Goal: Task Accomplishment & Management: Manage account settings

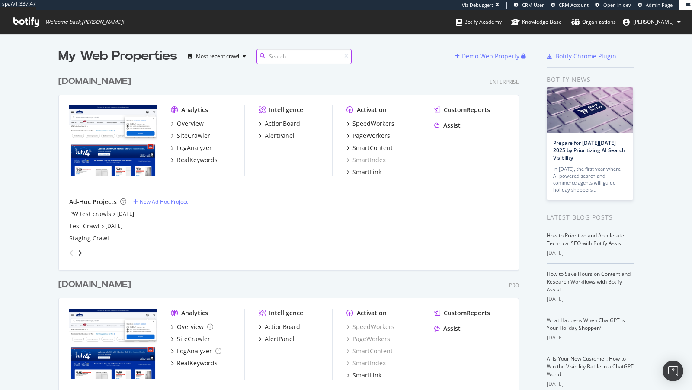
scroll to position [355, 468]
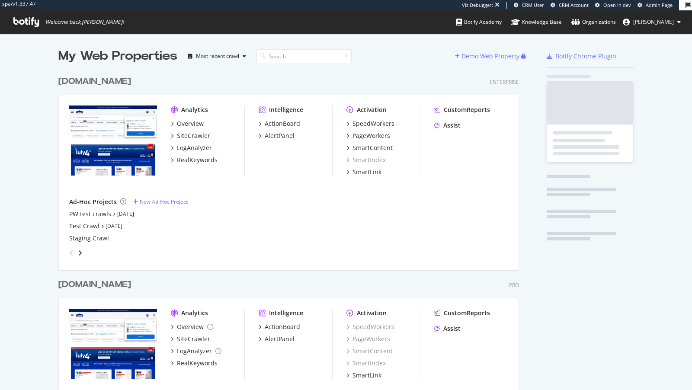
scroll to position [355, 468]
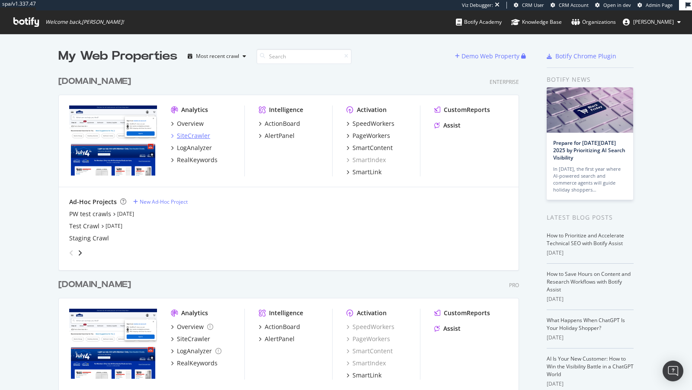
click at [201, 136] on div "SiteCrawler" at bounding box center [193, 136] width 33 height 9
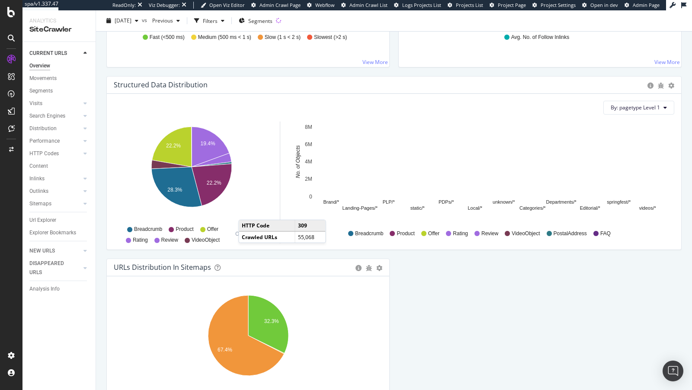
scroll to position [872, 0]
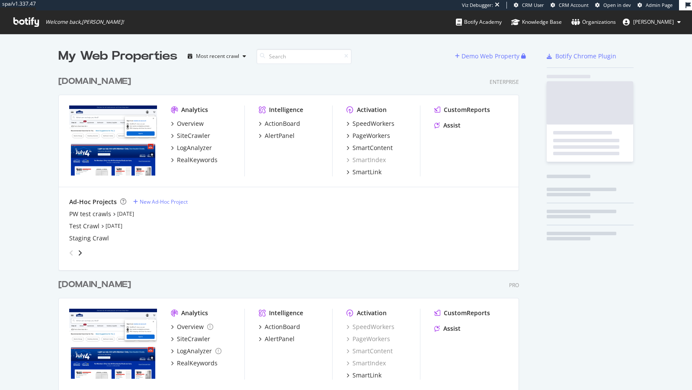
scroll to position [355, 468]
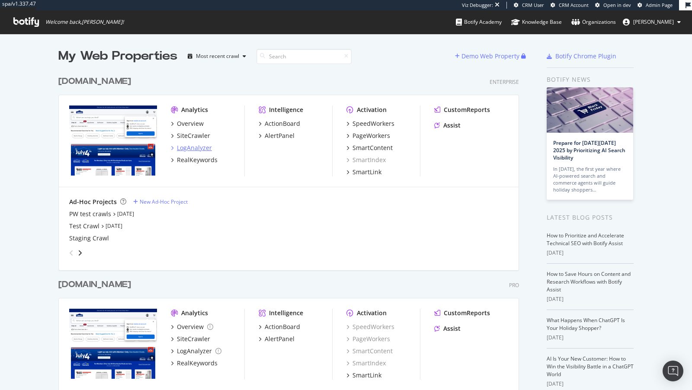
click at [197, 150] on div "LogAnalyzer" at bounding box center [194, 148] width 35 height 9
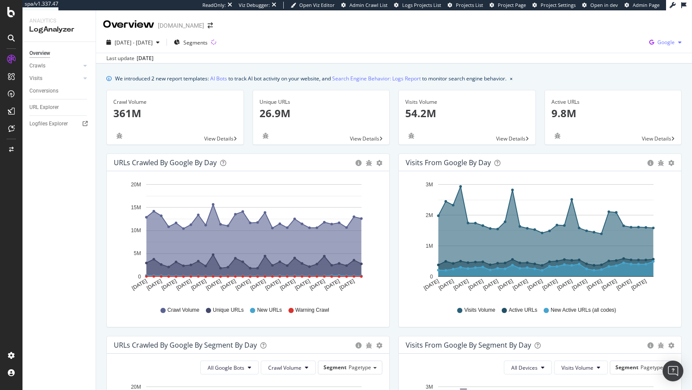
click at [678, 40] on icon "button" at bounding box center [679, 42] width 3 height 5
click at [622, 55] on div "OpenAI" at bounding box center [616, 51] width 60 height 13
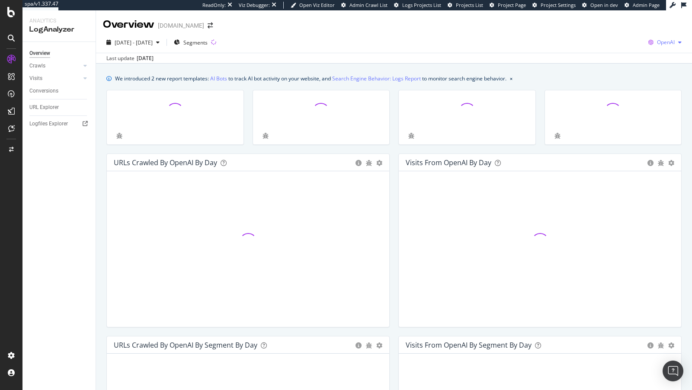
click at [671, 40] on span "OpenAI" at bounding box center [666, 42] width 18 height 7
click at [623, 39] on div "Bing" at bounding box center [615, 35] width 60 height 13
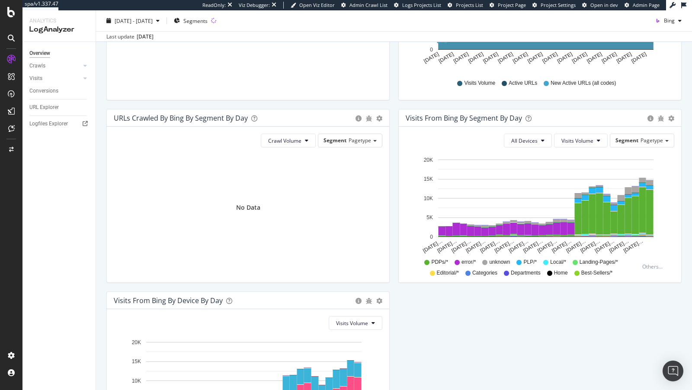
scroll to position [241, 0]
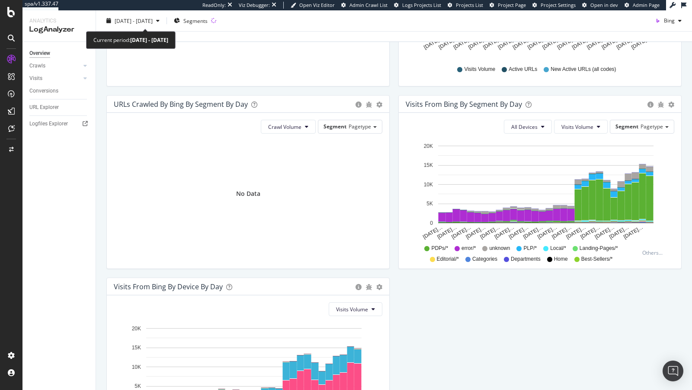
click at [141, 13] on div "2025 Aug. 30th - Sep. 28th Segments Bing Last update Sep. 29, 2025" at bounding box center [394, 26] width 596 height 32
click at [140, 18] on span "2025 Aug. 30th - Sep. 28th" at bounding box center [134, 20] width 38 height 7
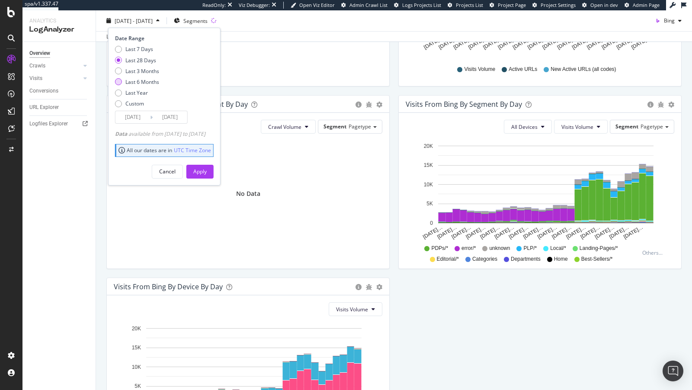
click at [143, 80] on div "Last 6 Months" at bounding box center [142, 81] width 34 height 7
type input "2025/03/29"
click at [207, 168] on div "Apply" at bounding box center [199, 171] width 13 height 7
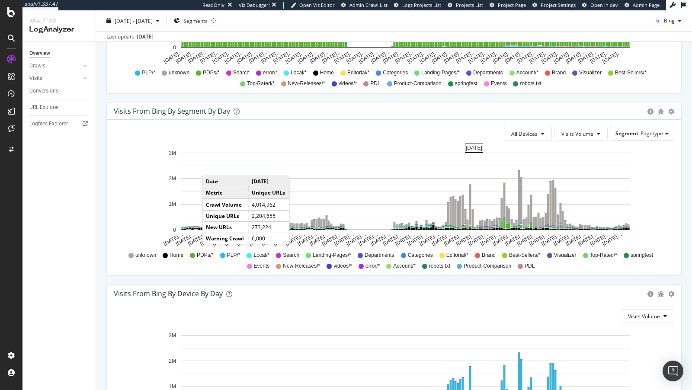
scroll to position [599, 0]
click at [565, 161] on rect "A chart." at bounding box center [405, 191] width 449 height 77
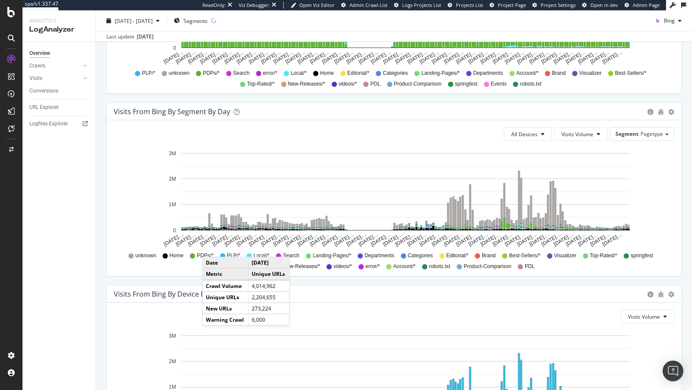
scroll to position [704, 0]
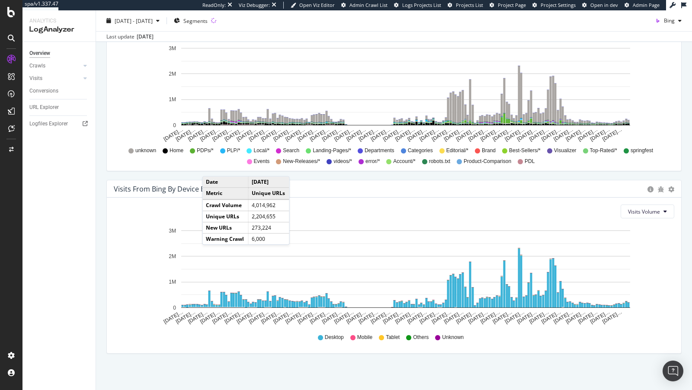
click at [408, 191] on div "Visits From Bing By Device By Day" at bounding box center [379, 189] width 530 height 9
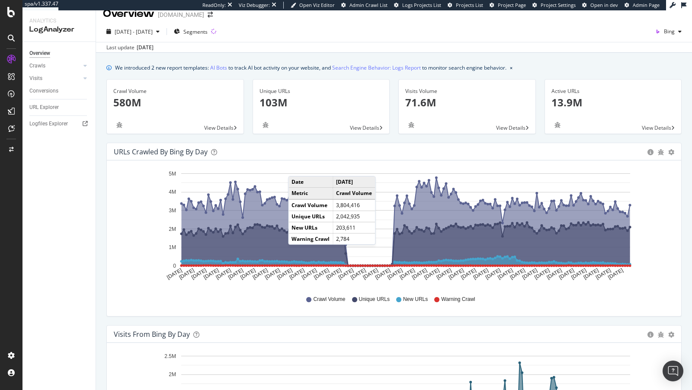
scroll to position [0, 0]
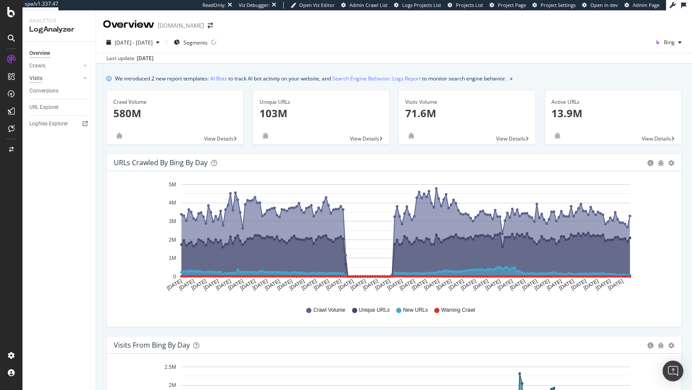
click at [42, 79] on div "Visits" at bounding box center [35, 78] width 13 height 9
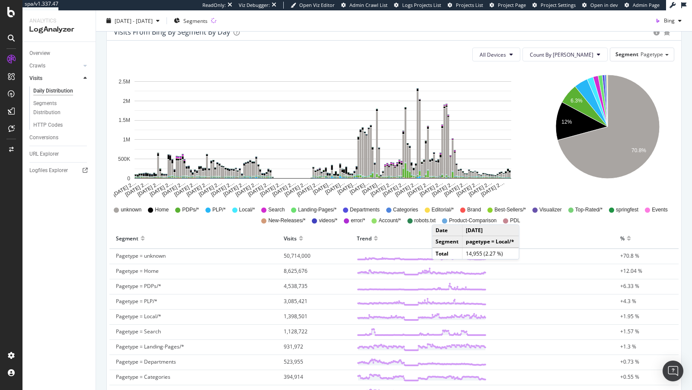
scroll to position [101, 0]
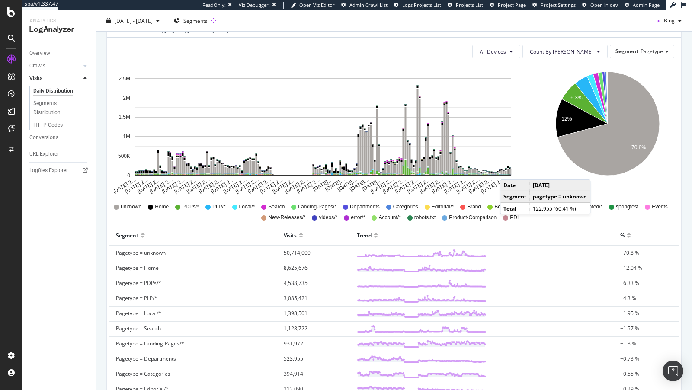
click at [509, 170] on rect "A chart." at bounding box center [510, 172] width 2 height 4
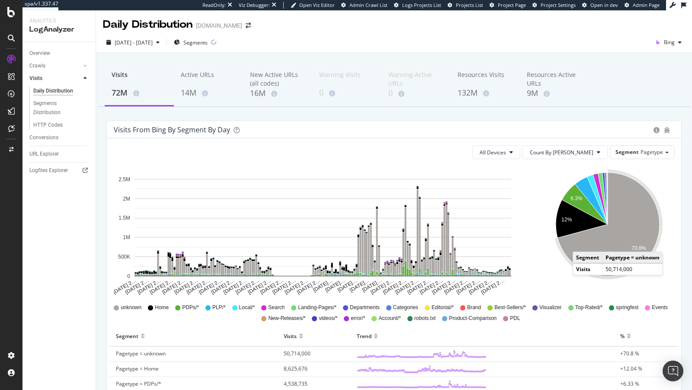
click at [581, 241] on icon "A chart." at bounding box center [609, 225] width 102 height 104
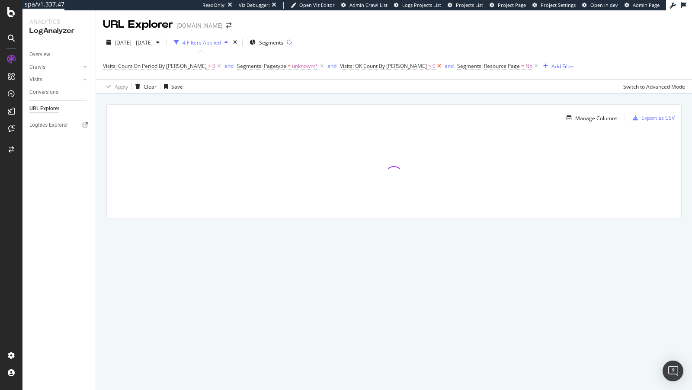
click at [436, 67] on icon at bounding box center [439, 66] width 7 height 9
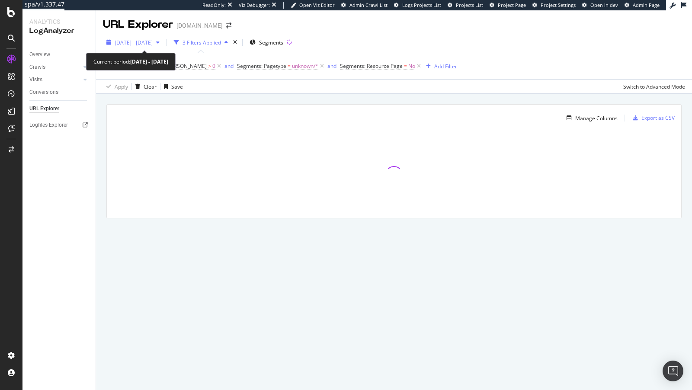
click at [142, 45] on span "[DATE] - [DATE]" at bounding box center [134, 42] width 38 height 7
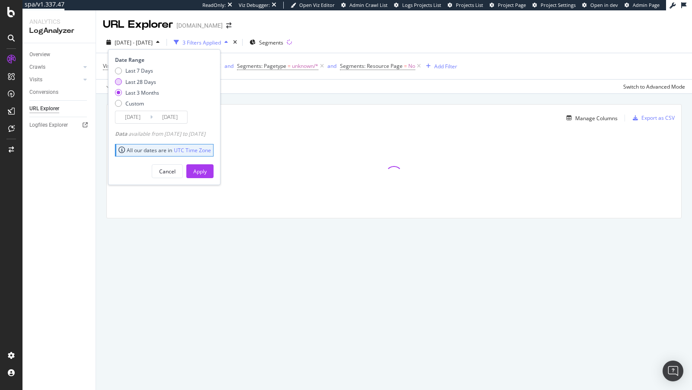
click at [135, 78] on div "Last 28 Days" at bounding box center [140, 81] width 31 height 7
type input "2025/09/01"
click at [214, 175] on button "Apply" at bounding box center [199, 171] width 27 height 14
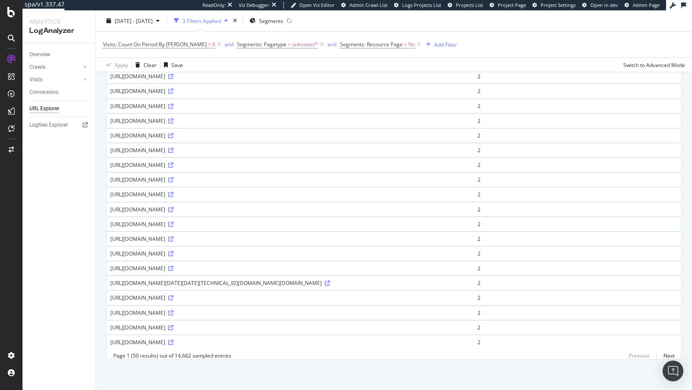
scroll to position [596, 0]
click at [172, 346] on div "https://www.lowes.com/akam/13/pixel_57a720e" at bounding box center [290, 342] width 360 height 7
copy div "akam"
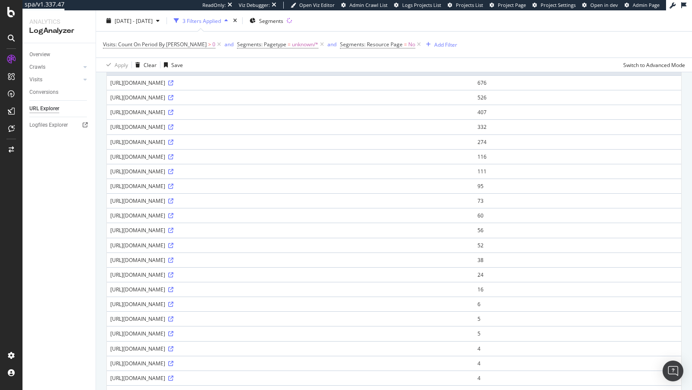
scroll to position [601, 0]
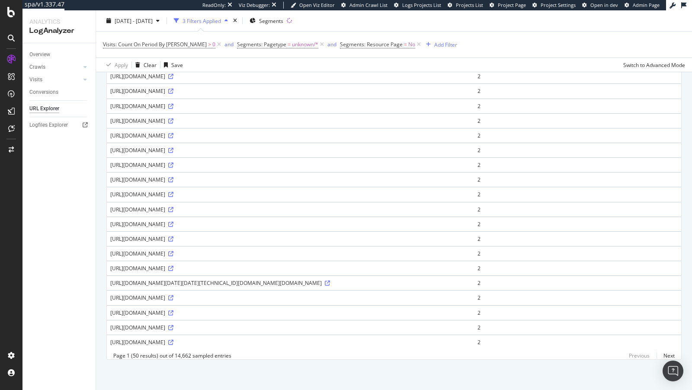
drag, startPoint x: 167, startPoint y: 219, endPoint x: 185, endPoint y: 219, distance: 18.6
click at [185, 235] on div "https://www.lowes.com/akam/13/pixel_1b578879" at bounding box center [290, 238] width 360 height 7
copy div "/akam/"
click at [434, 45] on div "Add Filter" at bounding box center [445, 44] width 23 height 7
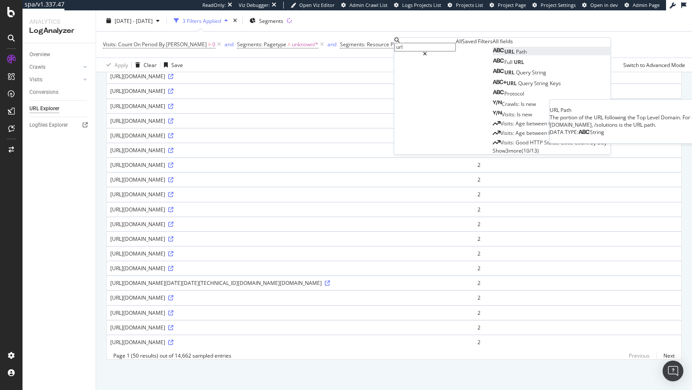
type input "url"
click at [493, 55] on div "URL Path" at bounding box center [510, 51] width 34 height 7
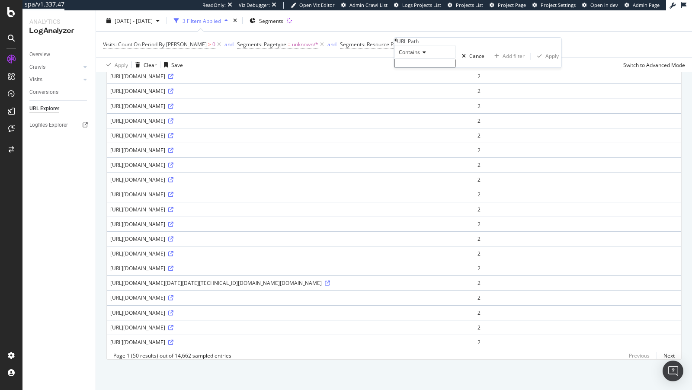
click at [427, 67] on input "text" at bounding box center [425, 63] width 61 height 9
paste input "/akam/"
type input "/akam/"
click at [546, 63] on div "Apply" at bounding box center [552, 58] width 13 height 7
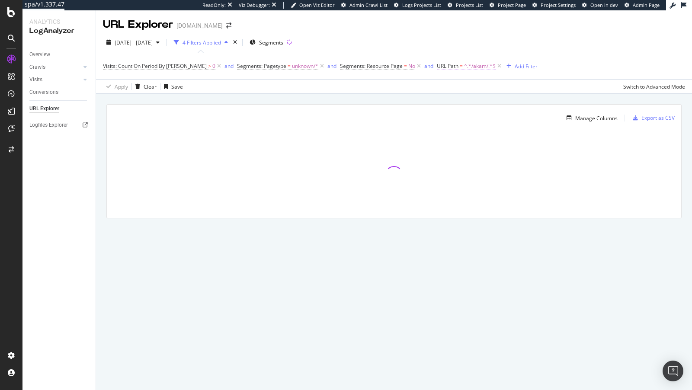
click at [437, 65] on span "URL Path" at bounding box center [448, 65] width 22 height 7
click at [413, 84] on div "Contains /akam/ Cancel Add filter Apply" at bounding box center [492, 79] width 167 height 28
click at [419, 76] on span "Contains" at bounding box center [423, 71] width 21 height 7
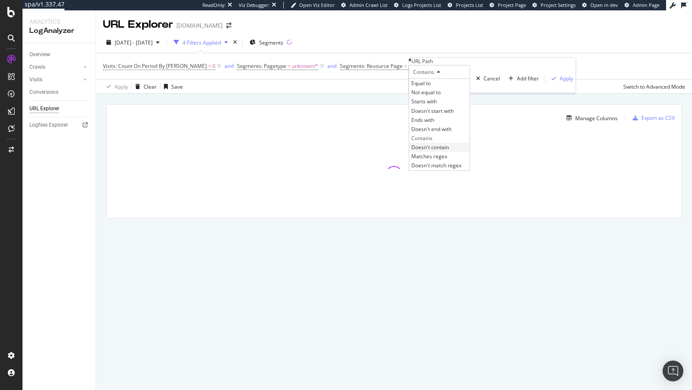
click at [434, 151] on span "Doesn't contain" at bounding box center [430, 147] width 38 height 7
click at [560, 83] on div "Apply" at bounding box center [566, 78] width 13 height 7
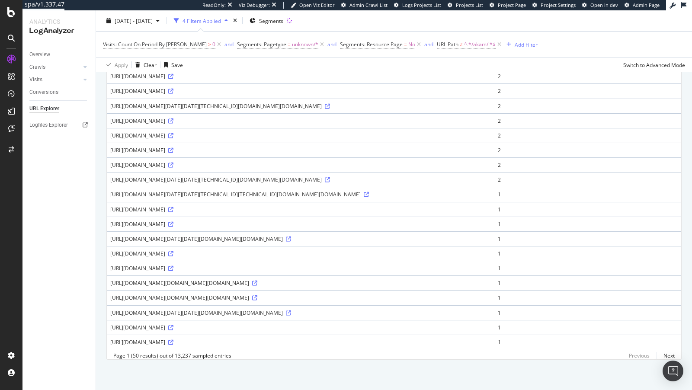
scroll to position [845, 0]
click at [257, 294] on link at bounding box center [254, 297] width 6 height 7
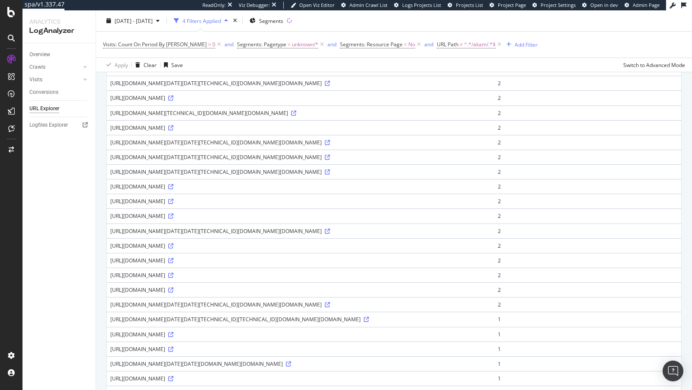
scroll to position [524, 0]
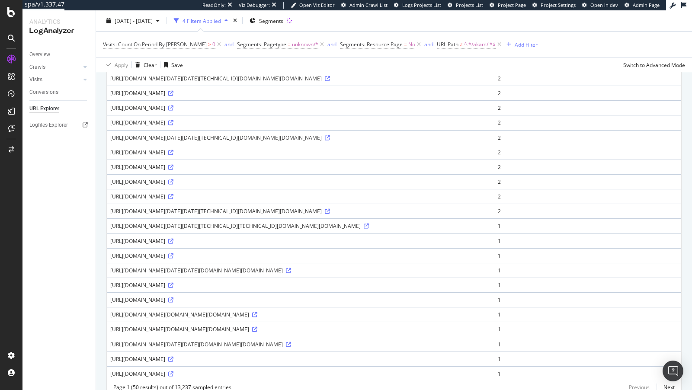
drag, startPoint x: 166, startPoint y: 173, endPoint x: 190, endPoint y: 175, distance: 24.4
click at [190, 67] on div "https://www.lowes.com/_sec/cpr/challenge?js_ver=2-4-2043&js_hash=2-4-2043&type=…" at bounding box center [300, 63] width 381 height 7
copy div "/_sec/cpr/"
click at [325, 67] on icon at bounding box center [327, 63] width 5 height 5
click at [515, 46] on div "Add Filter" at bounding box center [526, 44] width 23 height 7
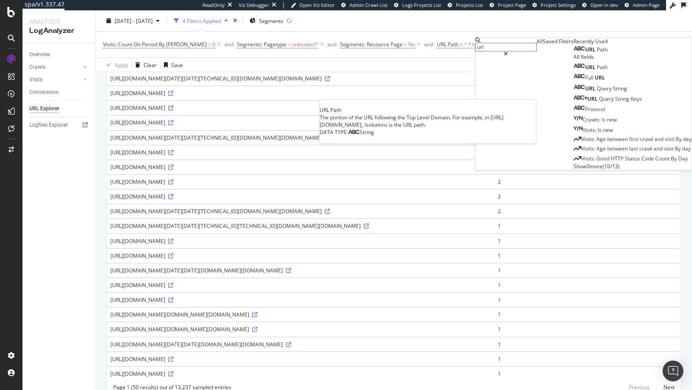
click at [597, 53] on span "Path" at bounding box center [602, 49] width 11 height 7
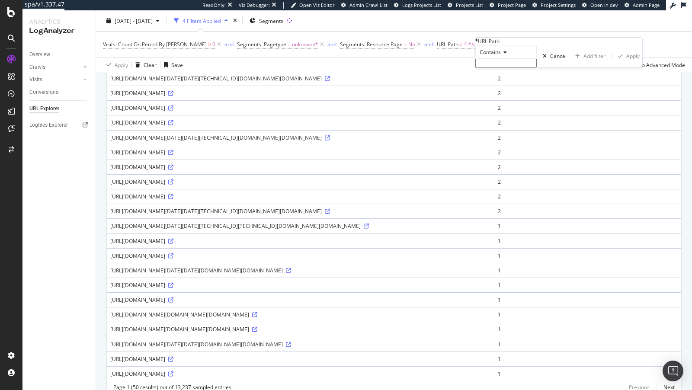
click at [504, 67] on input "text" at bounding box center [505, 63] width 61 height 9
click at [501, 59] on div "Contains" at bounding box center [505, 52] width 61 height 14
click at [502, 131] on span "Doesn't contain" at bounding box center [497, 127] width 38 height 7
click at [506, 67] on div "Doesn't contain" at bounding box center [505, 56] width 61 height 22
paste input "/_sec/cpr/"
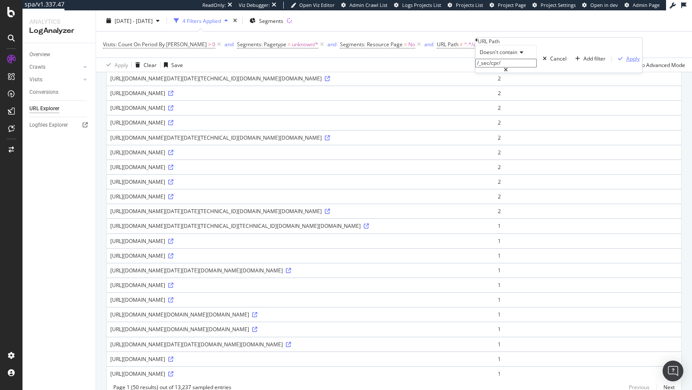
type input "/_sec/cpr/"
click at [626, 63] on div "Apply" at bounding box center [632, 58] width 13 height 7
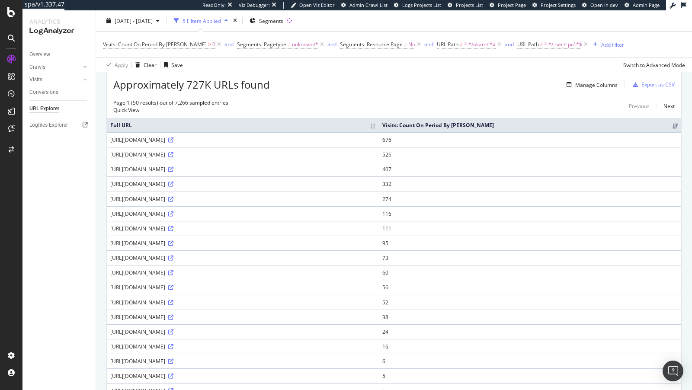
scroll to position [33, 0]
click at [668, 106] on link "Next" at bounding box center [666, 107] width 18 height 13
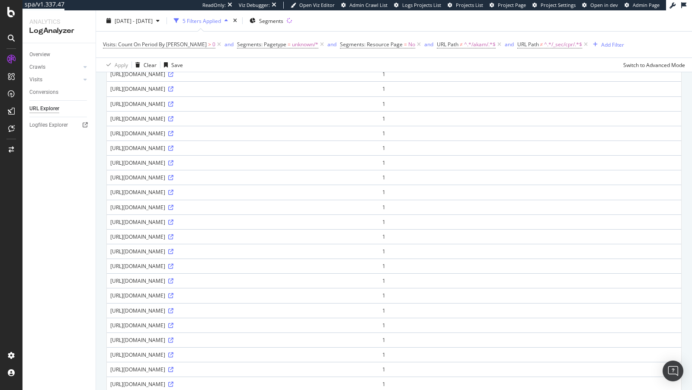
scroll to position [0, 0]
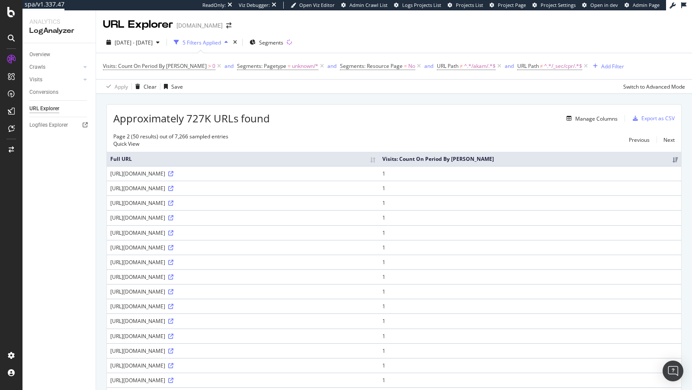
click at [674, 155] on th "Visits: Count On Period By Bing" at bounding box center [530, 159] width 302 height 14
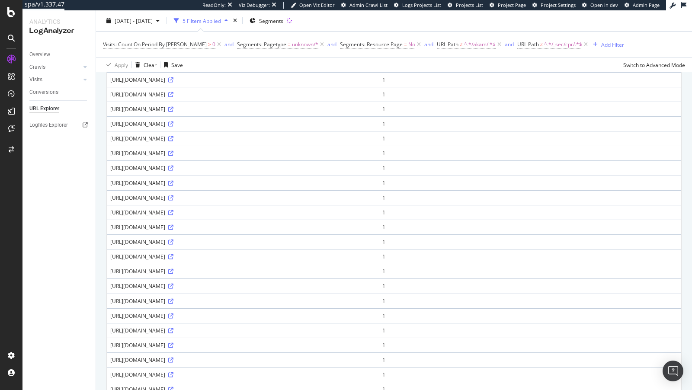
scroll to position [495, 0]
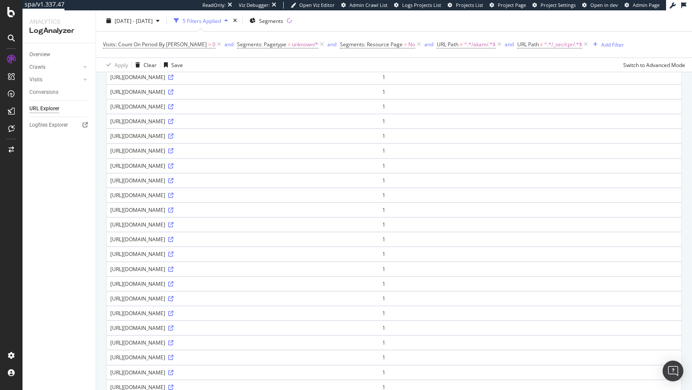
drag, startPoint x: 304, startPoint y: 152, endPoint x: 340, endPoint y: 182, distance: 47.0
click at [340, 182] on tbody "https://www.lowes.com/nYlms_/DBQV11/RV/VjzD/psZrd84xc/tkD5rkaY/AxpfUF1EAg/BW01O…" at bounding box center [394, 40] width 575 height 739
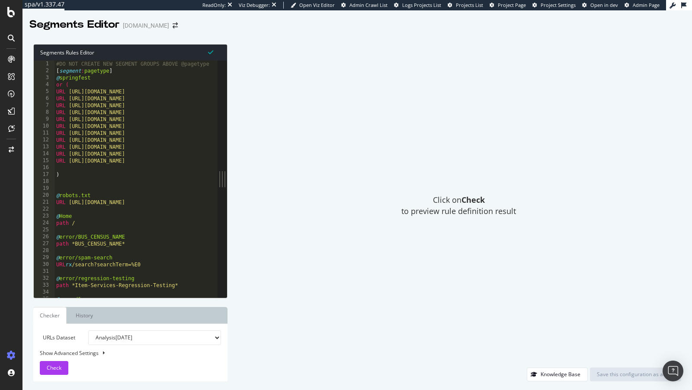
click at [121, 174] on div "#DO NOT CREATE NEW SEGMENT GROUPS ABOVE @pagetype [ segment : pagetype ] @ spri…" at bounding box center [312, 187] width 514 height 252
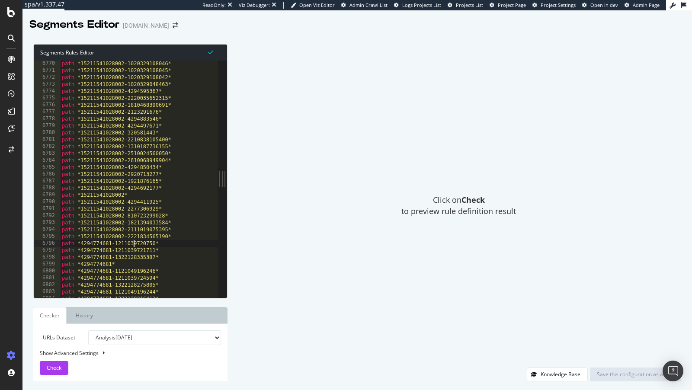
click at [135, 241] on div "path *15211541028002-1020329108046* path *15211541028002-1020329108045* path *1…" at bounding box center [317, 186] width 514 height 252
type textarea "path *4294774681-1211039720750*"
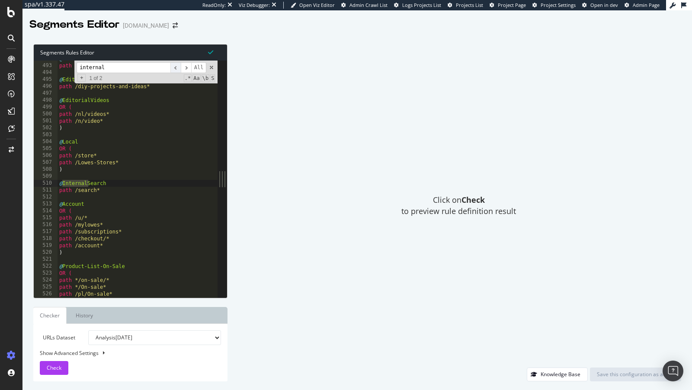
type input "internal"
click at [176, 68] on span "​" at bounding box center [175, 67] width 10 height 11
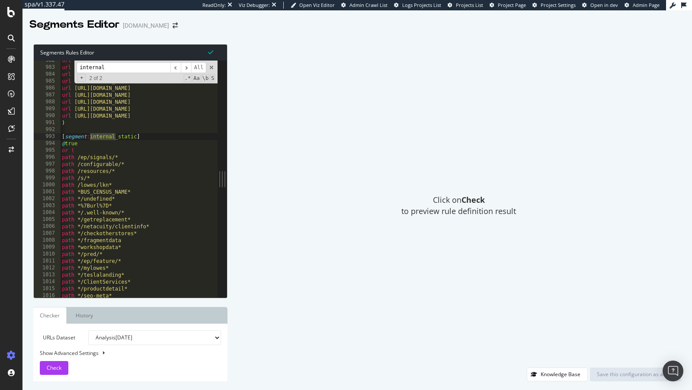
type textarea "or ("
click at [87, 153] on div "url https://www.lowes.com/pl/Kitchenaid-Black-stainless-steel--French-door-refr…" at bounding box center [317, 183] width 514 height 252
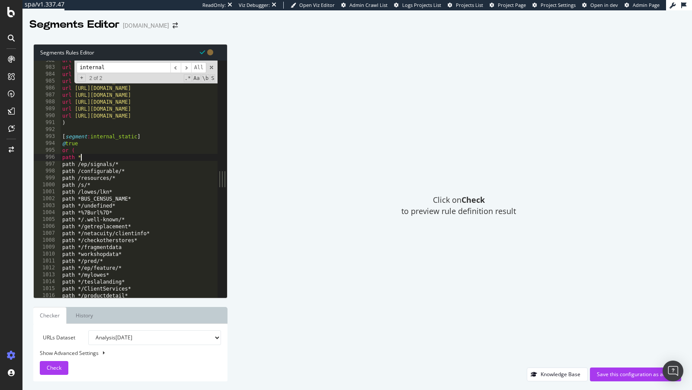
paste textarea "akam"
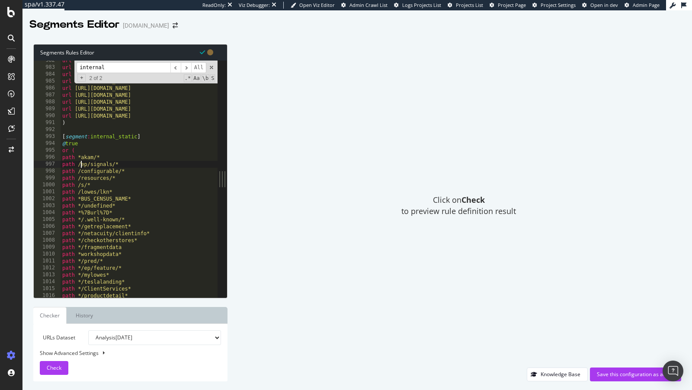
click at [80, 161] on div "url https://www.lowes.com/pl/Kitchenaid-Black-stainless-steel--French-door-refr…" at bounding box center [318, 183] width 514 height 252
click at [80, 153] on div "url https://www.lowes.com/pl/Kitchenaid-Black-stainless-steel--French-door-refr…" at bounding box center [318, 183] width 514 height 252
click at [83, 157] on div "url https://www.lowes.com/pl/Kitchenaid-Black-stainless-steel--French-door-refr…" at bounding box center [318, 183] width 514 height 252
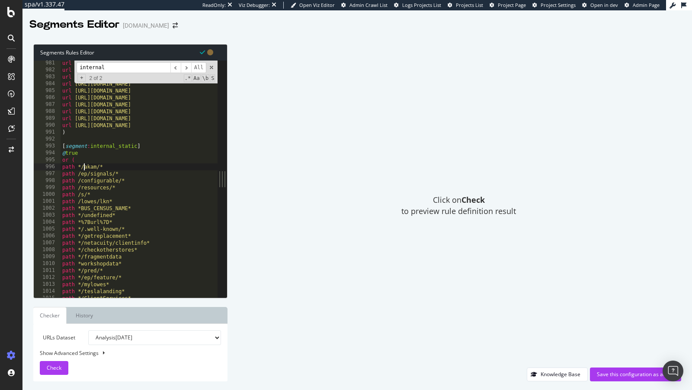
scroll to position [1885, 0]
click at [116, 161] on div "url https://www.lowes.com/pl/Kitchenaid-Stainless-steel--French-door-refrigerat…" at bounding box center [318, 186] width 514 height 252
click at [116, 166] on div "url https://www.lowes.com/pl/Kitchenaid-Stainless-steel--French-door-refrigerat…" at bounding box center [318, 186] width 514 height 252
type textarea "path */akam/*"
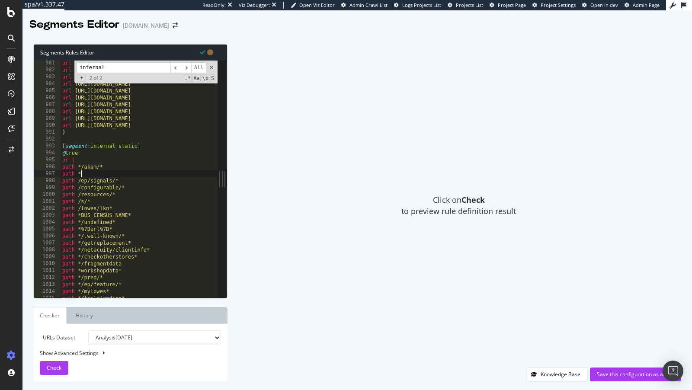
scroll to position [0, 1]
paste textarea "/_sec/cpr/"
type textarea "path */_sec/cpr/*"
click at [58, 351] on div "URLs Dataset Analysis 2025 Sep. 27th Analysis 2025 Sep. 20th Analysis 2025 Sep.…" at bounding box center [130, 353] width 194 height 58
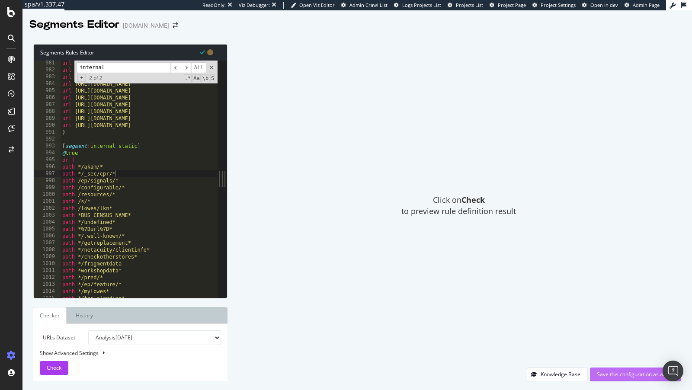
click at [609, 351] on div "Save this configuration as active" at bounding box center [635, 374] width 77 height 7
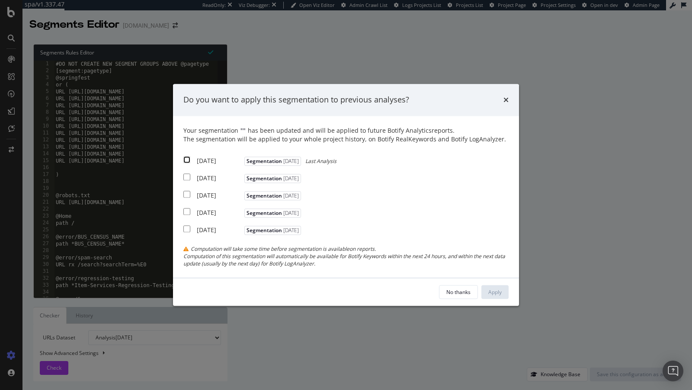
click at [183, 157] on input "modal" at bounding box center [186, 159] width 7 height 7
checkbox input "true"
click at [191, 180] on div "2025 Sep. 20th Segmentation 2025-08-27" at bounding box center [243, 177] width 120 height 11
checkbox input "true"
click at [196, 200] on div "Your segmentation " " has been updated and will be applied to future Botify Ana…" at bounding box center [345, 196] width 325 height 141
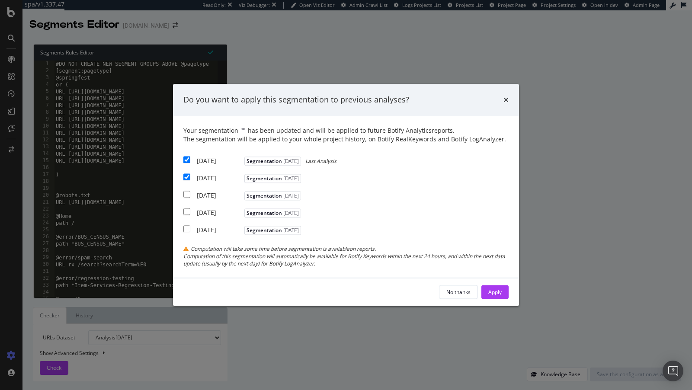
click at [200, 195] on div "2025 Sep. 13th" at bounding box center [219, 195] width 45 height 9
checkbox input "true"
click at [494, 286] on div "Apply" at bounding box center [494, 292] width 13 height 13
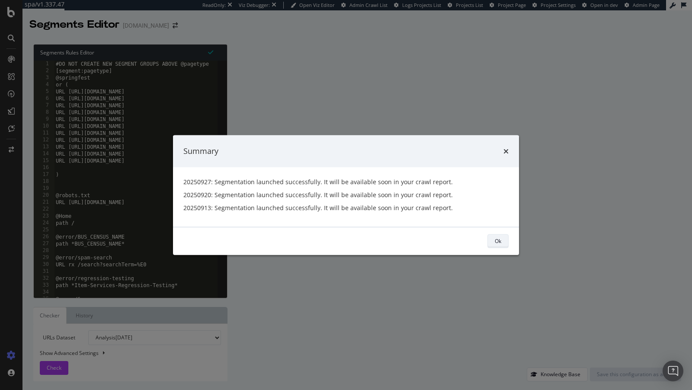
click at [506, 241] on button "Ok" at bounding box center [498, 241] width 21 height 14
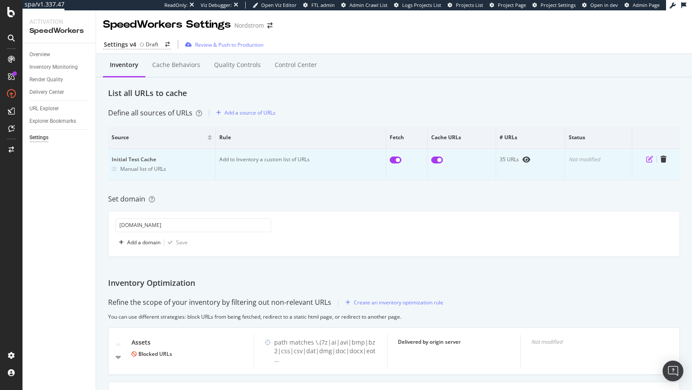
click at [649, 157] on icon "pen-to-square" at bounding box center [649, 159] width 7 height 7
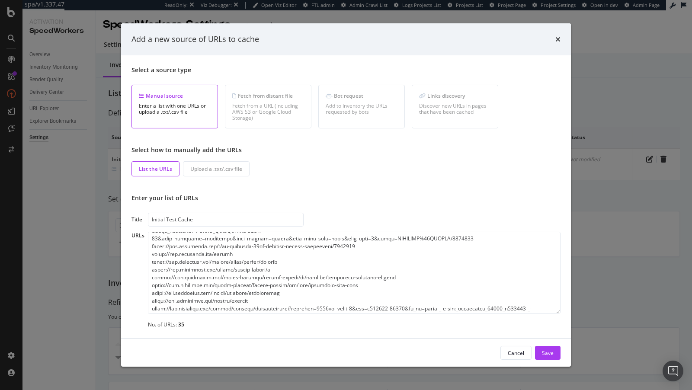
scroll to position [170, 0]
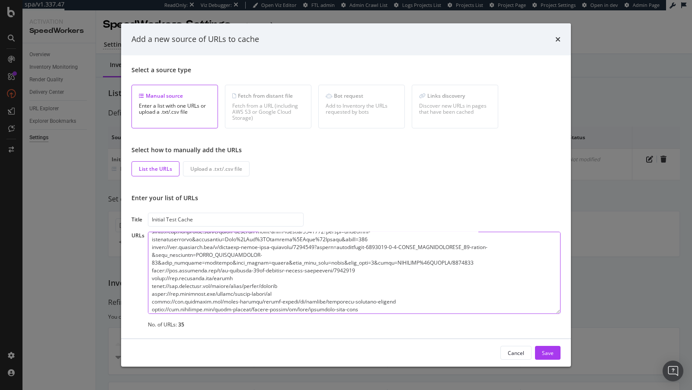
click at [373, 273] on textarea "modal" at bounding box center [354, 273] width 413 height 82
paste textarea "[URL][DOMAIN_NAME]"
type textarea "[URL][DOMAIN_NAME] [URL][DOMAIN_NAME] [URL][DOMAIN_NAME] [URL][DOMAIN_NAME] [UR…"
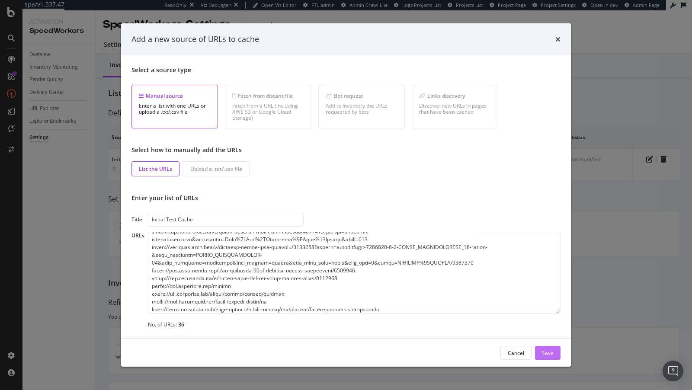
click at [543, 348] on div "Save" at bounding box center [548, 353] width 12 height 13
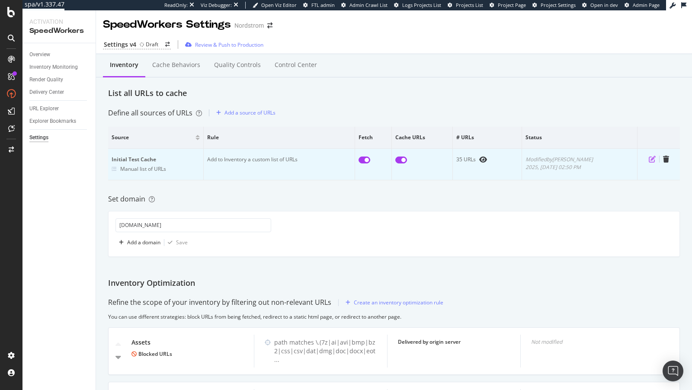
click at [654, 159] on icon "pen-to-square" at bounding box center [652, 159] width 7 height 7
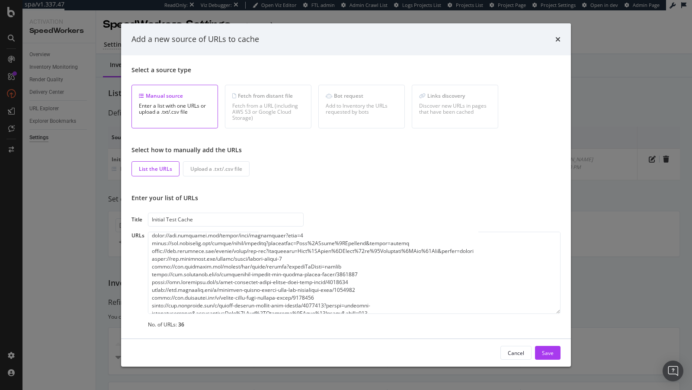
scroll to position [94, 0]
click at [264, 277] on textarea "modal" at bounding box center [354, 273] width 413 height 82
click at [264, 282] on textarea "modal" at bounding box center [354, 273] width 413 height 82
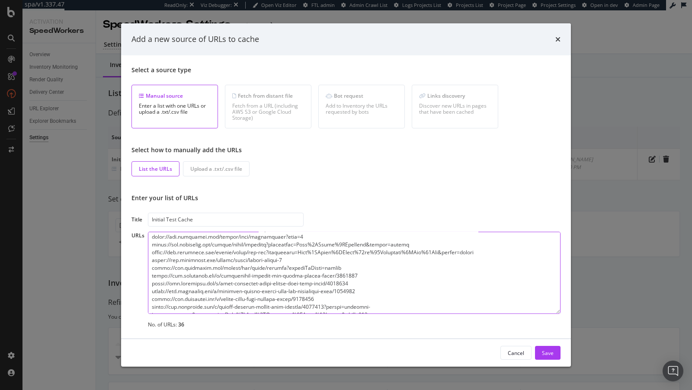
click at [266, 291] on textarea "modal" at bounding box center [354, 273] width 413 height 82
click at [298, 301] on textarea "modal" at bounding box center [354, 273] width 413 height 82
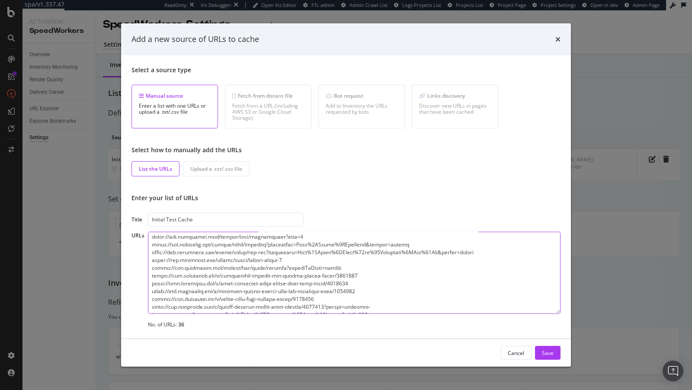
click at [298, 301] on textarea "modal" at bounding box center [354, 273] width 413 height 82
click at [550, 350] on div "Save" at bounding box center [548, 352] width 12 height 7
click at [556, 39] on icon "times" at bounding box center [558, 39] width 5 height 7
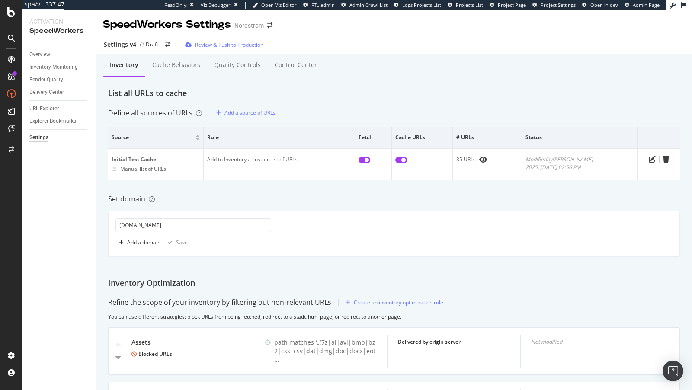
scroll to position [61, 0]
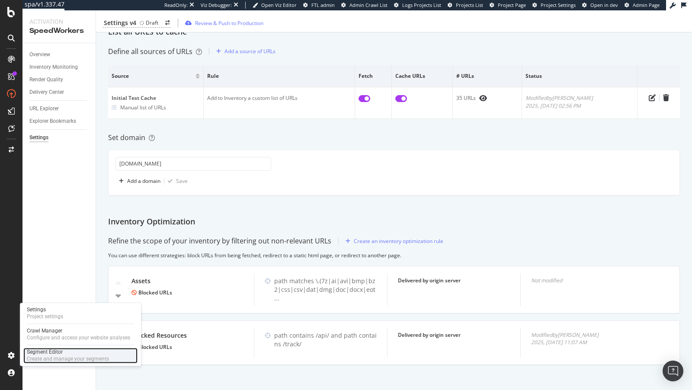
click at [38, 357] on div "Create and manage your segments" at bounding box center [68, 359] width 82 height 7
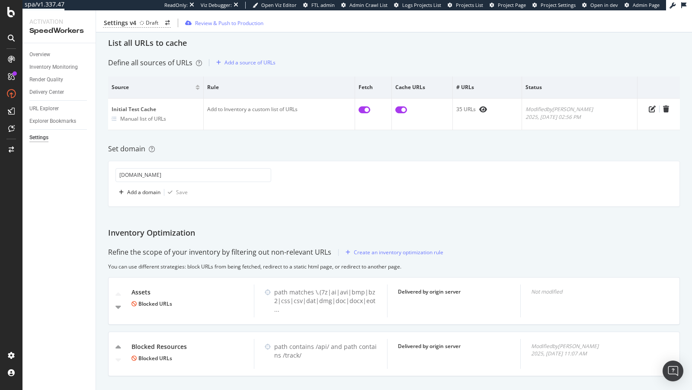
scroll to position [0, 0]
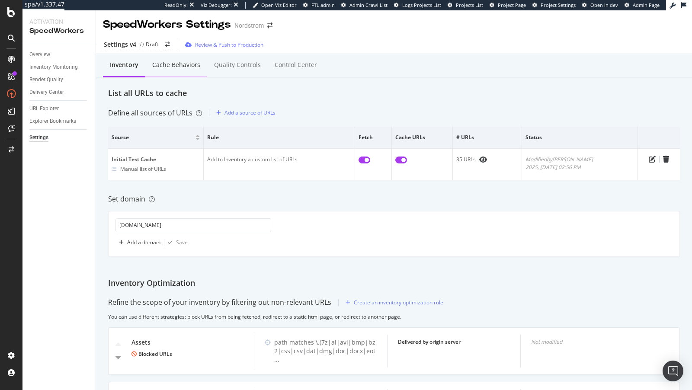
click at [174, 66] on div "Cache behaviors" at bounding box center [176, 65] width 48 height 9
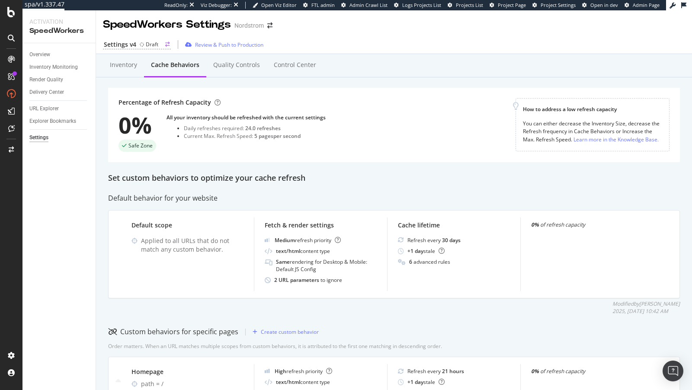
click at [132, 45] on div "Settings v4" at bounding box center [120, 44] width 32 height 9
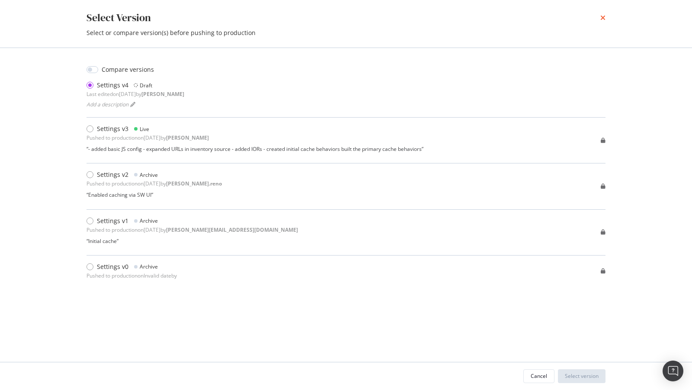
click at [601, 16] on icon "times" at bounding box center [603, 17] width 5 height 7
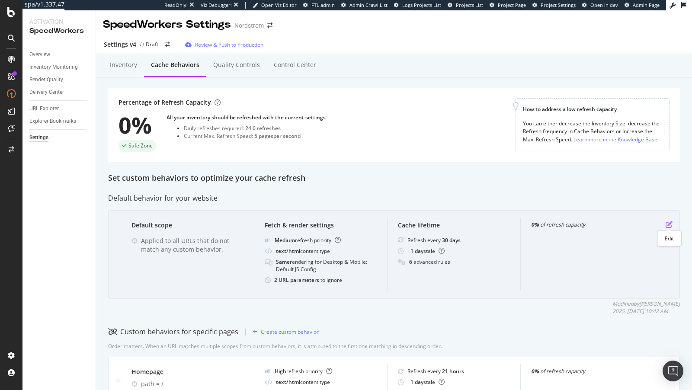
click at [670, 223] on icon "pen-to-square" at bounding box center [669, 224] width 7 height 7
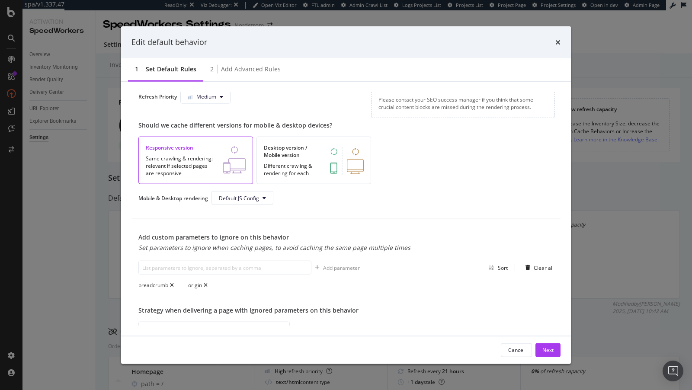
scroll to position [225, 0]
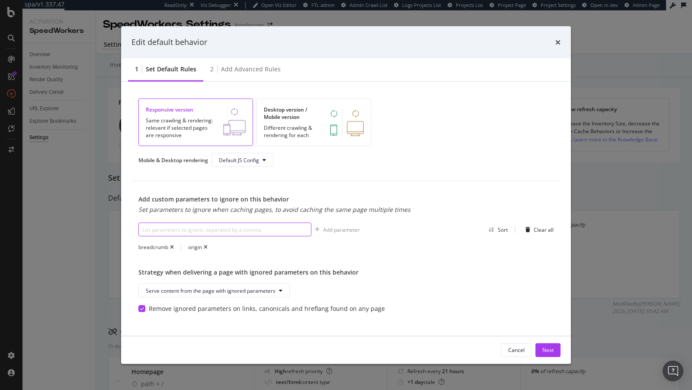
click at [194, 228] on input "modal" at bounding box center [224, 230] width 173 height 14
type input "utm_*"
click at [338, 226] on div "Add parameter" at bounding box center [341, 229] width 37 height 7
click at [251, 226] on input "modal" at bounding box center [224, 230] width 173 height 14
paste input "country"
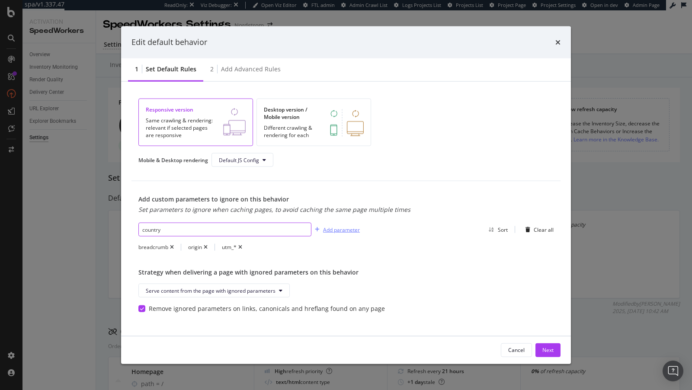
type input "country"
click at [330, 226] on div "Add parameter" at bounding box center [341, 229] width 37 height 7
click at [546, 350] on div "Next" at bounding box center [548, 350] width 11 height 7
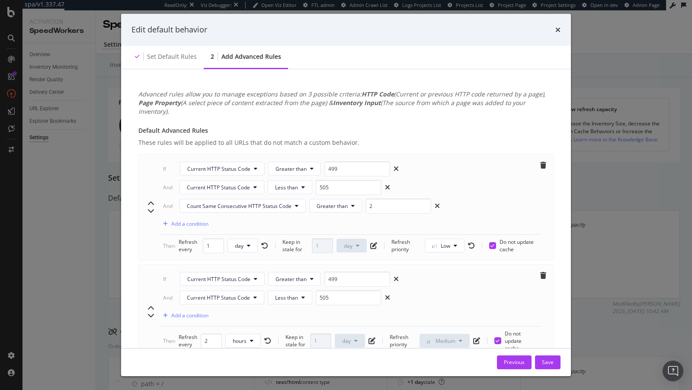
click at [89, 156] on div "Edit default behavior Set default rules 2 Add advanced rules Advanced rules all…" at bounding box center [346, 195] width 692 height 390
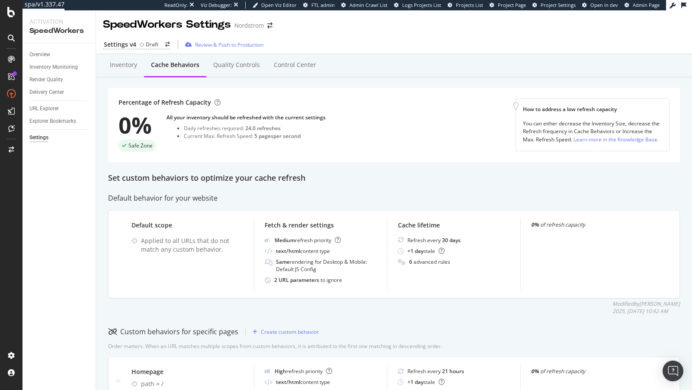
click at [161, 64] on div "Cache behaviors" at bounding box center [175, 65] width 48 height 9
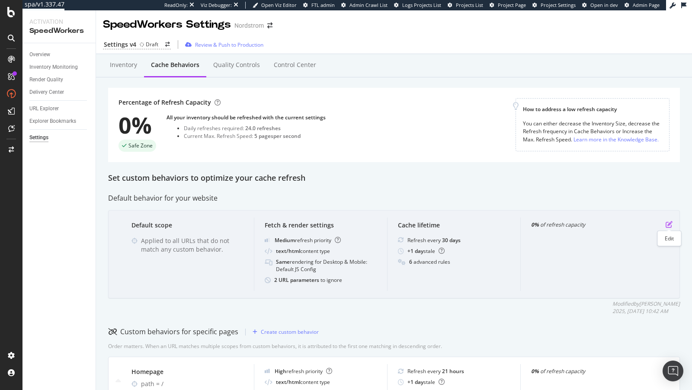
click at [672, 221] on icon "pen-to-square" at bounding box center [669, 224] width 7 height 7
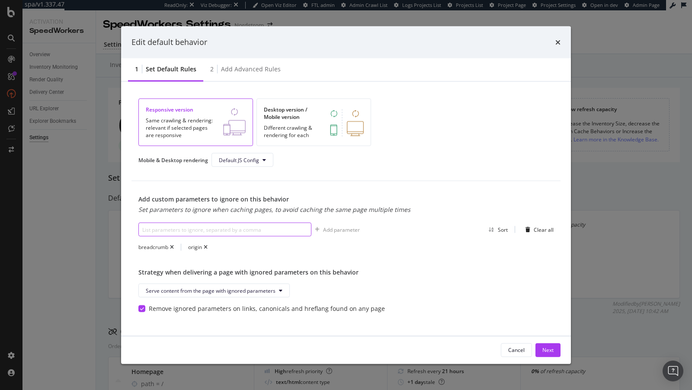
click at [244, 228] on input "modal" at bounding box center [224, 230] width 173 height 14
type input "utm_*"
click at [336, 229] on div "Add parameter" at bounding box center [341, 229] width 37 height 7
click at [550, 350] on div "Next" at bounding box center [548, 350] width 11 height 7
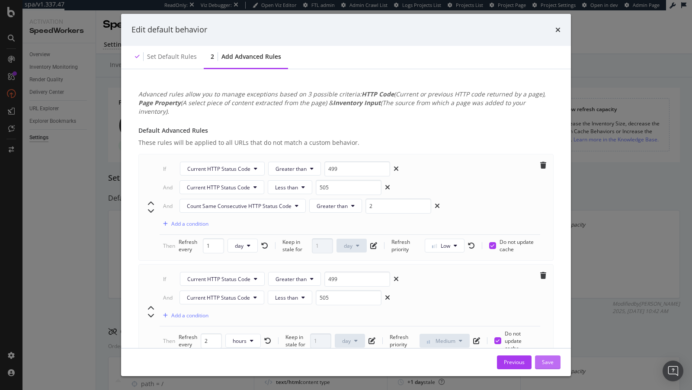
click at [545, 362] on div "Save" at bounding box center [548, 362] width 12 height 7
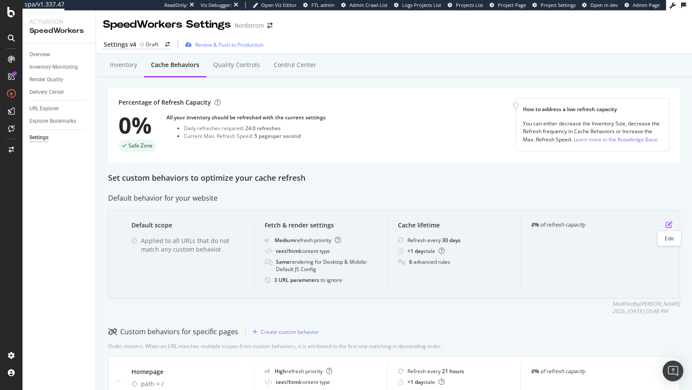
click at [669, 225] on icon "pen-to-square" at bounding box center [669, 224] width 7 height 7
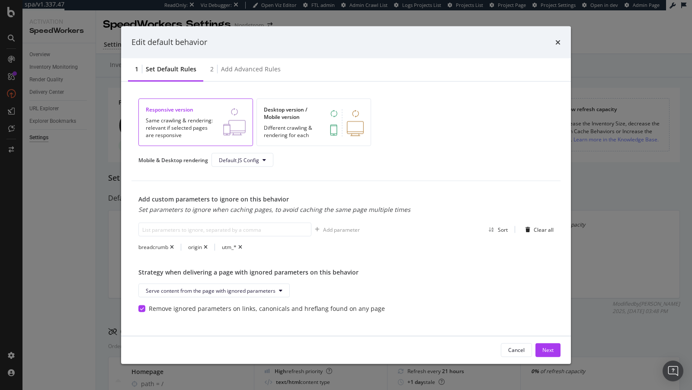
click at [561, 42] on div "Edit default behavior" at bounding box center [346, 42] width 450 height 32
click at [554, 42] on div "Edit default behavior" at bounding box center [346, 42] width 429 height 11
click at [559, 42] on icon "times" at bounding box center [558, 42] width 5 height 7
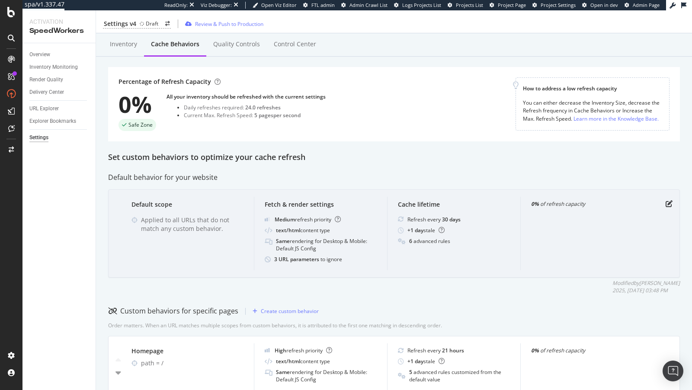
scroll to position [41, 0]
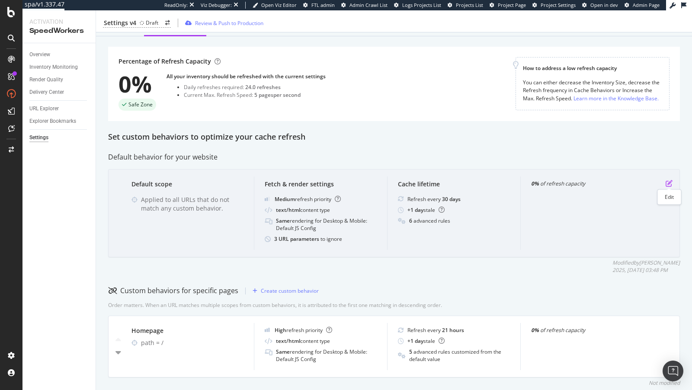
click at [669, 182] on icon "pen-to-square" at bounding box center [669, 183] width 7 height 7
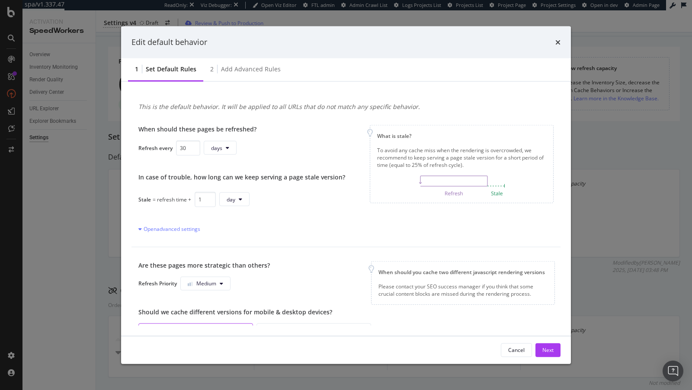
scroll to position [225, 0]
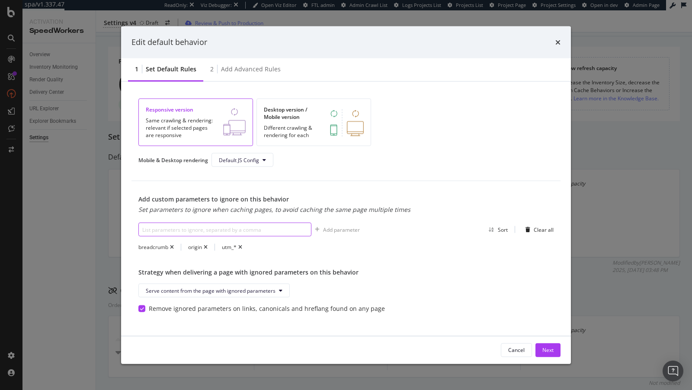
click at [245, 223] on input "modal" at bounding box center [224, 230] width 173 height 14
paste input "campaign"
type input "campaign"
click at [335, 230] on div "Add parameter" at bounding box center [341, 229] width 37 height 7
click at [258, 224] on input "modal" at bounding box center [224, 230] width 173 height 14
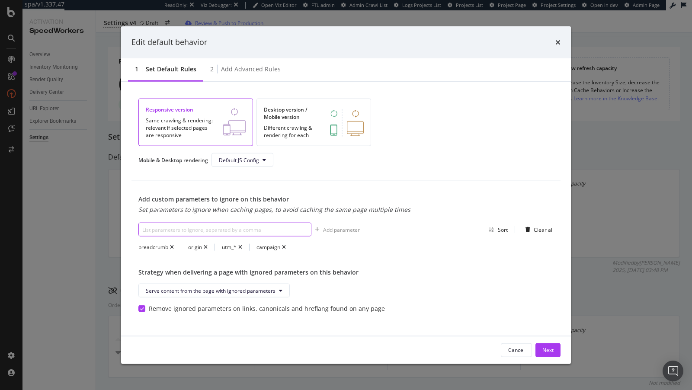
paste input "__noscript"
drag, startPoint x: 151, startPoint y: 231, endPoint x: 147, endPoint y: 231, distance: 4.8
click at [147, 231] on input "__noscript*" at bounding box center [224, 230] width 173 height 14
type input "__noscript*"
click at [341, 229] on div "Add parameter" at bounding box center [341, 229] width 37 height 7
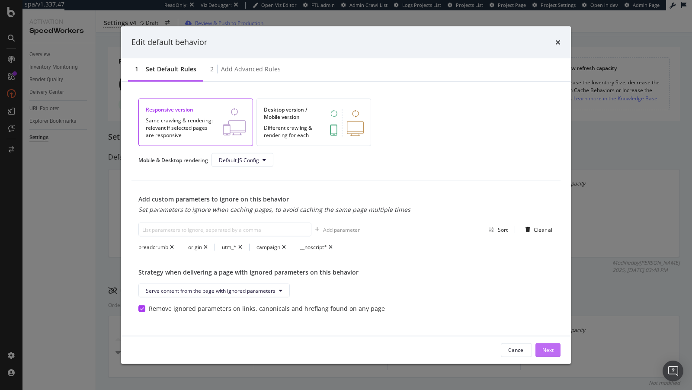
click at [549, 348] on div "Next" at bounding box center [548, 350] width 11 height 7
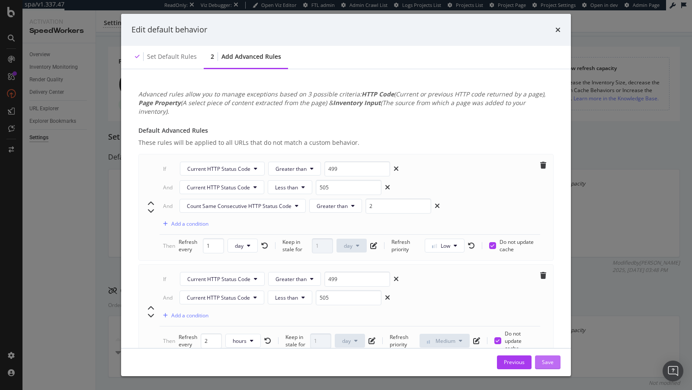
click at [549, 360] on div "Save" at bounding box center [548, 362] width 12 height 7
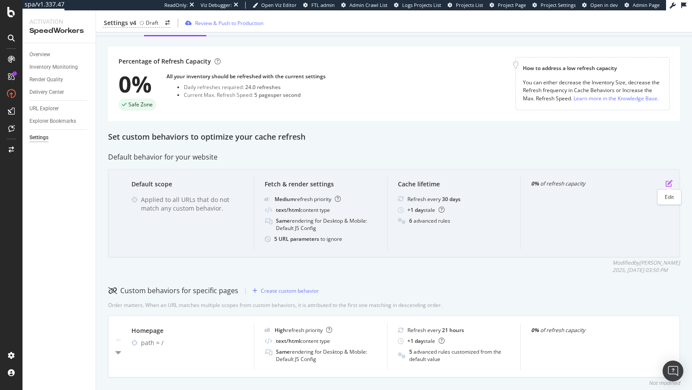
click at [668, 184] on icon "pen-to-square" at bounding box center [669, 183] width 7 height 7
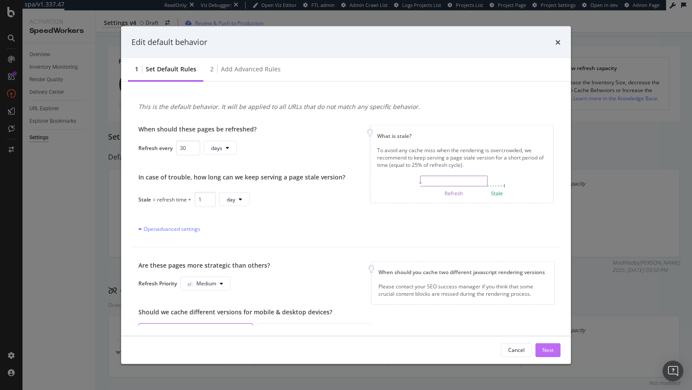
click at [553, 344] on div "Next" at bounding box center [548, 350] width 11 height 13
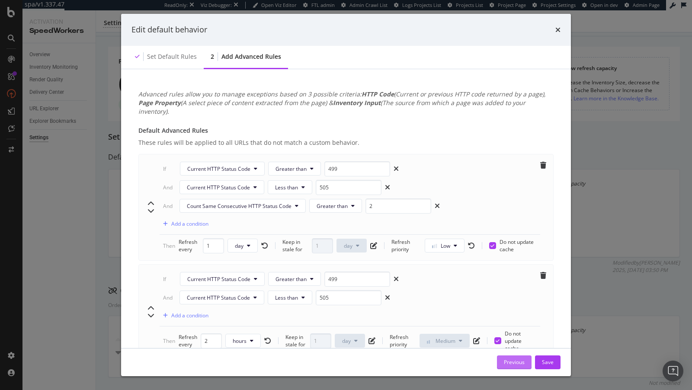
click at [524, 363] on div "Previous" at bounding box center [514, 362] width 21 height 7
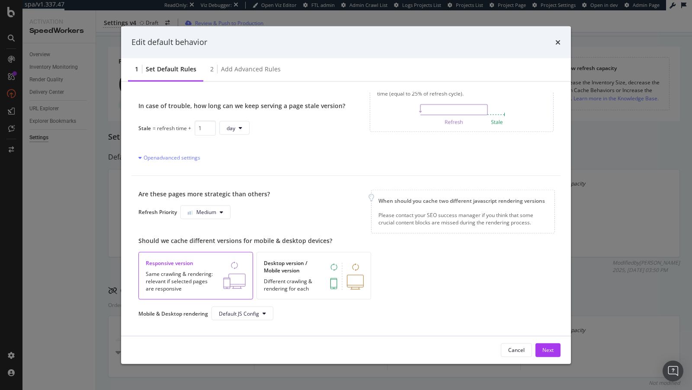
scroll to position [213, 0]
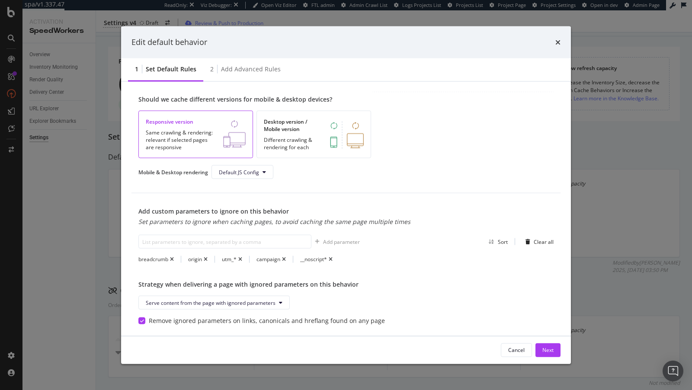
click at [268, 231] on div "Add custom parameters to ignore on this behavior Set parameters to ignore when …" at bounding box center [274, 221] width 272 height 28
click at [264, 244] on input "modal" at bounding box center [224, 242] width 173 height 14
paste input "wtime"
type input "wtime"
click at [341, 239] on div "Add parameter" at bounding box center [341, 241] width 37 height 7
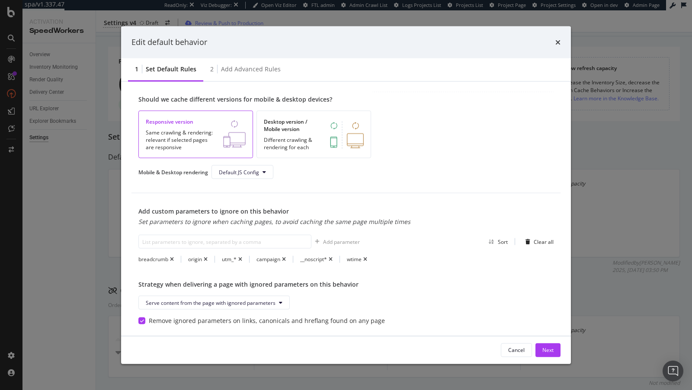
click at [563, 347] on div "Cancel Next" at bounding box center [346, 350] width 450 height 28
click at [552, 350] on div "Next" at bounding box center [548, 350] width 11 height 7
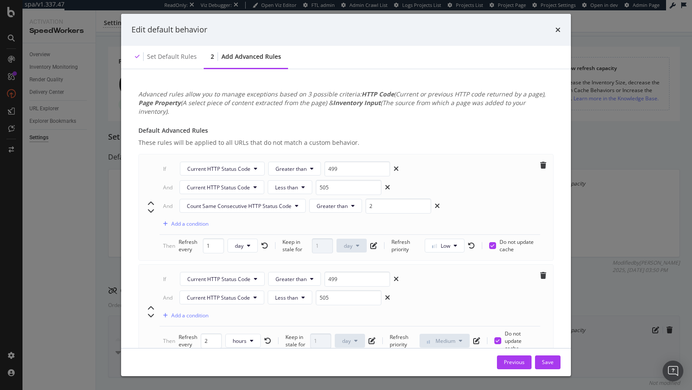
click at [550, 359] on div "Save" at bounding box center [548, 362] width 12 height 7
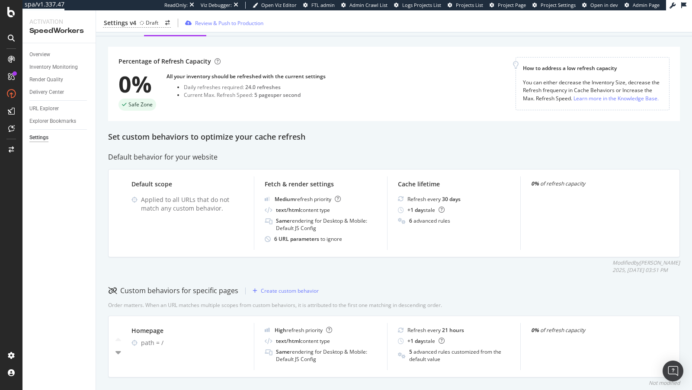
scroll to position [0, 0]
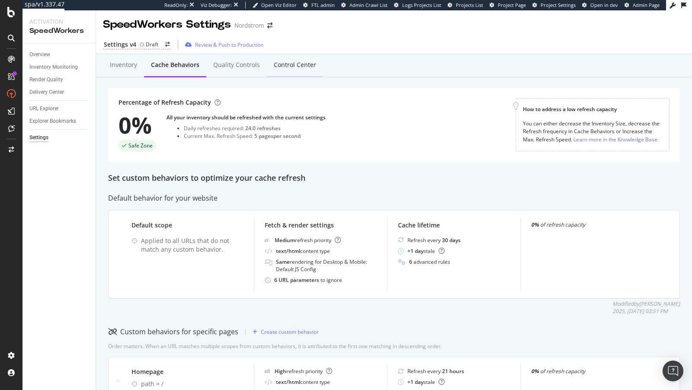
click at [279, 68] on div "Control Center" at bounding box center [295, 65] width 42 height 9
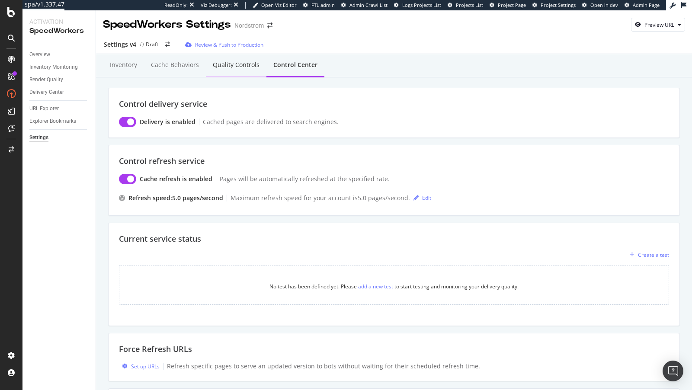
click at [239, 69] on div "Quality Controls" at bounding box center [236, 65] width 47 height 9
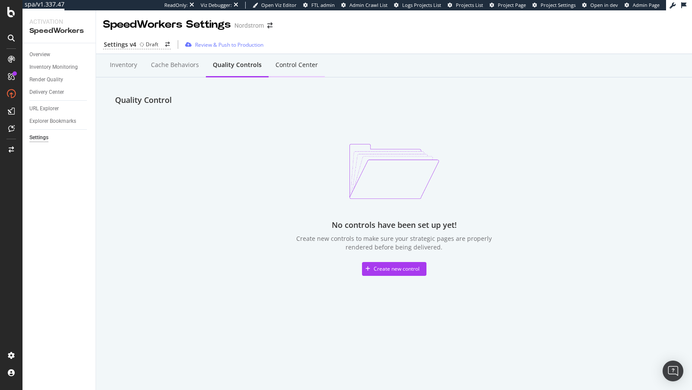
click at [299, 67] on div "Control Center" at bounding box center [297, 65] width 42 height 9
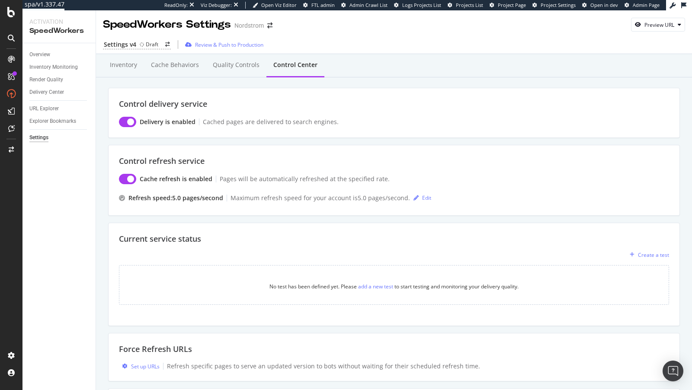
scroll to position [112, 0]
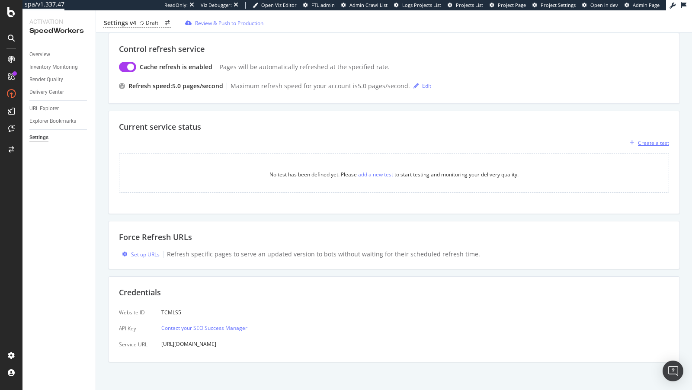
click at [633, 140] on icon "button" at bounding box center [632, 142] width 5 height 5
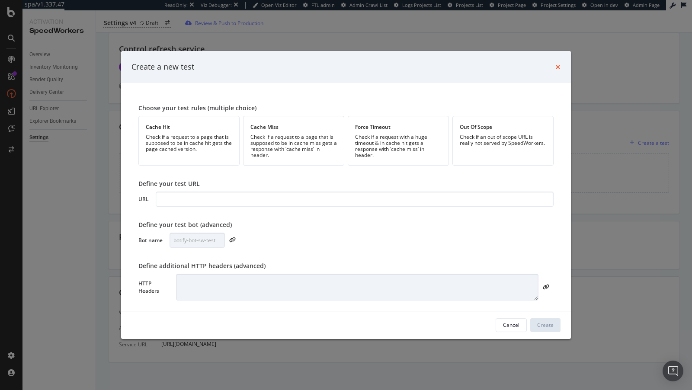
click at [559, 71] on icon "times" at bounding box center [558, 67] width 5 height 7
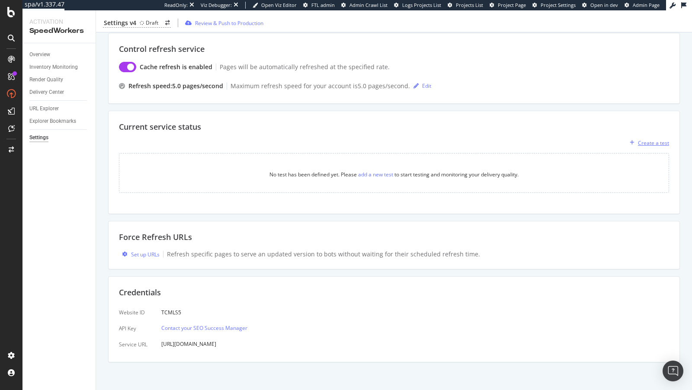
scroll to position [0, 0]
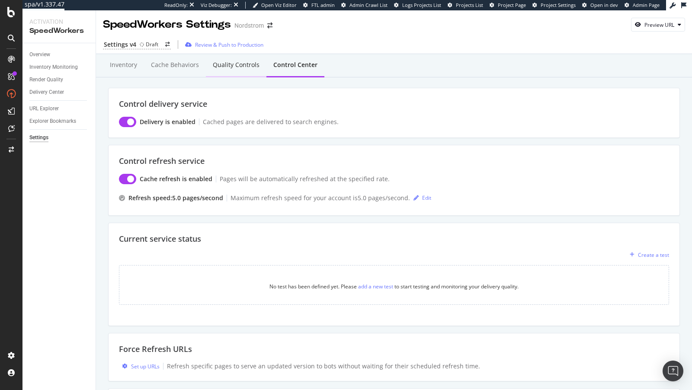
click at [214, 66] on div "Quality Controls" at bounding box center [236, 65] width 47 height 9
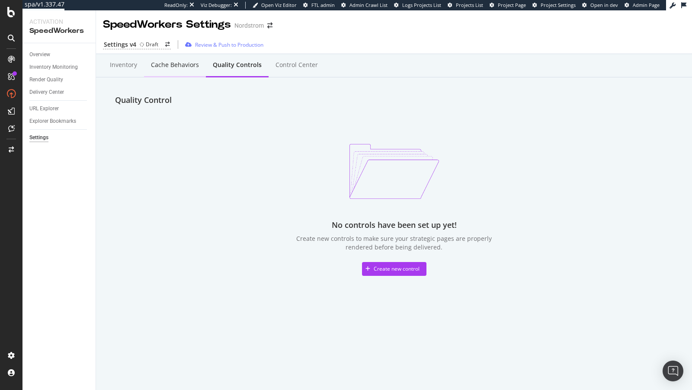
click at [179, 68] on div "Cache behaviors" at bounding box center [175, 65] width 48 height 9
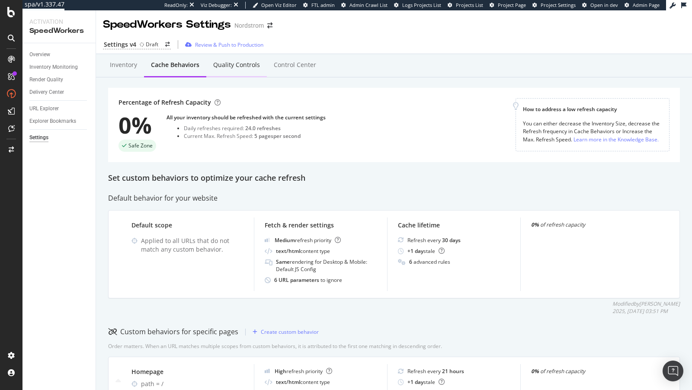
click at [242, 69] on div "Quality Controls" at bounding box center [236, 66] width 61 height 24
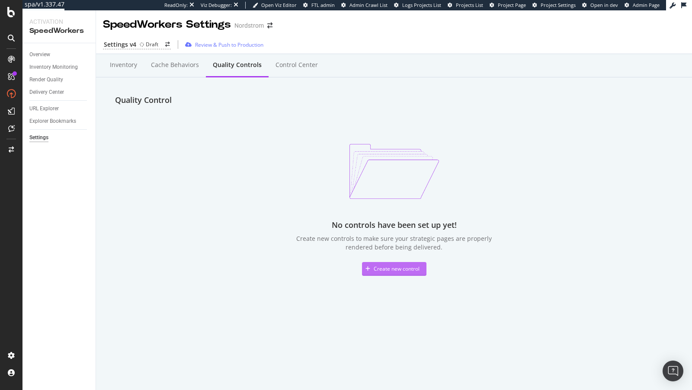
click at [390, 264] on div "Create new control" at bounding box center [391, 269] width 58 height 13
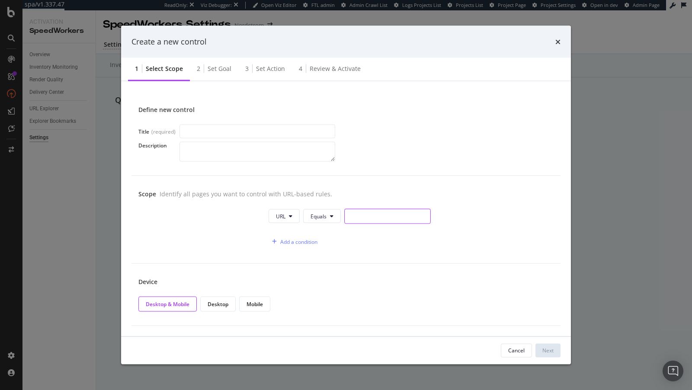
click at [376, 216] on input "modal" at bounding box center [387, 216] width 87 height 15
paste input "[URL][DOMAIN_NAME][DOMAIN_NAME]"
type input "[URL][DOMAIN_NAME][DOMAIN_NAME]"
drag, startPoint x: 360, startPoint y: 218, endPoint x: 300, endPoint y: 216, distance: 60.2
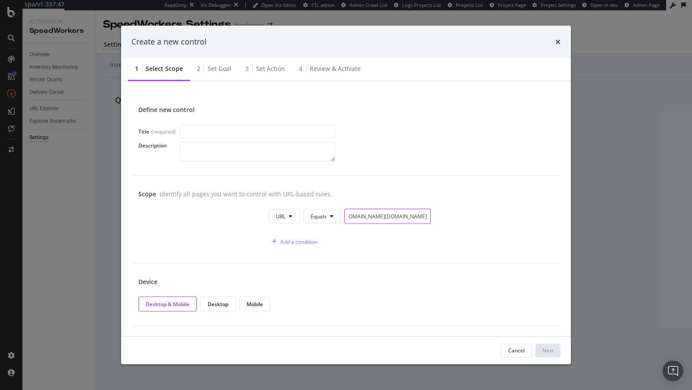
click at [300, 216] on div "URL Equals https://www.nordstrom.com/track/pd3364?__noscript=false&__cbf=revjet…" at bounding box center [350, 216] width 162 height 15
paste input "/browse/"
type input "/browse/"
click at [305, 214] on button "Equals" at bounding box center [322, 216] width 38 height 14
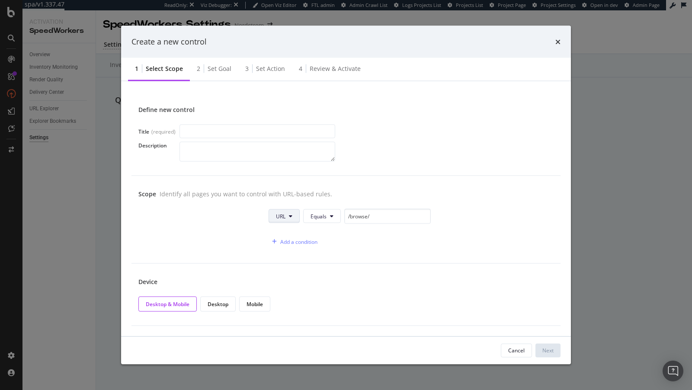
click at [285, 214] on span "URL" at bounding box center [281, 215] width 10 height 7
click at [312, 215] on span "Equals" at bounding box center [319, 215] width 16 height 7
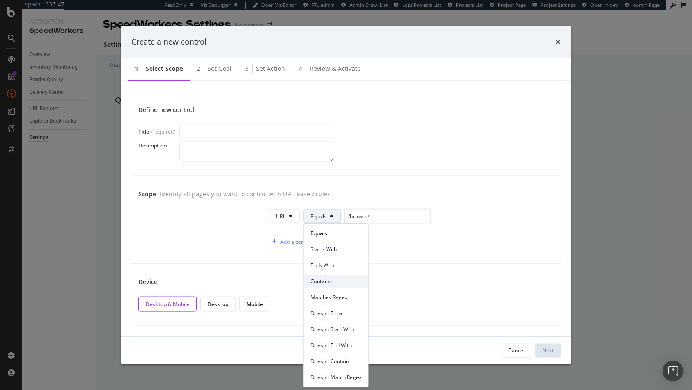
click at [328, 283] on span "Contains" at bounding box center [336, 282] width 51 height 8
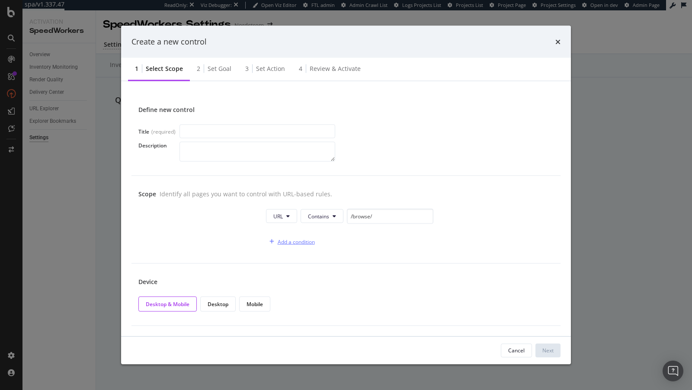
click at [300, 239] on div "Add a condition" at bounding box center [296, 241] width 37 height 7
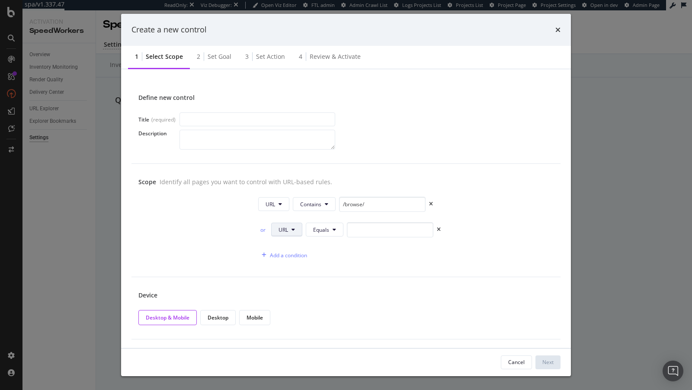
click at [289, 234] on button "URL" at bounding box center [286, 230] width 31 height 14
click at [259, 228] on div "or" at bounding box center [263, 229] width 10 height 7
click at [284, 231] on span "URL" at bounding box center [284, 229] width 10 height 7
click at [288, 258] on span "HTTP Code" at bounding box center [292, 262] width 27 height 8
click at [360, 230] on input "0" at bounding box center [399, 229] width 87 height 15
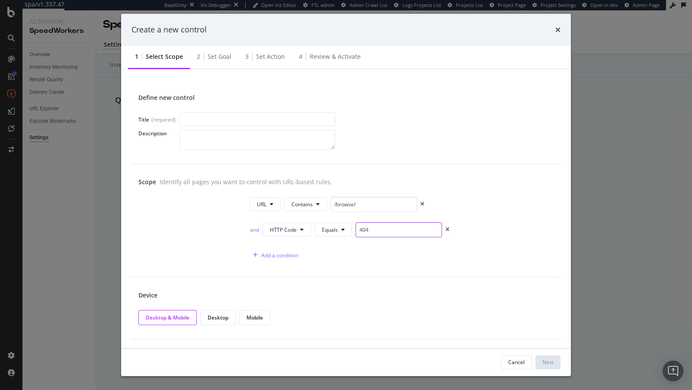
type input "404"
click at [215, 122] on input "modal" at bounding box center [258, 119] width 156 height 14
click at [181, 119] on input "Soft 404" at bounding box center [258, 119] width 156 height 14
type input "PLP - Soft 404"
click at [555, 367] on button "Next" at bounding box center [548, 363] width 25 height 14
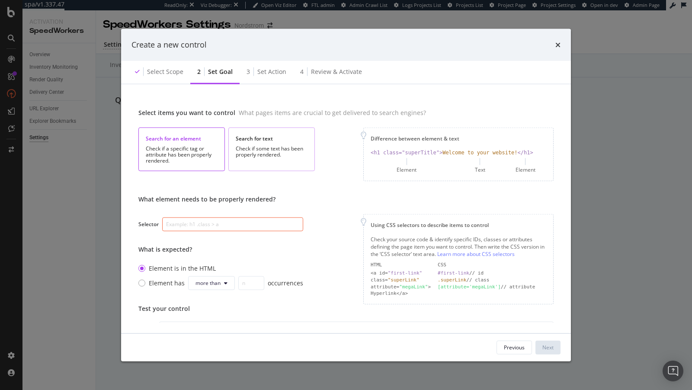
click at [274, 129] on div "Search for text Check if some text has been properly rendered." at bounding box center [271, 149] width 87 height 44
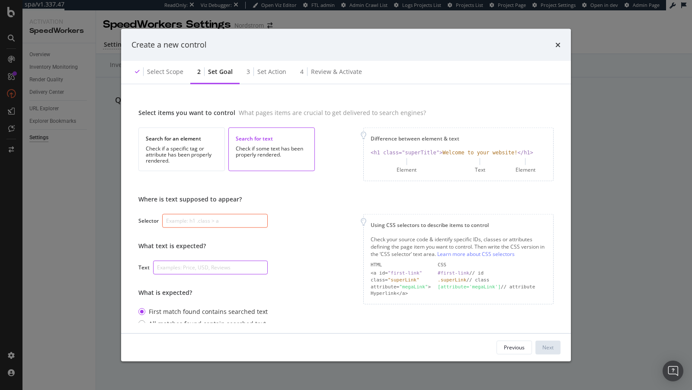
click at [183, 262] on input "modal" at bounding box center [210, 268] width 115 height 14
paste input "Something went wrong"
type input "Something went wrong"
click at [217, 219] on input "modal" at bounding box center [215, 221] width 106 height 14
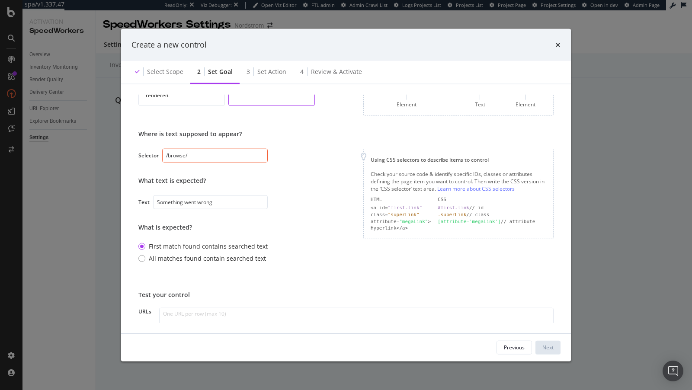
scroll to position [96, 0]
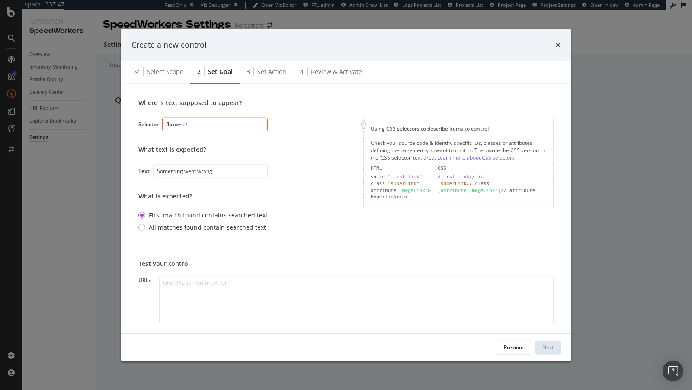
click at [191, 125] on input "/browse/" at bounding box center [215, 125] width 106 height 14
type input "h1"
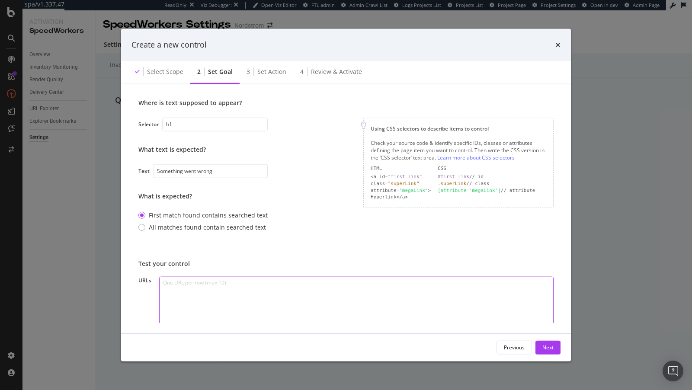
click at [251, 303] on textarea "modal" at bounding box center [356, 318] width 395 height 82
paste textarea "https://www.nordstrom.com/browse/women/jewelry/diamond-earrings"
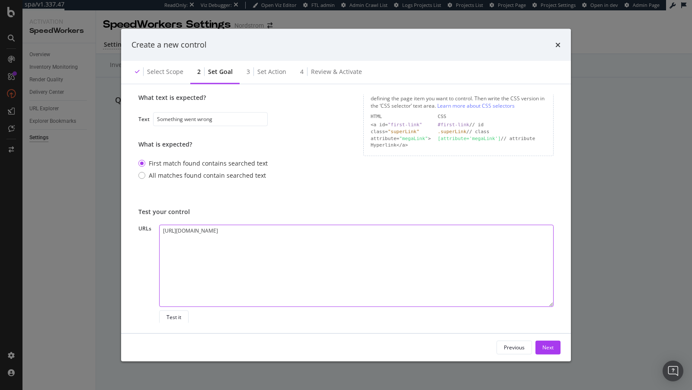
scroll to position [149, 0]
type textarea "https://www.nordstrom.com/browse/women/jewelry/diamond-earrings"
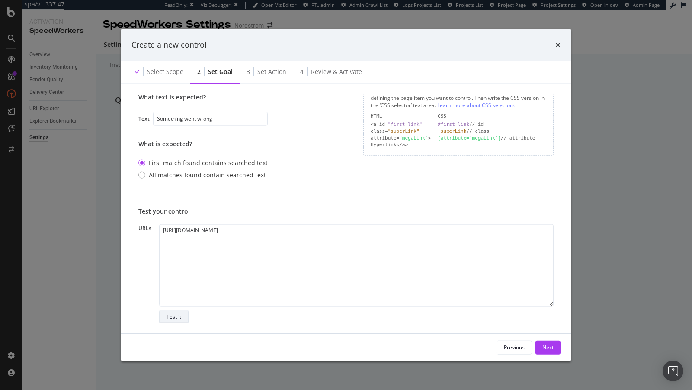
click at [178, 316] on div "Test it" at bounding box center [174, 316] width 15 height 7
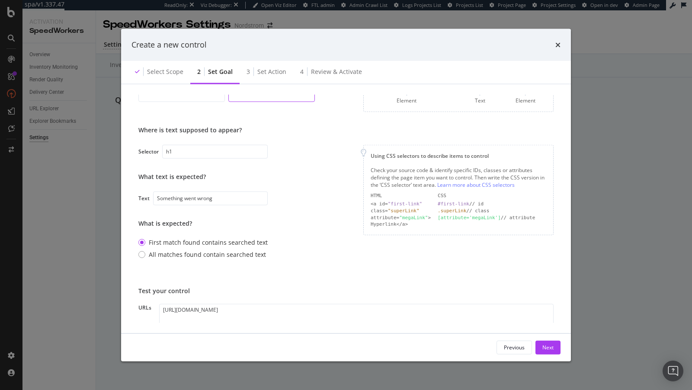
scroll to position [74, 0]
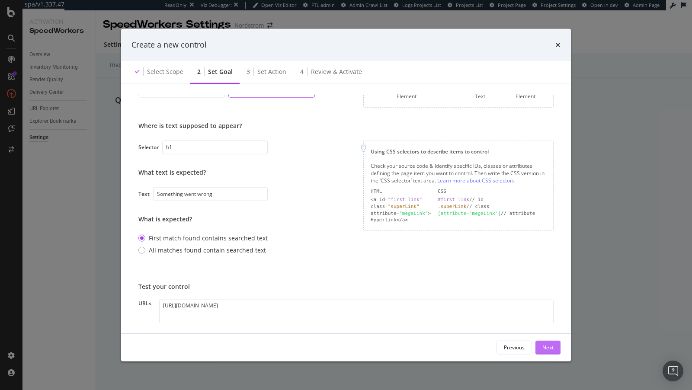
click at [543, 352] on div "Next" at bounding box center [548, 347] width 11 height 13
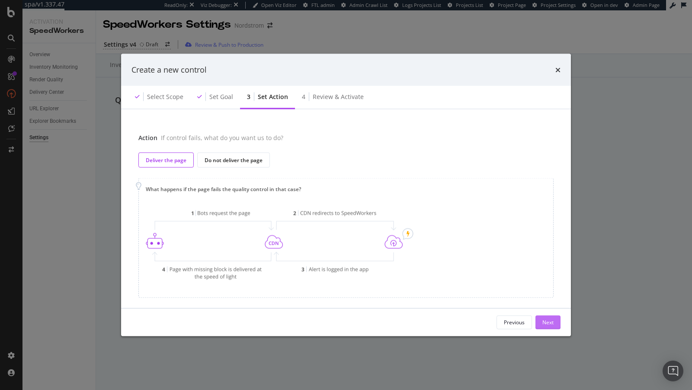
click at [548, 320] on div "Next" at bounding box center [548, 322] width 11 height 7
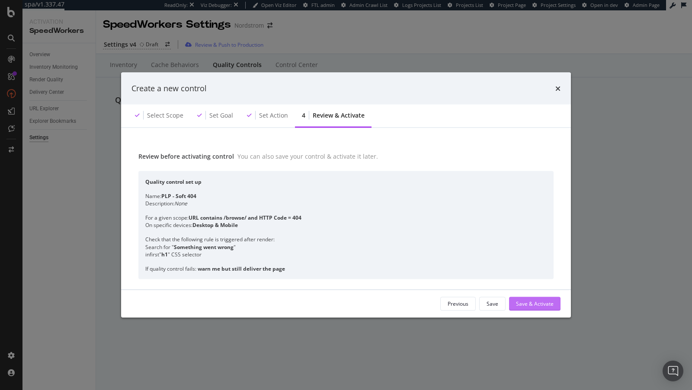
click at [537, 306] on div "Save & Activate" at bounding box center [535, 303] width 38 height 7
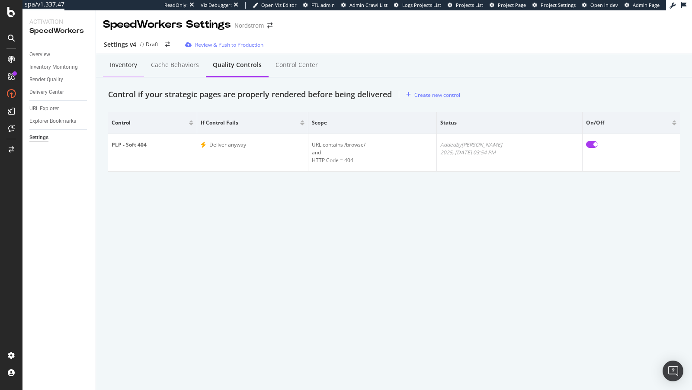
click at [121, 64] on div "Inventory" at bounding box center [123, 65] width 27 height 9
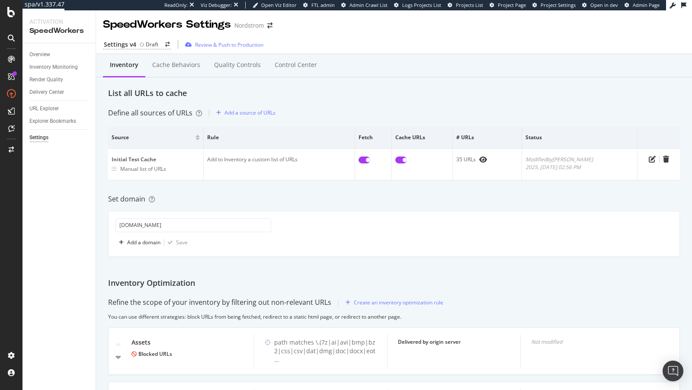
scroll to position [61, 0]
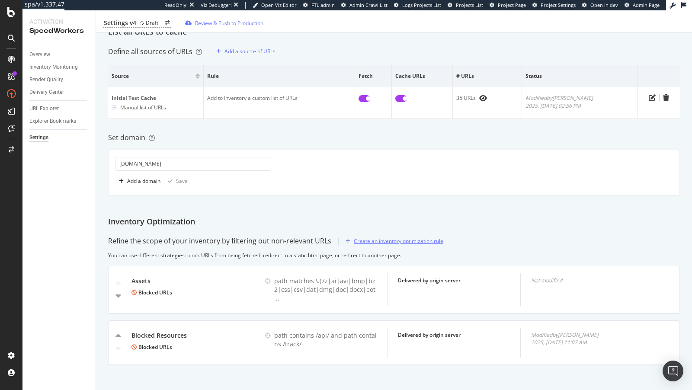
click at [422, 244] on div "Create an inventory optimization rule" at bounding box center [392, 241] width 101 height 13
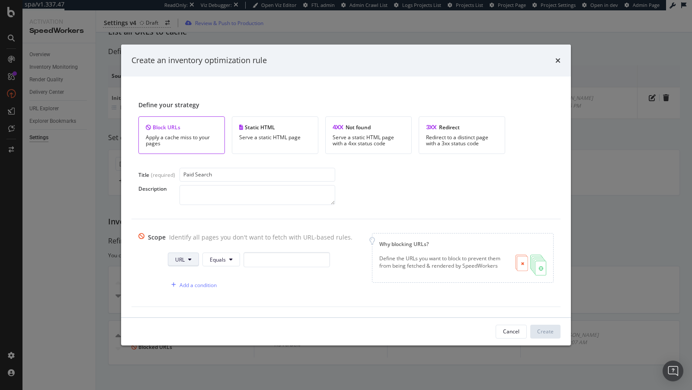
type input "Paid Search"
click at [168, 264] on button "URL" at bounding box center [183, 260] width 31 height 14
click at [187, 339] on span "Query String" at bounding box center [187, 341] width 30 height 8
click at [229, 269] on div "Query String Equals" at bounding box center [254, 261] width 195 height 19
click at [225, 260] on span "Equals" at bounding box center [228, 259] width 16 height 7
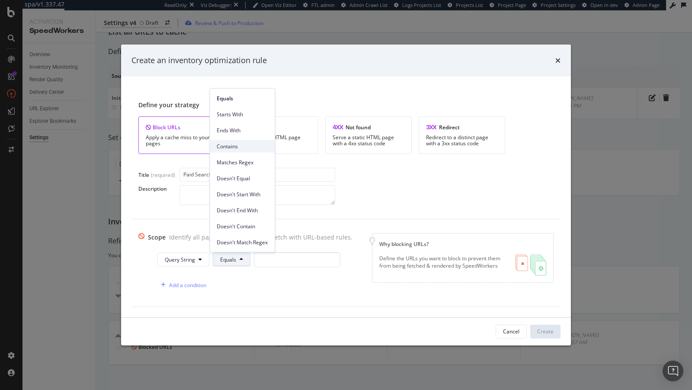
click at [231, 147] on span "Contains" at bounding box center [242, 146] width 51 height 8
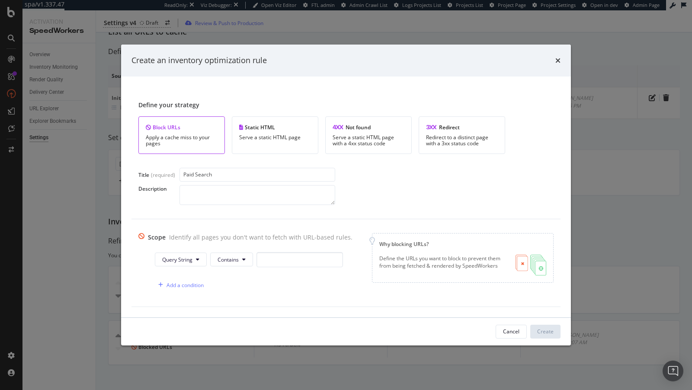
click at [286, 274] on div "Query String Contains Add a condition" at bounding box center [245, 272] width 214 height 41
click at [274, 258] on input "modal" at bounding box center [300, 259] width 87 height 15
paste input "cm_mmc"
type input "cm_mmc"
click at [550, 330] on div "Create" at bounding box center [545, 331] width 16 height 7
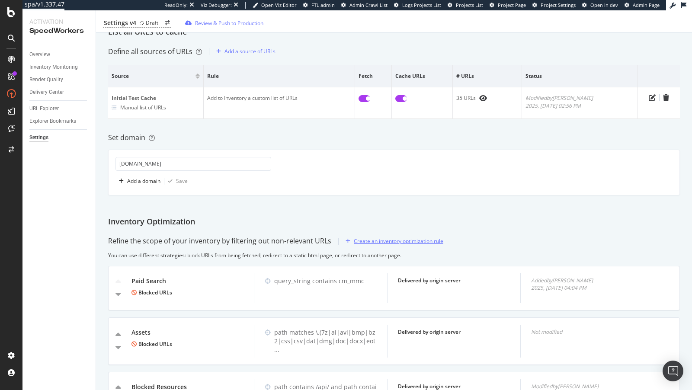
scroll to position [112, 0]
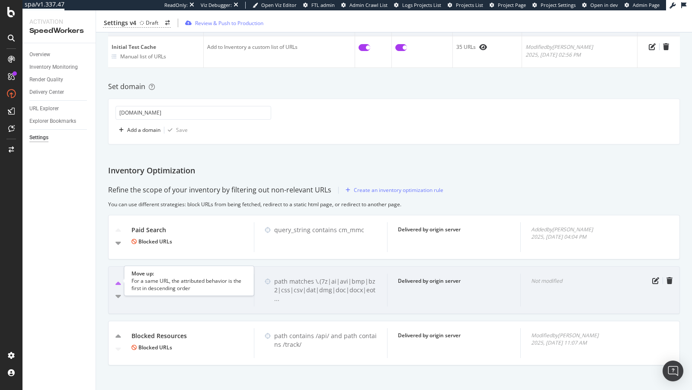
click at [116, 280] on icon "caret-up" at bounding box center [119, 284] width 6 height 9
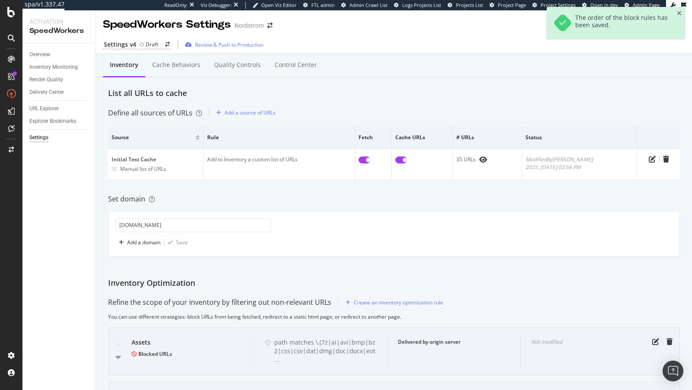
scroll to position [1, 0]
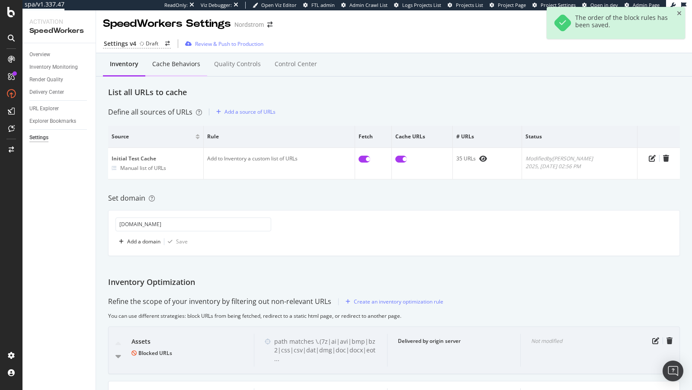
click at [176, 65] on div "Cache behaviors" at bounding box center [176, 64] width 48 height 9
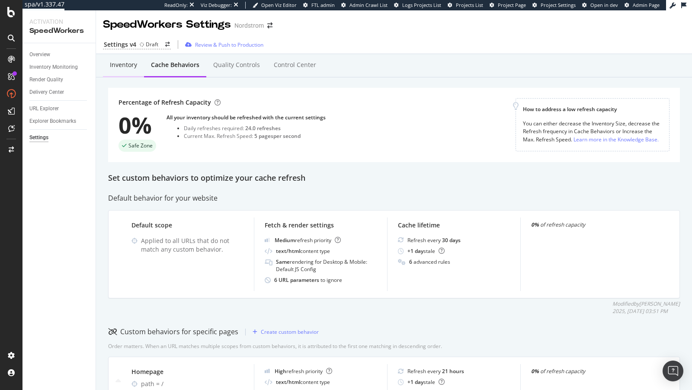
click at [123, 65] on div "Inventory" at bounding box center [123, 65] width 27 height 9
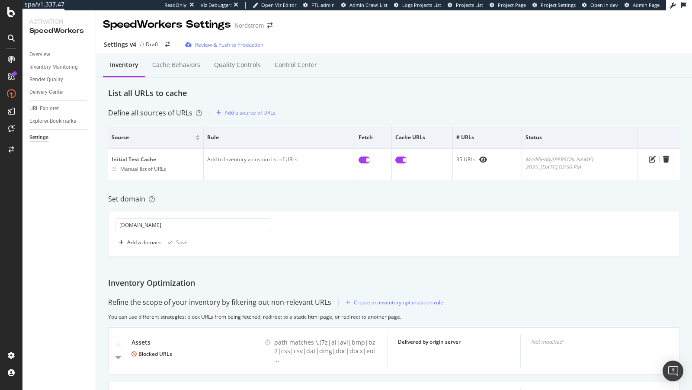
scroll to position [112, 0]
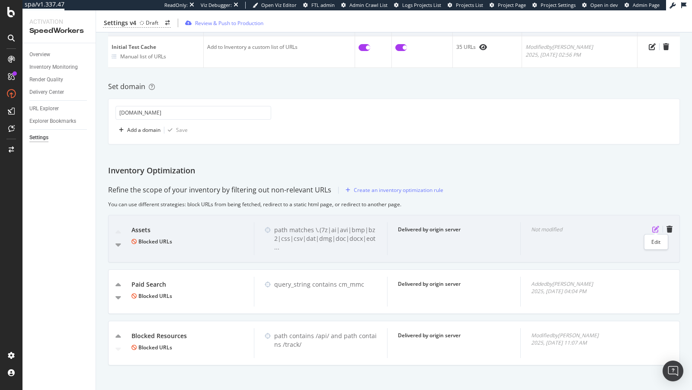
click at [657, 230] on icon "pen-to-square" at bounding box center [655, 229] width 7 height 7
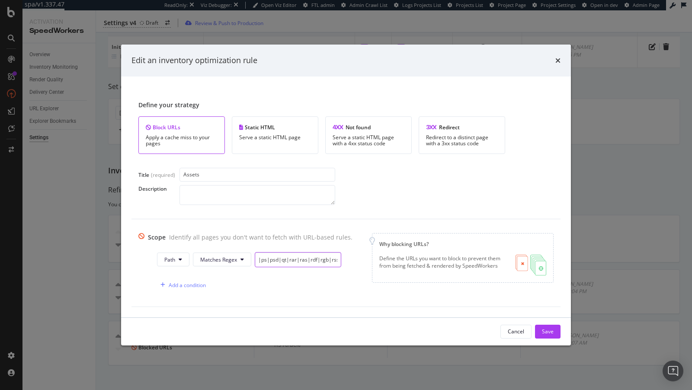
drag, startPoint x: 288, startPoint y: 260, endPoint x: 377, endPoint y: 260, distance: 89.1
click at [377, 260] on div "Scope Identify all pages you don't want to fetch with URL-based rules. Path Mat…" at bounding box center [345, 263] width 415 height 60
click at [558, 59] on icon "times" at bounding box center [558, 60] width 5 height 7
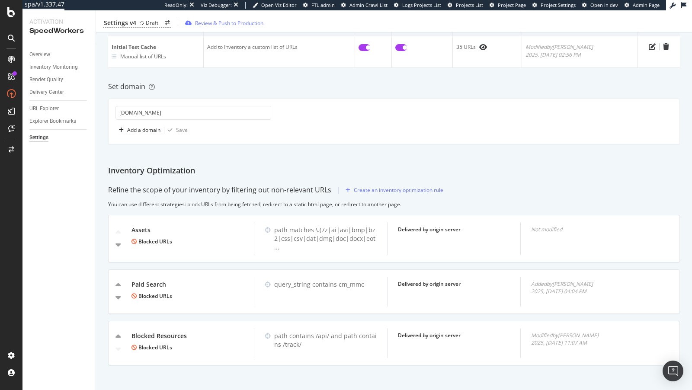
scroll to position [0, 0]
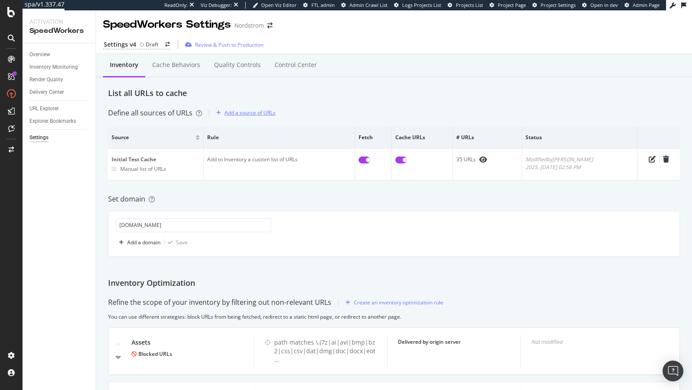
click at [244, 112] on div "Add a source of URLs" at bounding box center [250, 112] width 51 height 7
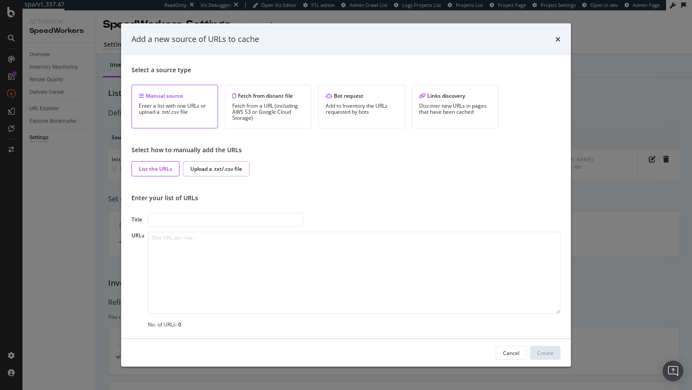
click at [231, 169] on div "Upload a .txt/.csv file" at bounding box center [216, 168] width 52 height 7
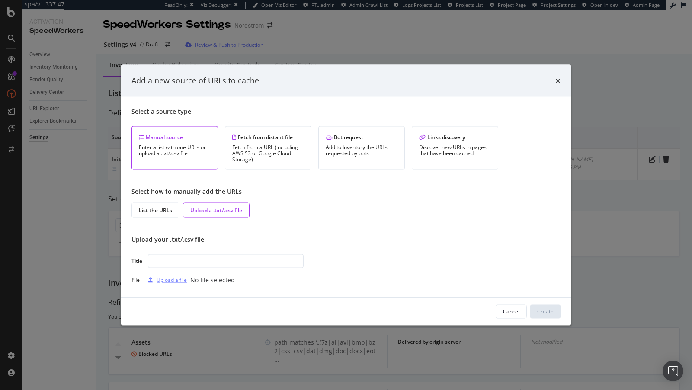
click at [170, 283] on div "Upload a file" at bounding box center [172, 279] width 30 height 7
click at [194, 263] on input "modal" at bounding box center [226, 261] width 156 height 14
type input "Indexable URL List Cache Build"
click at [550, 316] on div "Create" at bounding box center [545, 311] width 16 height 13
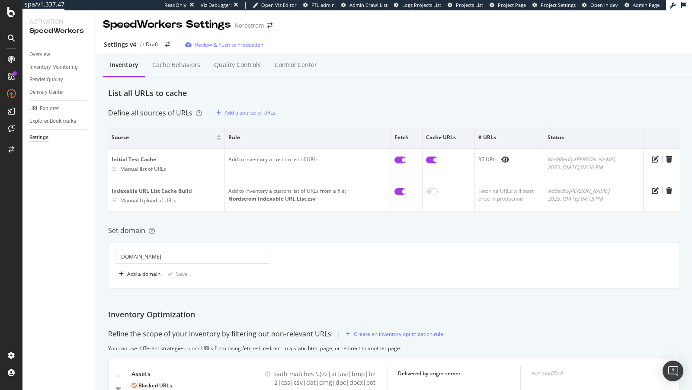
scroll to position [144, 0]
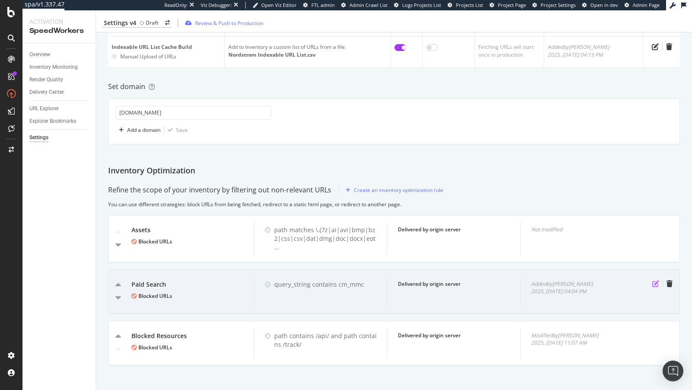
click at [658, 280] on icon "pen-to-square" at bounding box center [655, 283] width 7 height 7
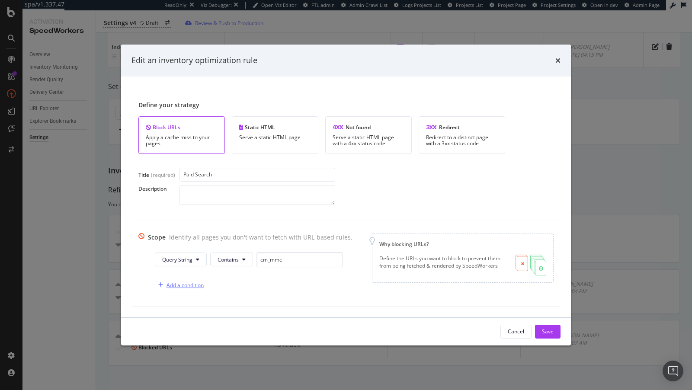
click at [194, 284] on div "Add a condition" at bounding box center [185, 285] width 37 height 7
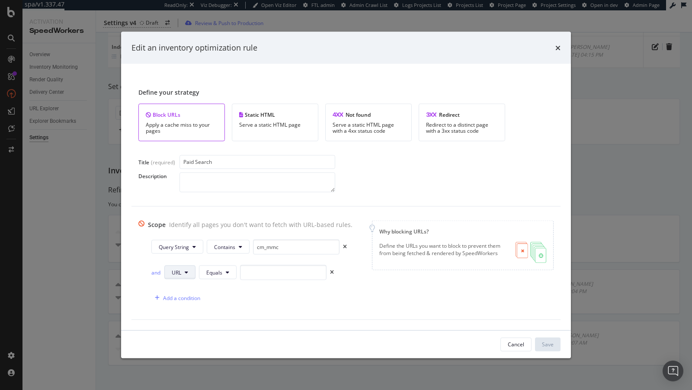
click at [190, 272] on button "URL" at bounding box center [179, 273] width 31 height 14
click at [183, 348] on div "Query String" at bounding box center [184, 353] width 44 height 13
click at [239, 276] on button "Equals" at bounding box center [235, 273] width 38 height 14
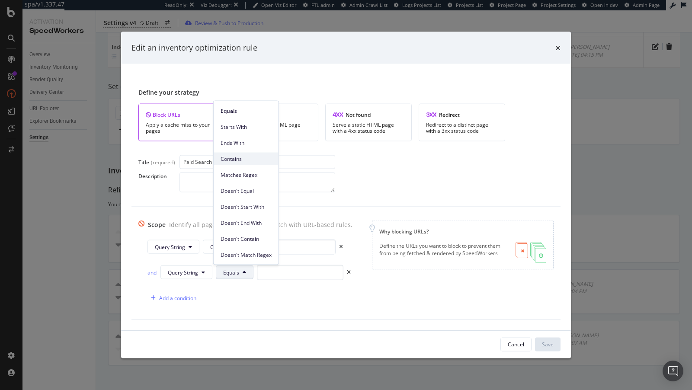
click at [232, 157] on span "Contains" at bounding box center [246, 159] width 51 height 8
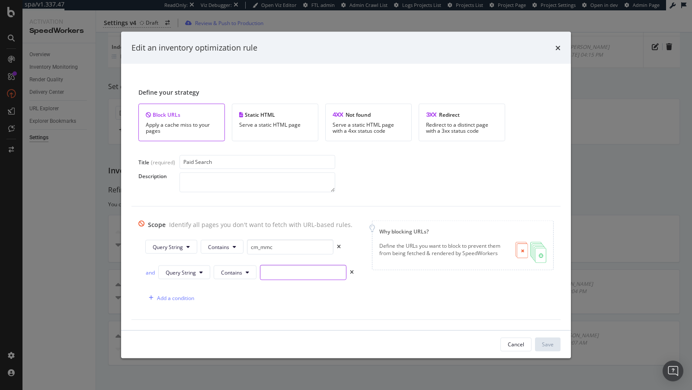
click at [273, 269] on input "modal" at bounding box center [303, 272] width 87 height 15
paste input "utm_medium=organic&utm_campaign=seo_shopping"
drag, startPoint x: 271, startPoint y: 273, endPoint x: 486, endPoint y: 292, distance: 215.9
click at [485, 292] on div "Scope Identify all pages you don't want to fetch with URL-based rules. Query St…" at bounding box center [345, 262] width 415 height 85
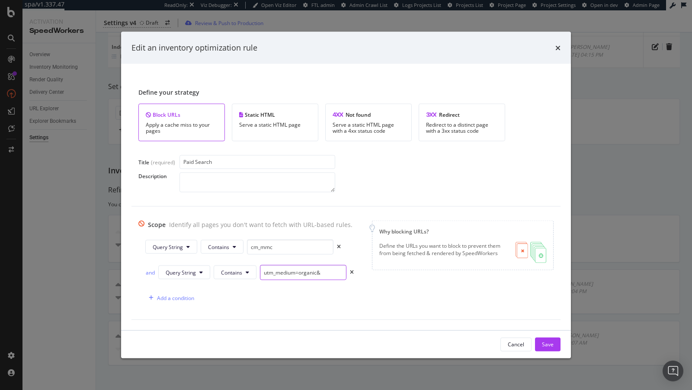
scroll to position [0, 0]
type input "utm_medium=organic"
click at [170, 298] on div "Add a condition" at bounding box center [175, 297] width 37 height 7
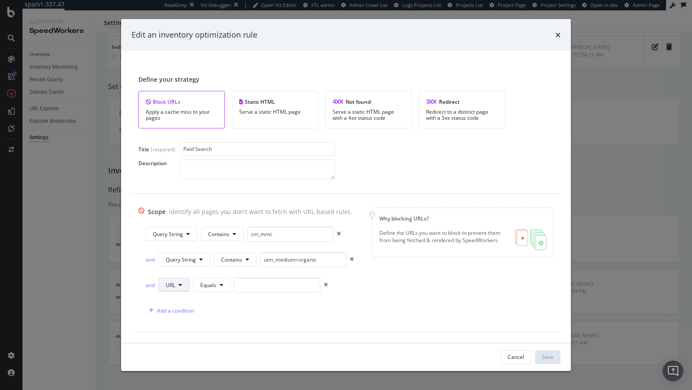
click at [174, 282] on span "URL" at bounding box center [171, 285] width 10 height 7
click at [186, 362] on span "Query String" at bounding box center [181, 366] width 30 height 8
click at [227, 289] on button "Equals" at bounding box center [233, 285] width 38 height 14
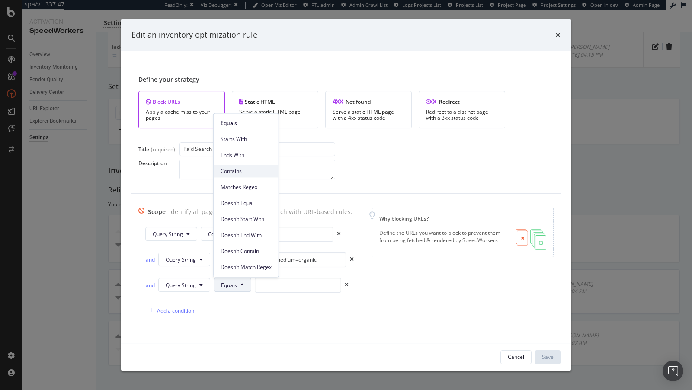
click at [244, 170] on span "Contains" at bounding box center [246, 171] width 51 height 8
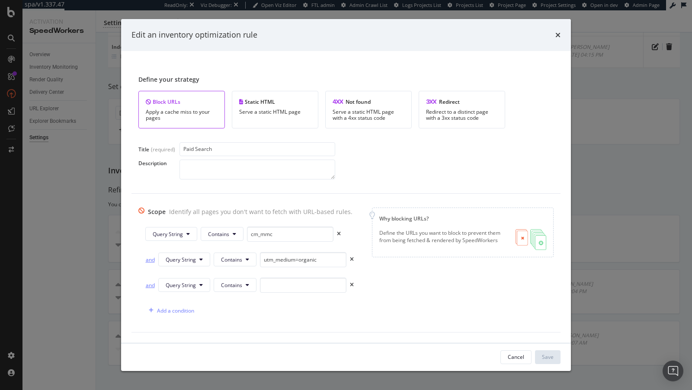
click at [147, 260] on div "and" at bounding box center [150, 259] width 10 height 7
click at [285, 290] on input "modal" at bounding box center [303, 285] width 87 height 15
paste input "utm_campaign=seo_shopping"
type input "utm_campaign=seo_shopping"
click at [547, 353] on div "Save" at bounding box center [548, 356] width 12 height 7
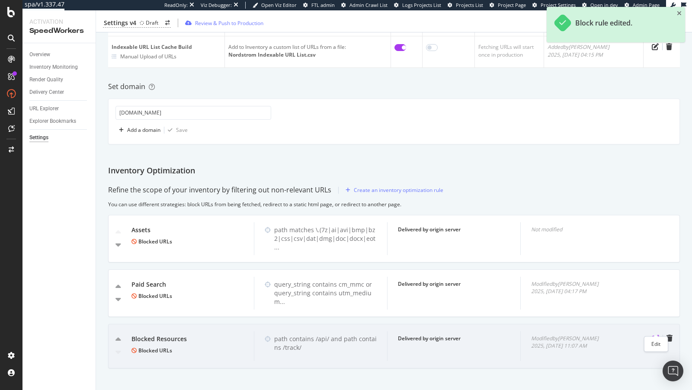
click at [656, 335] on icon "pen-to-square" at bounding box center [655, 338] width 7 height 7
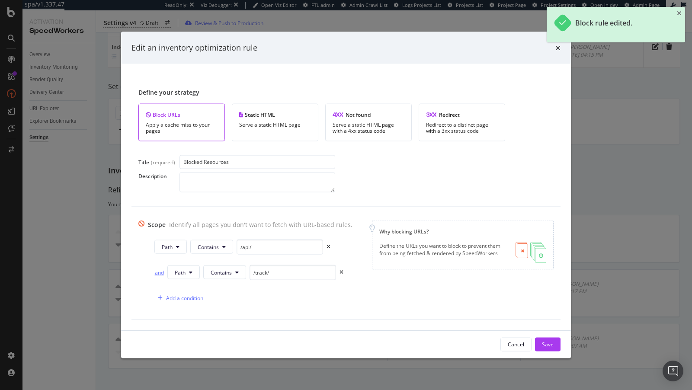
click at [156, 272] on div "and" at bounding box center [159, 272] width 10 height 7
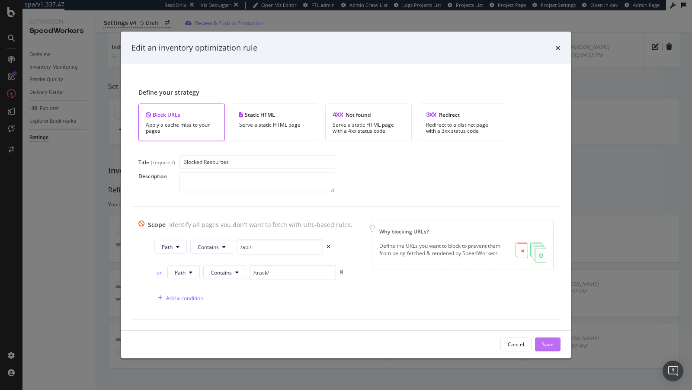
click at [556, 342] on button "Save" at bounding box center [548, 344] width 26 height 14
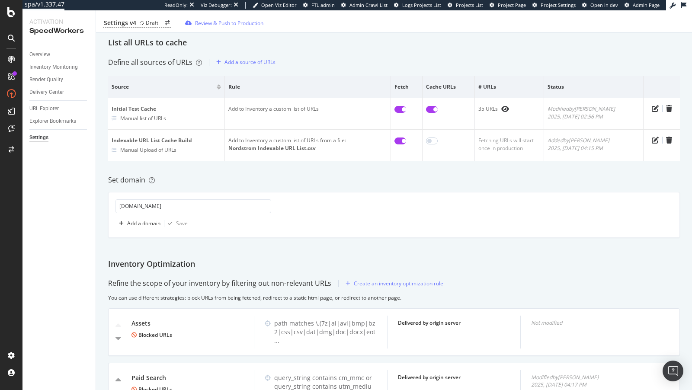
scroll to position [48, 0]
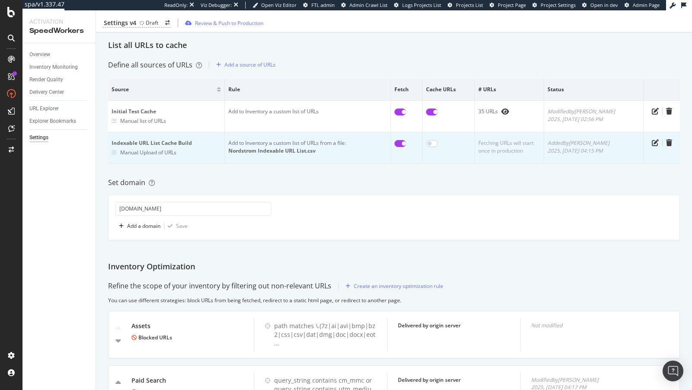
click at [406, 144] on input "checkbox" at bounding box center [401, 143] width 12 height 7
checkbox input "false"
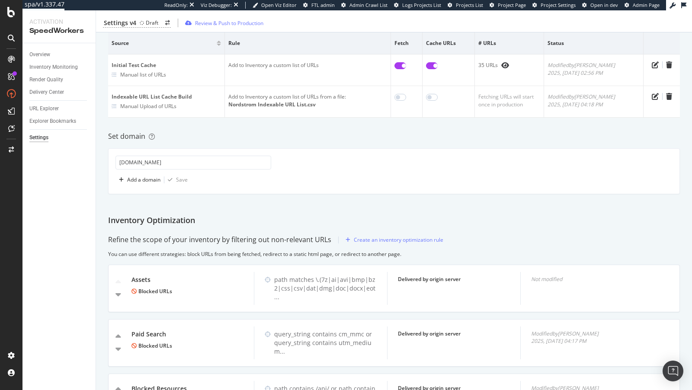
scroll to position [144, 0]
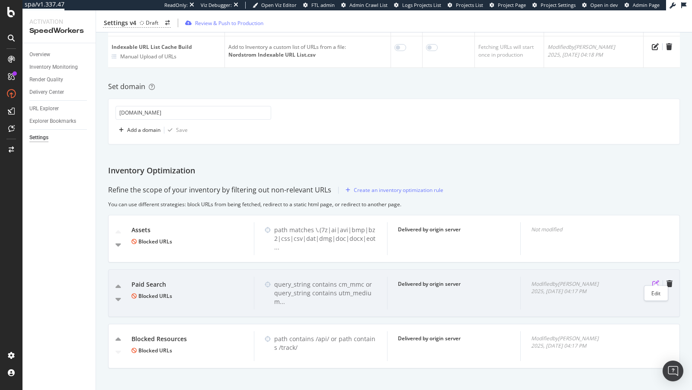
click at [653, 280] on icon "pen-to-square" at bounding box center [655, 283] width 7 height 7
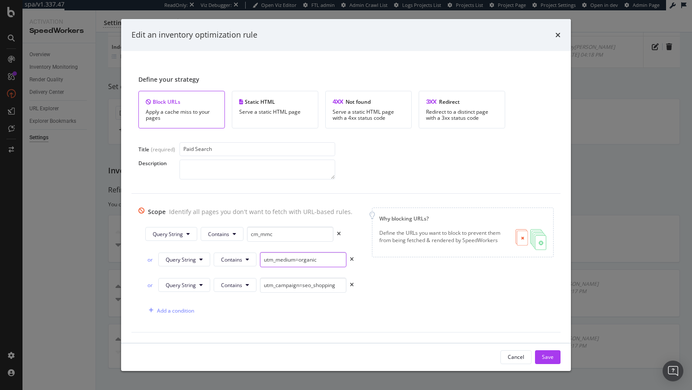
click at [314, 261] on input "utm_medium=organic" at bounding box center [303, 259] width 87 height 15
drag, startPoint x: 341, startPoint y: 285, endPoint x: 230, endPoint y: 282, distance: 110.8
click at [230, 282] on div "or Query String Contains utm_campaign=seo_shopping" at bounding box center [249, 285] width 209 height 15
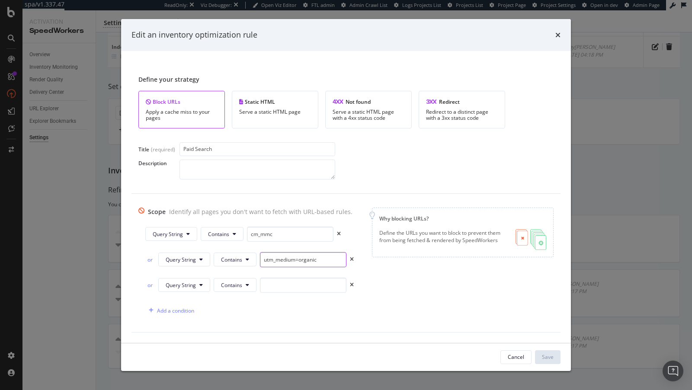
click at [322, 261] on input "utm_medium=organic" at bounding box center [303, 259] width 87 height 15
paste input "utm_campaign=seo_shopping"
type input "utm_medium=organicutm_campaign=seo_shopping"
click at [315, 261] on input "utm_medium=organicutm_campaign=seo_shopping" at bounding box center [303, 259] width 87 height 15
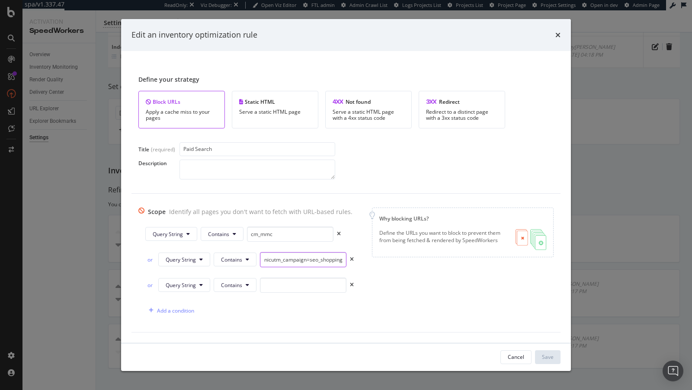
click at [315, 261] on input "utm_medium=organicutm_campaign=seo_shopping" at bounding box center [303, 259] width 87 height 15
click at [350, 260] on icon "times" at bounding box center [352, 259] width 4 height 5
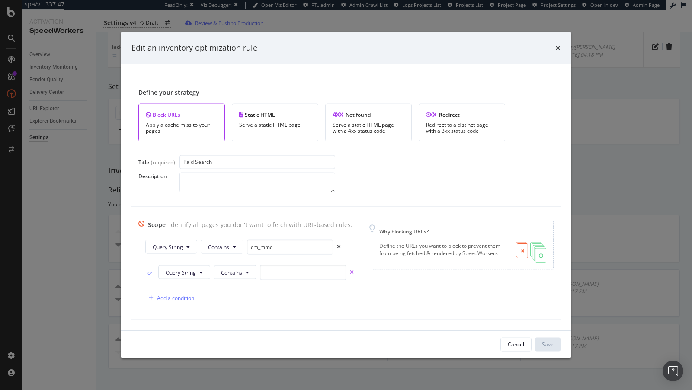
click at [350, 270] on icon "times" at bounding box center [352, 272] width 4 height 5
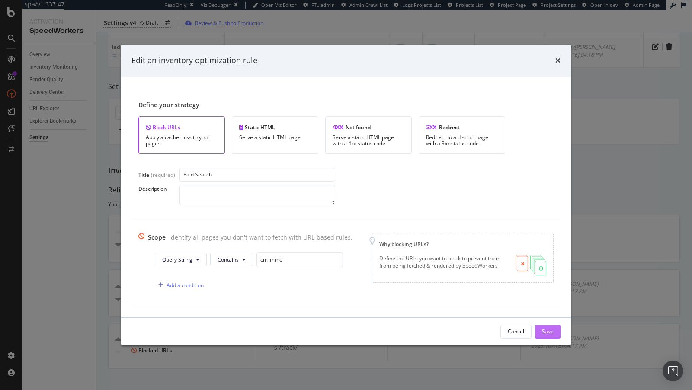
click at [550, 331] on div "Save" at bounding box center [548, 331] width 12 height 7
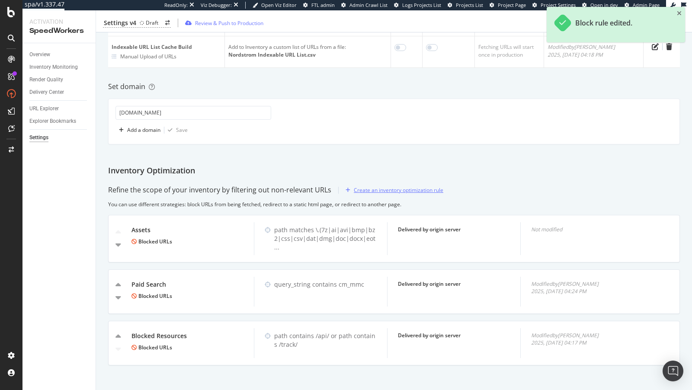
click at [392, 190] on div "Create an inventory optimization rule" at bounding box center [399, 189] width 90 height 7
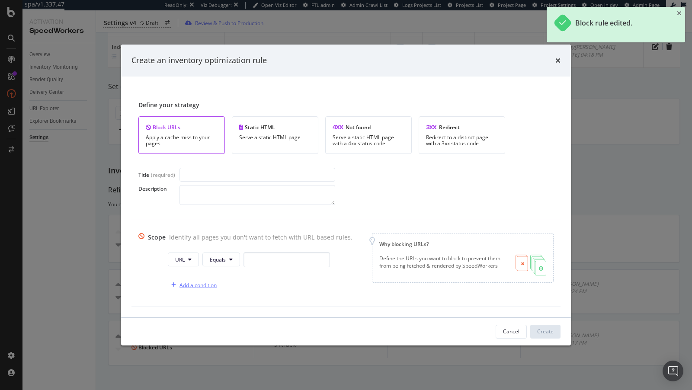
click at [192, 282] on div "Add a condition" at bounding box center [198, 285] width 37 height 7
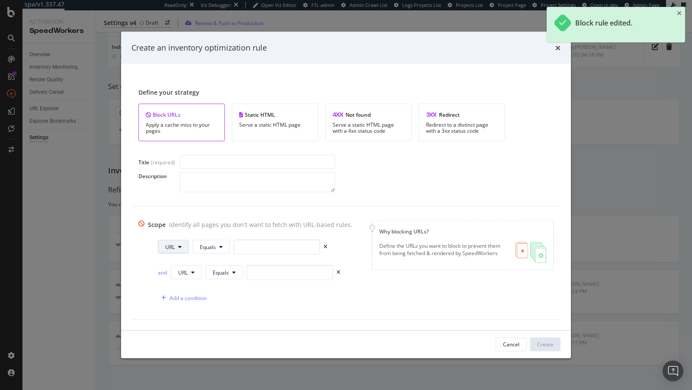
click at [167, 247] on span "URL" at bounding box center [170, 246] width 10 height 7
click at [176, 330] on span "Query String" at bounding box center [177, 328] width 30 height 8
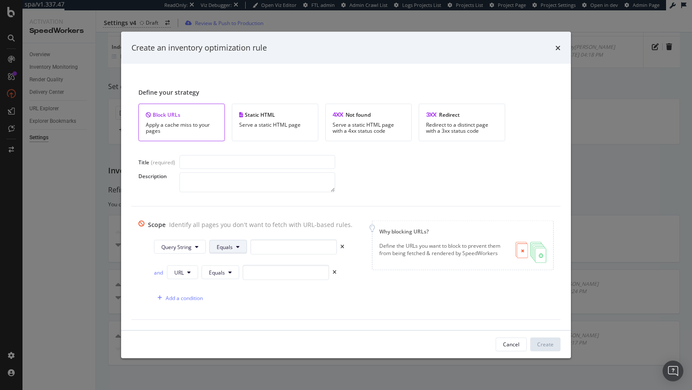
click at [230, 247] on button "Equals" at bounding box center [228, 247] width 38 height 14
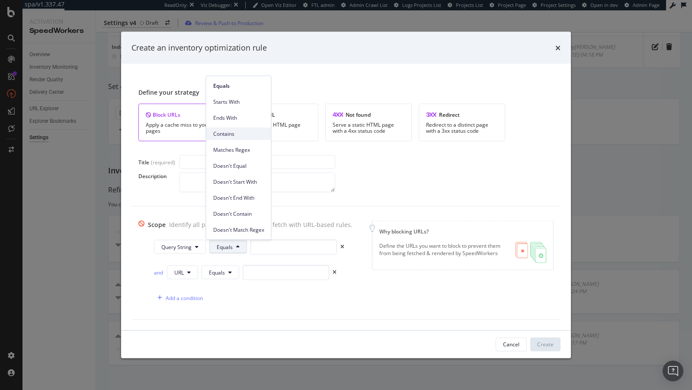
click at [228, 138] on div "Contains" at bounding box center [238, 134] width 65 height 13
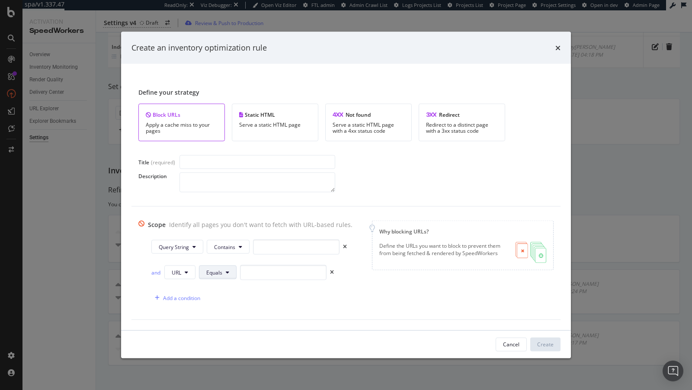
click at [214, 272] on span "Equals" at bounding box center [214, 272] width 16 height 7
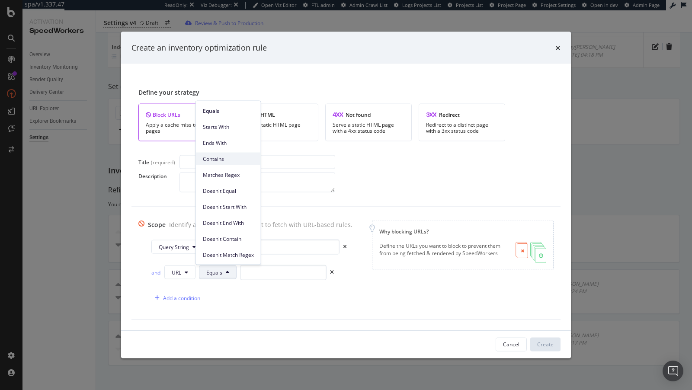
click at [231, 159] on span "Contains" at bounding box center [228, 159] width 51 height 8
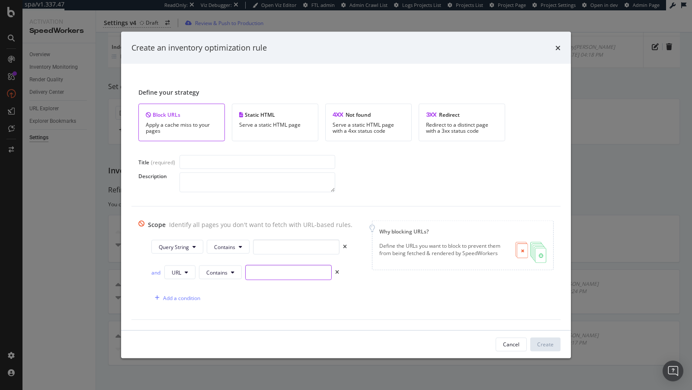
click at [254, 276] on input "modal" at bounding box center [288, 272] width 87 height 15
paste input "utm_medium=organicutm_campaign=seo_shopping"
drag, startPoint x: 252, startPoint y: 273, endPoint x: 383, endPoint y: 278, distance: 130.7
click at [383, 277] on div "Scope Identify all pages you don't want to fetch with URL-based rules. Query St…" at bounding box center [345, 262] width 415 height 85
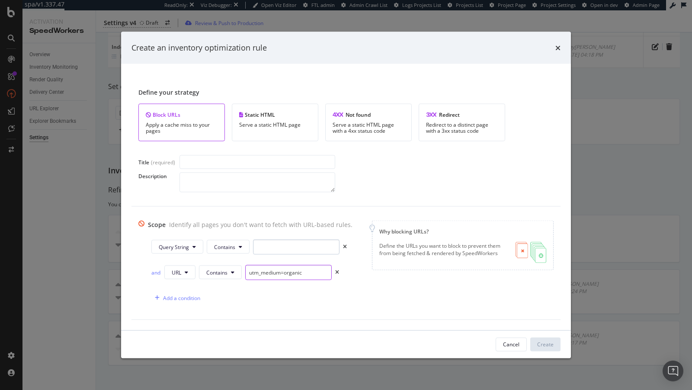
scroll to position [0, 0]
type input "utm_medium=organic"
click at [298, 247] on input "modal" at bounding box center [296, 246] width 87 height 15
paste input "utm_campaign=seo_shopping"
type input "utm_campaign=seo_shopping"
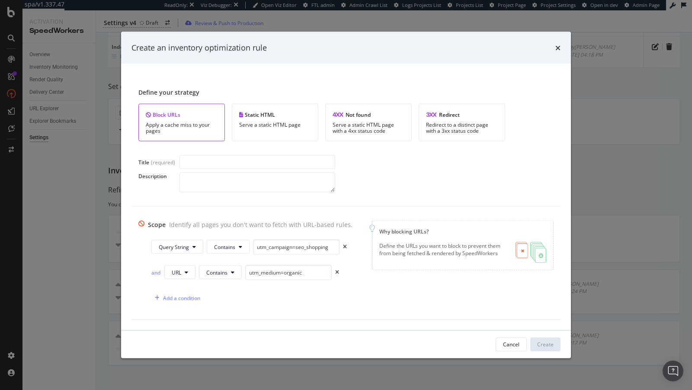
click at [173, 279] on div "and URL Contains utm_medium=organic" at bounding box center [252, 274] width 202 height 19
click at [174, 276] on button "URL" at bounding box center [179, 273] width 31 height 14
click at [186, 352] on span "Query String" at bounding box center [184, 353] width 30 height 8
click at [196, 164] on input "modal" at bounding box center [258, 162] width 156 height 14
type input "Paid Search - 2"
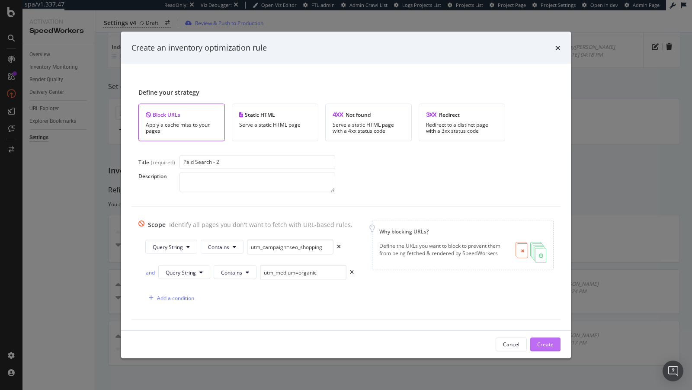
click at [553, 342] on div "Create" at bounding box center [545, 344] width 16 height 7
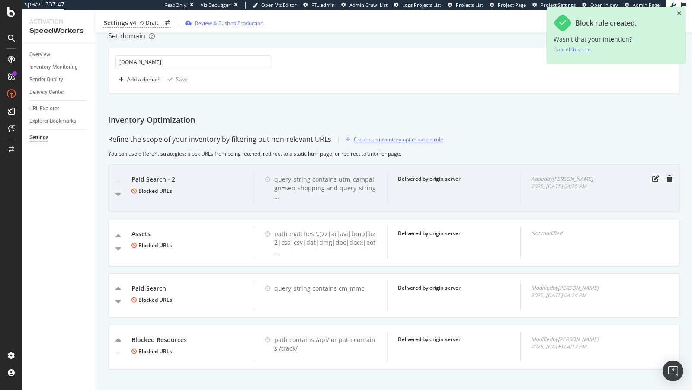
scroll to position [195, 0]
click at [117, 194] on icon "caret-down" at bounding box center [119, 194] width 6 height 9
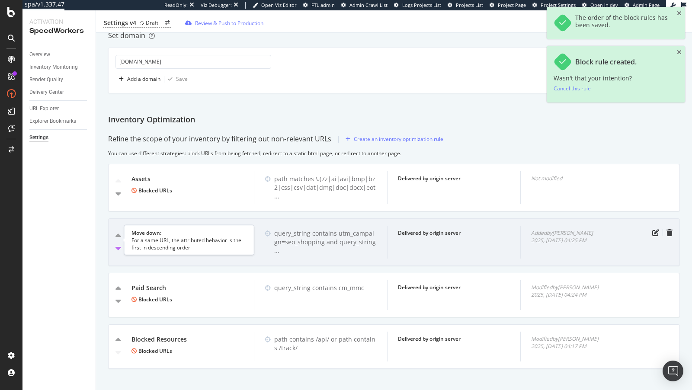
click at [117, 244] on icon "caret-down" at bounding box center [119, 248] width 6 height 9
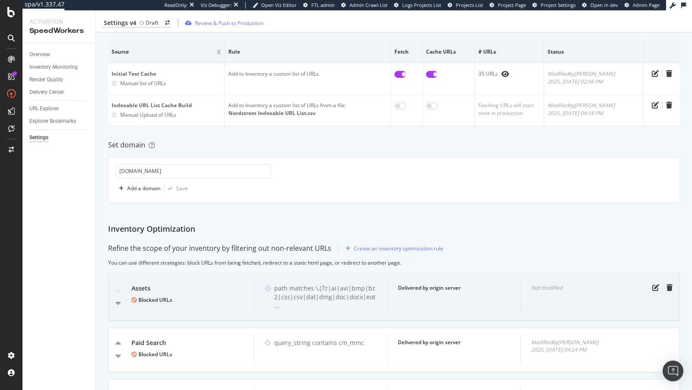
scroll to position [0, 0]
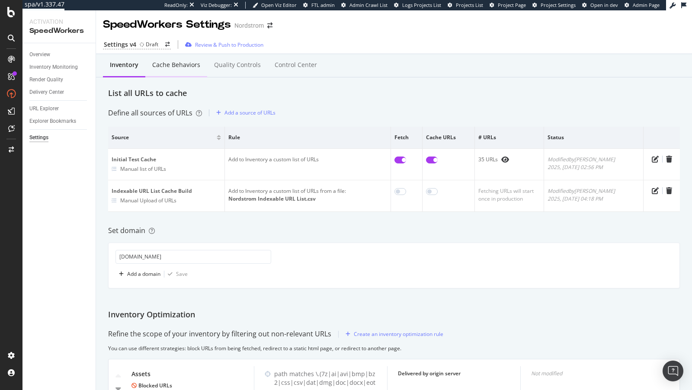
click at [169, 61] on div "Cache behaviors" at bounding box center [176, 65] width 48 height 9
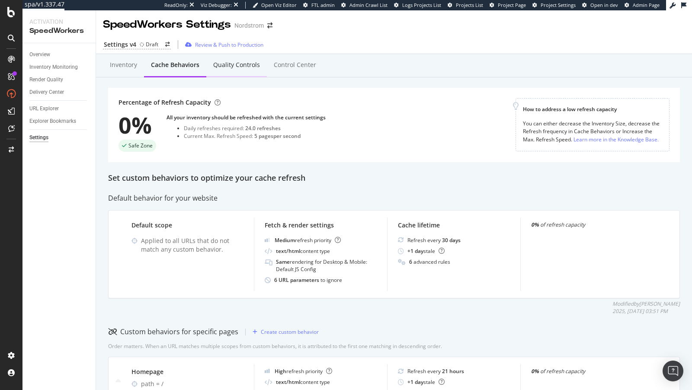
click at [234, 60] on div "Quality Controls" at bounding box center [236, 66] width 61 height 24
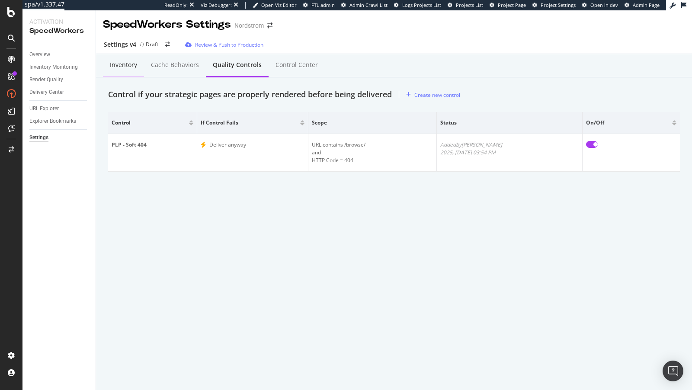
click at [130, 68] on div "Inventory" at bounding box center [123, 65] width 27 height 9
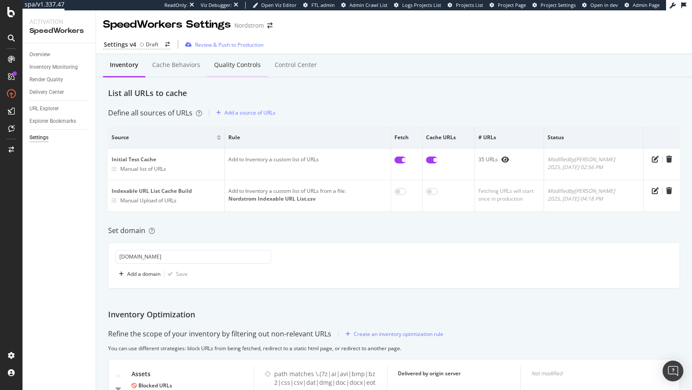
click at [240, 64] on div "Quality Controls" at bounding box center [237, 65] width 47 height 9
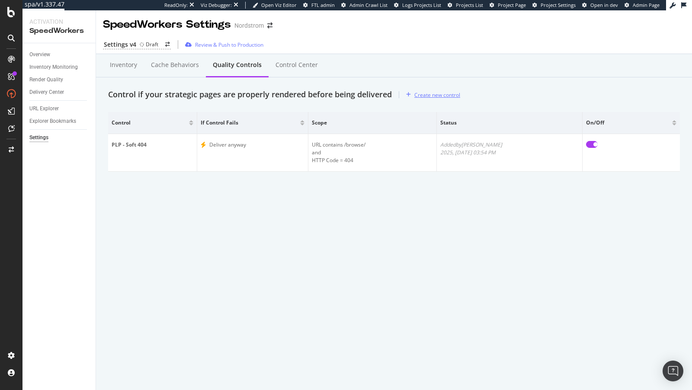
click at [437, 92] on div "Create new control" at bounding box center [437, 94] width 46 height 7
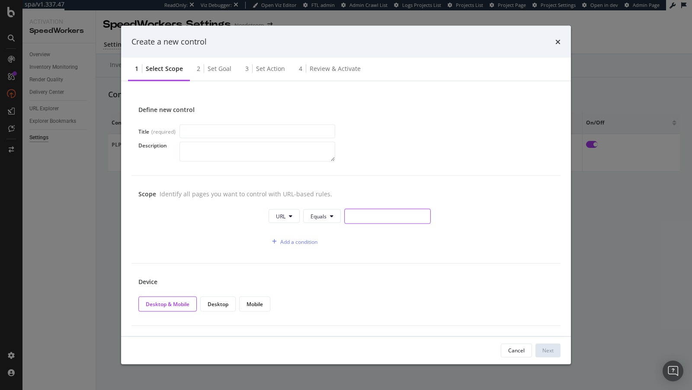
click at [371, 216] on input "modal" at bounding box center [387, 216] width 87 height 15
click at [290, 216] on icon "modal" at bounding box center [290, 216] width 3 height 5
drag, startPoint x: 289, startPoint y: 247, endPoint x: 329, endPoint y: 226, distance: 45.3
click at [328, 226] on body "spa/v1.337.47 ReadOnly: Viz Debugger: Open Viz Editor FTL admin Admin Crawl Lis…" at bounding box center [346, 195] width 692 height 390
click at [330, 219] on button "Equals" at bounding box center [322, 216] width 38 height 14
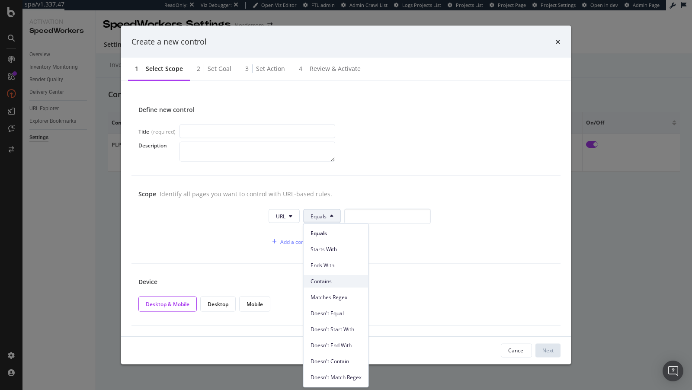
click at [323, 275] on div "Contains" at bounding box center [336, 281] width 65 height 13
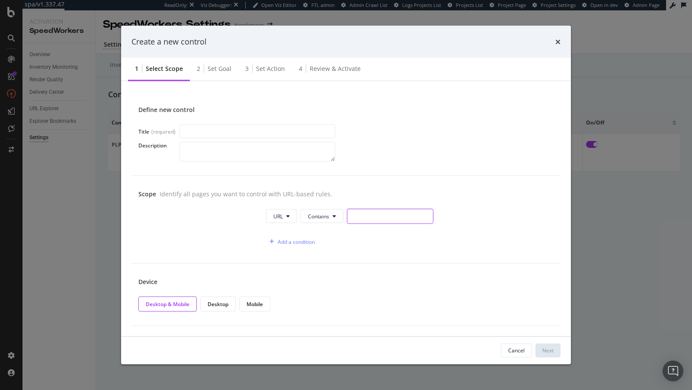
click at [369, 219] on input "modal" at bounding box center [390, 216] width 87 height 15
type input "/"
click at [289, 242] on div "Add a condition" at bounding box center [296, 241] width 37 height 7
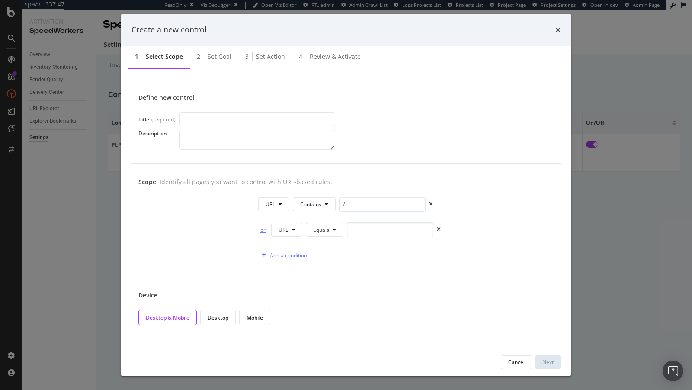
click at [263, 228] on div "or" at bounding box center [263, 229] width 10 height 7
click at [274, 228] on button "URL" at bounding box center [286, 230] width 31 height 14
click at [286, 262] on span "HTTP Code" at bounding box center [292, 262] width 27 height 8
click at [371, 228] on input "0" at bounding box center [399, 229] width 87 height 15
click at [362, 223] on input "0" at bounding box center [399, 229] width 87 height 15
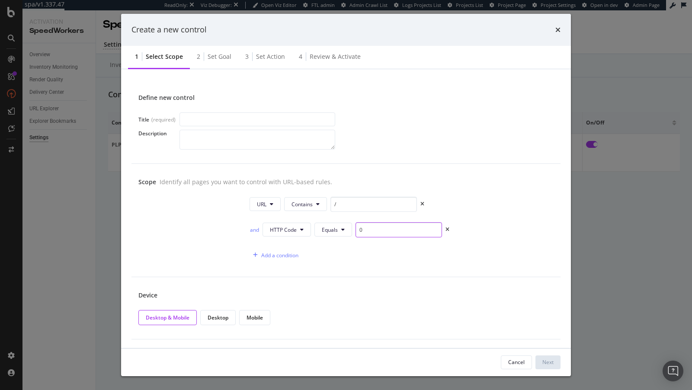
click at [362, 223] on input "0" at bounding box center [399, 229] width 87 height 15
paste input "modal"
type input "200"
click at [209, 118] on input "modal" at bounding box center [258, 119] width 156 height 14
type input "Missing Footer"
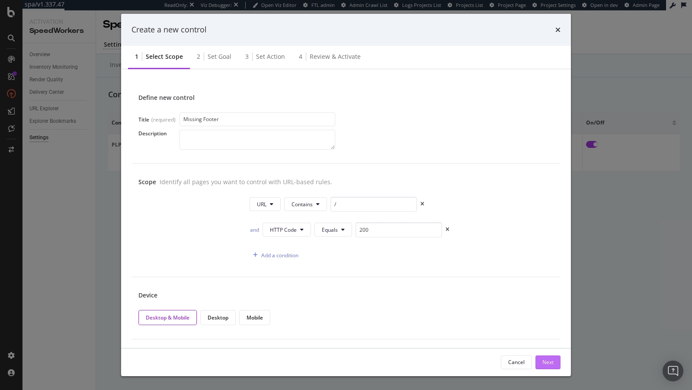
click at [546, 362] on div "Next" at bounding box center [548, 362] width 11 height 7
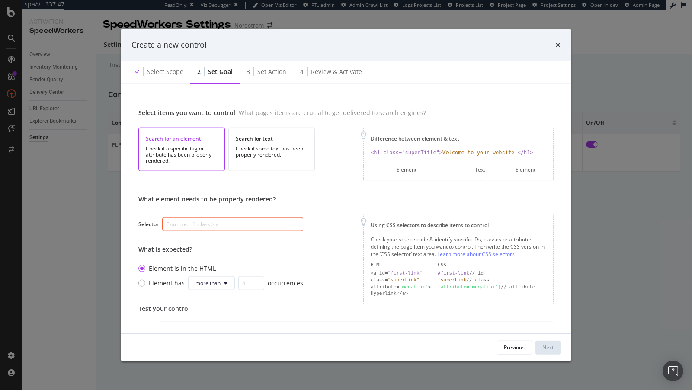
click at [229, 220] on input "modal" at bounding box center [232, 225] width 141 height 14
paste input ".mWOQT"
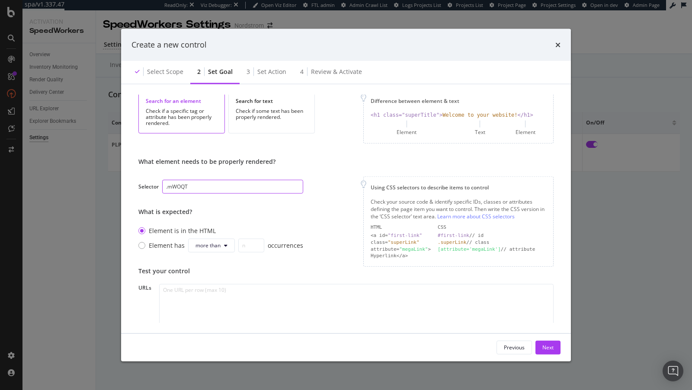
scroll to position [96, 0]
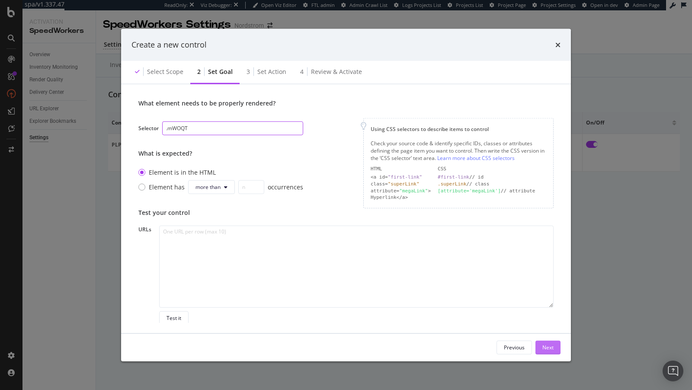
type input ".mWOQT"
click at [549, 347] on div "Next" at bounding box center [548, 347] width 11 height 7
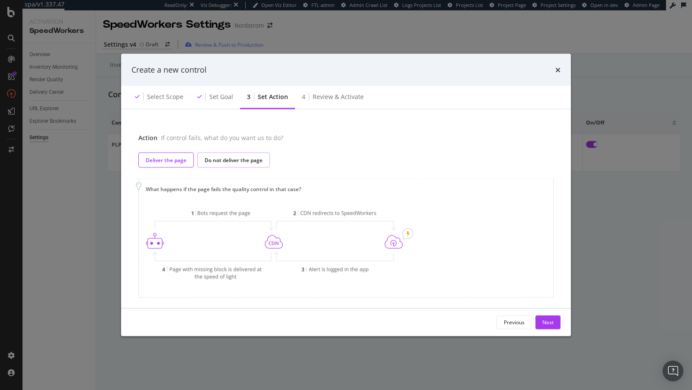
click at [234, 160] on div "Do not deliver the page" at bounding box center [234, 159] width 58 height 7
click at [544, 316] on div "Next" at bounding box center [548, 322] width 11 height 13
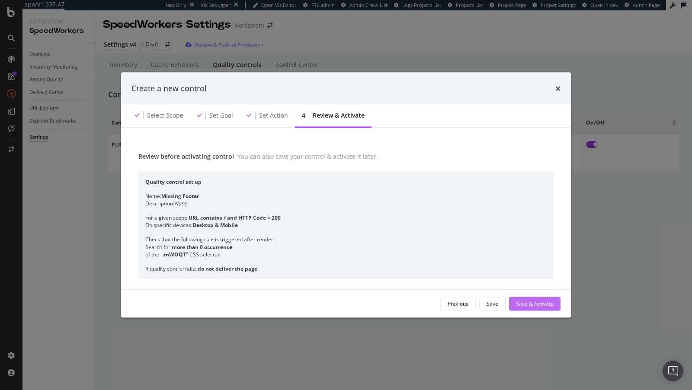
click at [517, 305] on button "Save & Activate" at bounding box center [534, 304] width 51 height 14
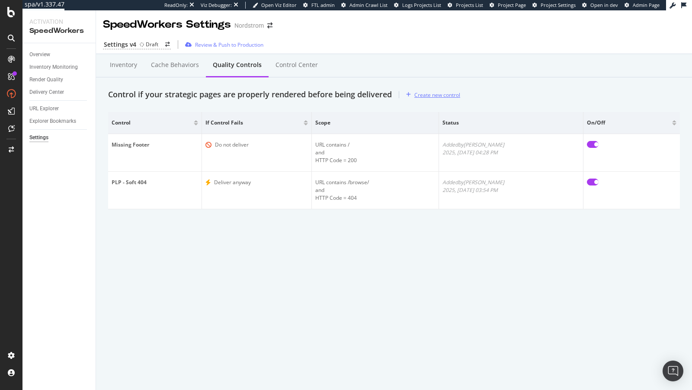
click at [447, 95] on div "Create new control" at bounding box center [437, 94] width 46 height 7
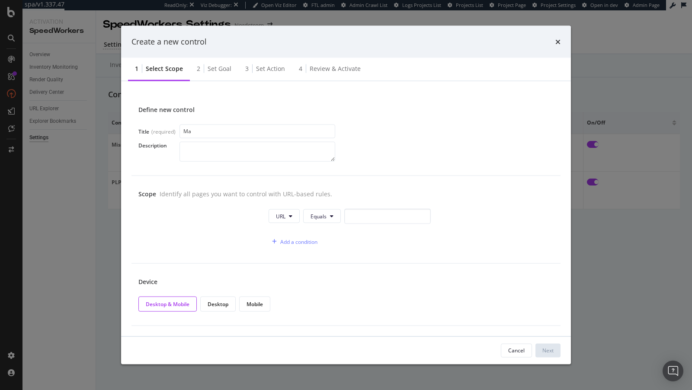
type input "M"
type input "G"
type input "Missing Global Nav"
click at [288, 239] on div "Add a condition" at bounding box center [298, 241] width 37 height 7
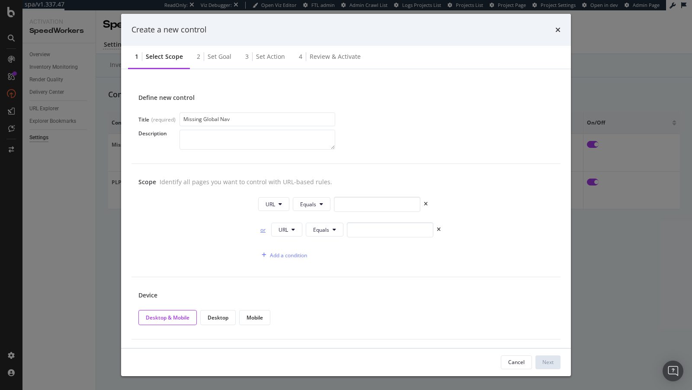
click at [266, 230] on div "or" at bounding box center [263, 229] width 10 height 7
click at [280, 230] on span "URL" at bounding box center [284, 229] width 10 height 7
click at [284, 258] on span "HTTP Code" at bounding box center [292, 262] width 27 height 8
click at [361, 234] on input "0" at bounding box center [399, 229] width 87 height 15
type input "200"
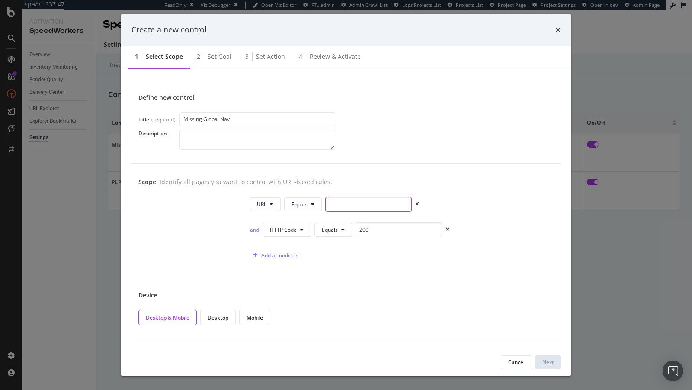
click at [341, 199] on input "modal" at bounding box center [368, 204] width 87 height 15
click at [304, 195] on div "Scope Identify all pages you want to control with URL-based rules. URL Equals a…" at bounding box center [346, 220] width 429 height 113
click at [301, 206] on span "Equals" at bounding box center [300, 204] width 16 height 7
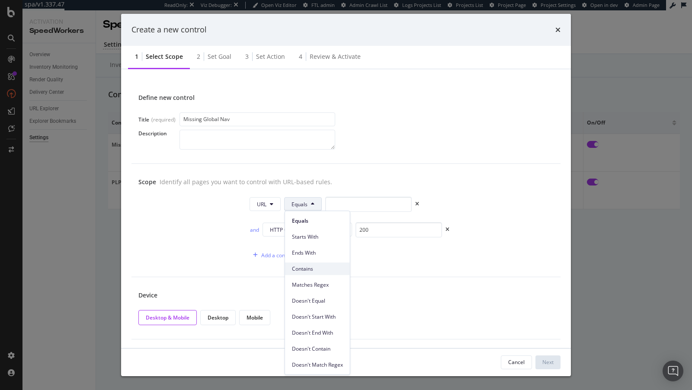
click at [304, 268] on span "Contains" at bounding box center [317, 269] width 51 height 8
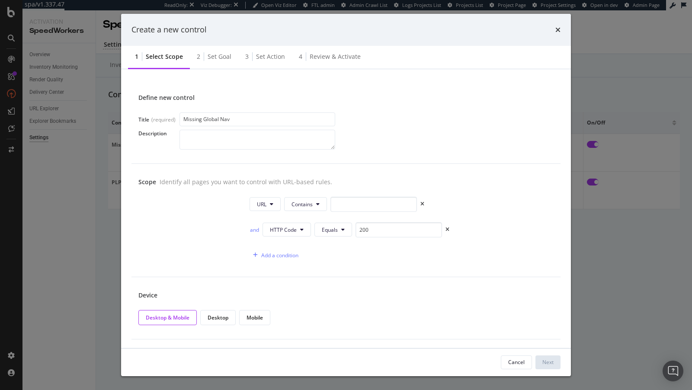
click at [369, 214] on div "URL Contains" at bounding box center [402, 206] width 304 height 19
click at [364, 209] on input "modal" at bounding box center [374, 204] width 87 height 15
type input "/"
click at [546, 363] on div "Next" at bounding box center [548, 362] width 11 height 7
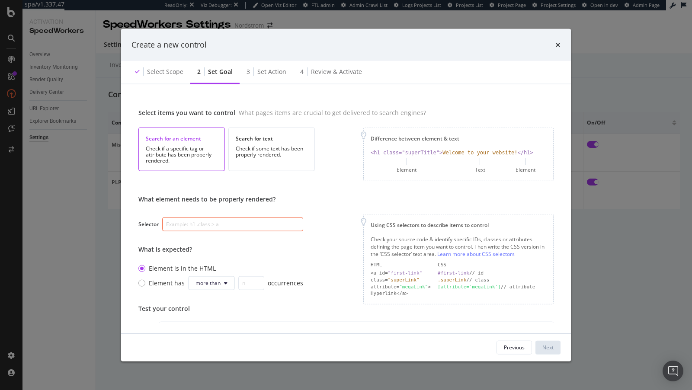
click at [193, 223] on input "modal" at bounding box center [232, 225] width 141 height 14
paste input "aXrua"
click at [164, 228] on input "aXrua" at bounding box center [232, 225] width 141 height 14
click at [166, 227] on input "aXrua" at bounding box center [232, 225] width 141 height 14
type input ".aXrua"
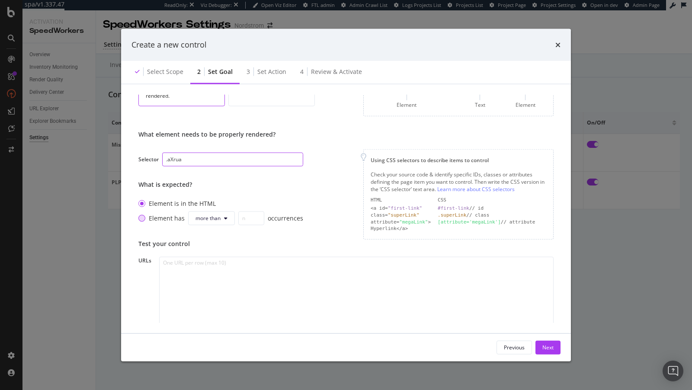
scroll to position [85, 0]
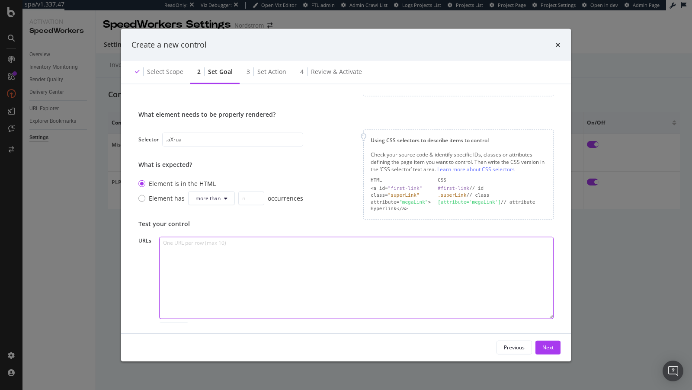
click at [237, 259] on textarea "modal" at bounding box center [356, 278] width 395 height 82
paste textarea "https://www.nordstrom.com/"
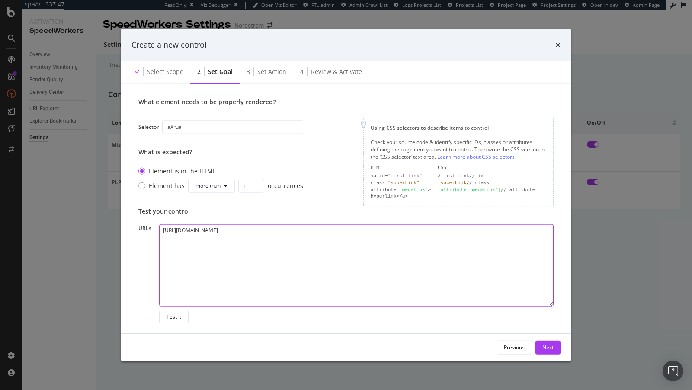
type textarea "https://www.nordstrom.com/"
click at [149, 316] on div "URLs https://www.nordstrom.com/ Test it" at bounding box center [345, 275] width 415 height 100
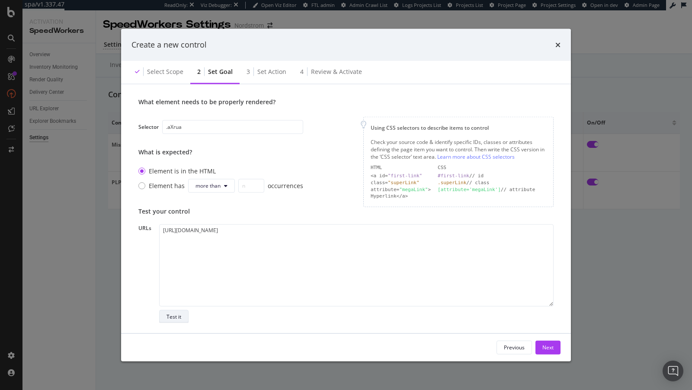
click at [174, 316] on div "Test it" at bounding box center [174, 316] width 15 height 7
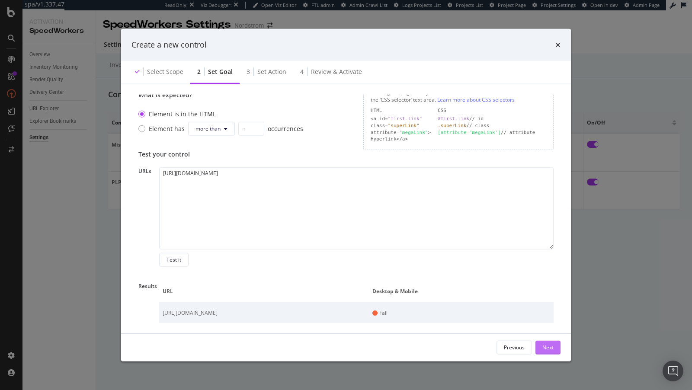
click at [548, 349] on div "Next" at bounding box center [548, 347] width 11 height 7
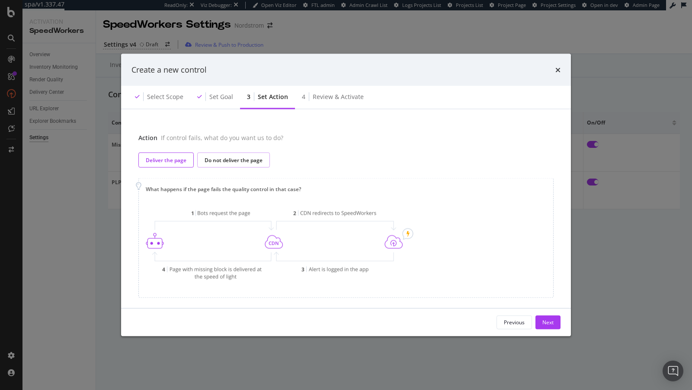
click at [234, 162] on div "Do not deliver the page" at bounding box center [234, 159] width 58 height 7
click at [162, 163] on div "Deliver the page" at bounding box center [166, 159] width 41 height 7
click at [550, 325] on div "Next" at bounding box center [548, 322] width 11 height 7
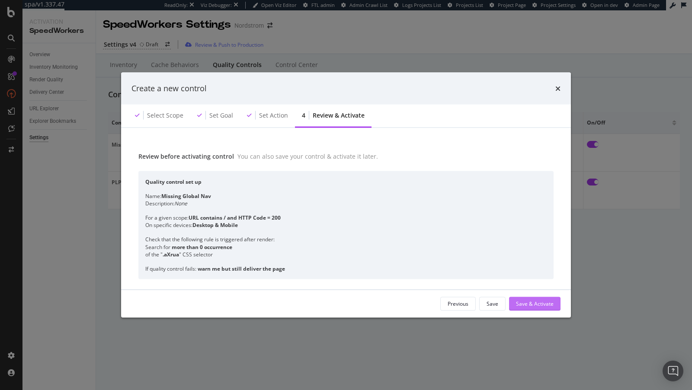
click at [545, 301] on div "Save & Activate" at bounding box center [535, 303] width 38 height 7
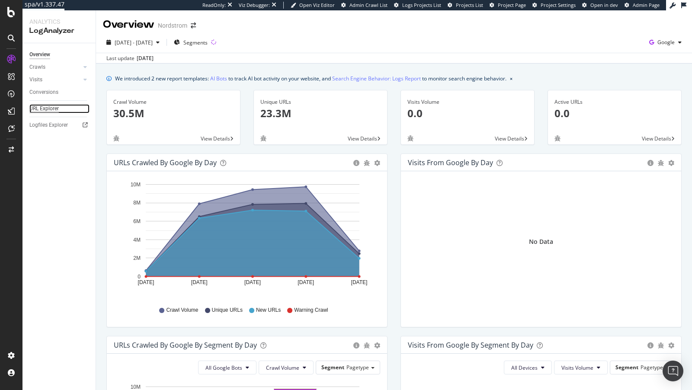
click at [40, 106] on div "URL Explorer" at bounding box center [43, 108] width 29 height 9
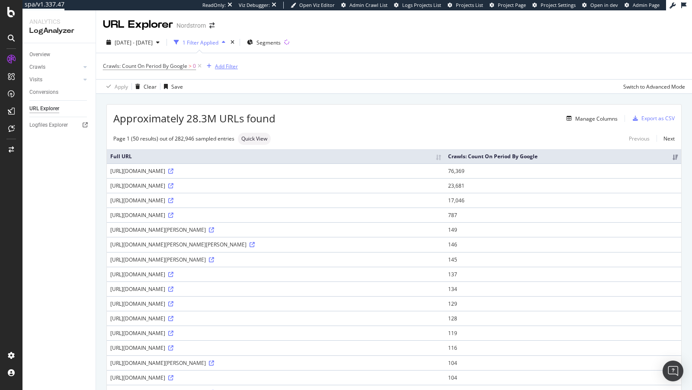
click at [223, 63] on div "Add Filter" at bounding box center [226, 66] width 23 height 7
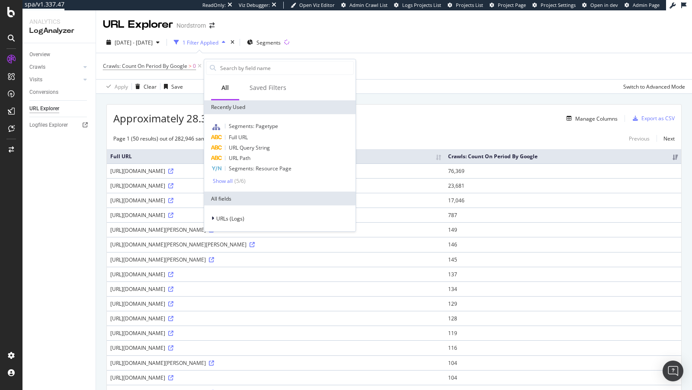
type input "e"
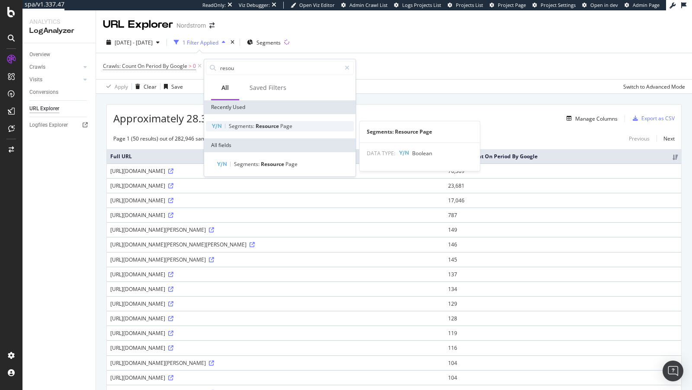
type input "resou"
click at [267, 125] on span "Resource" at bounding box center [268, 125] width 25 height 7
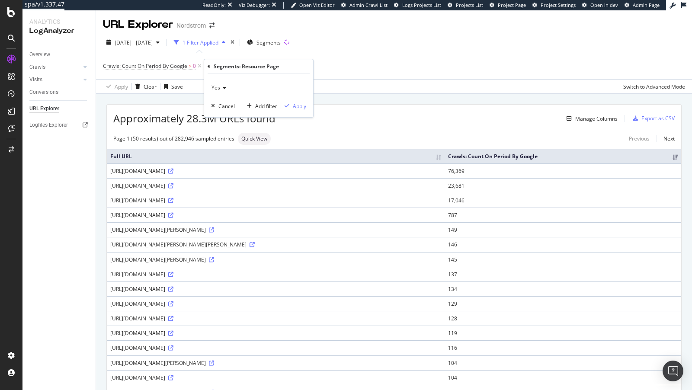
click at [227, 93] on div "Yes" at bounding box center [258, 88] width 95 height 14
click at [220, 90] on icon at bounding box center [223, 87] width 6 height 5
click at [218, 93] on div "Yes" at bounding box center [258, 88] width 95 height 14
click at [218, 121] on div "No" at bounding box center [259, 116] width 93 height 11
click at [303, 106] on div "Apply" at bounding box center [299, 106] width 13 height 7
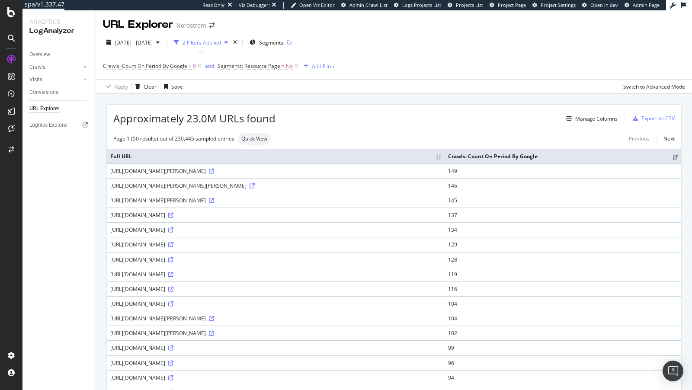
drag, startPoint x: 479, startPoint y: 266, endPoint x: 508, endPoint y: 267, distance: 29.0
click at [441, 234] on div "[URL][DOMAIN_NAME]" at bounding box center [275, 229] width 331 height 7
click at [315, 67] on div "Add Filter" at bounding box center [323, 66] width 23 height 7
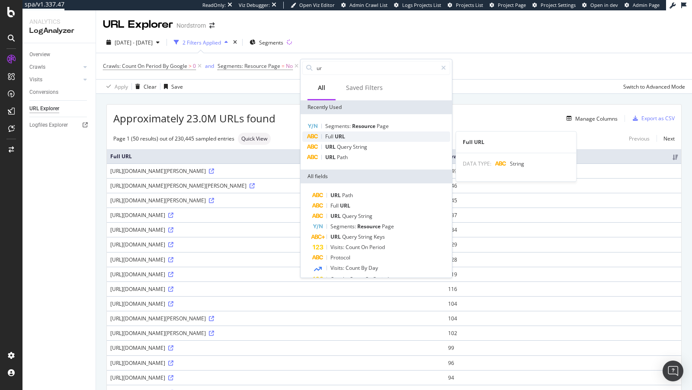
type input "ur"
click at [350, 136] on div "Full URL" at bounding box center [376, 137] width 148 height 10
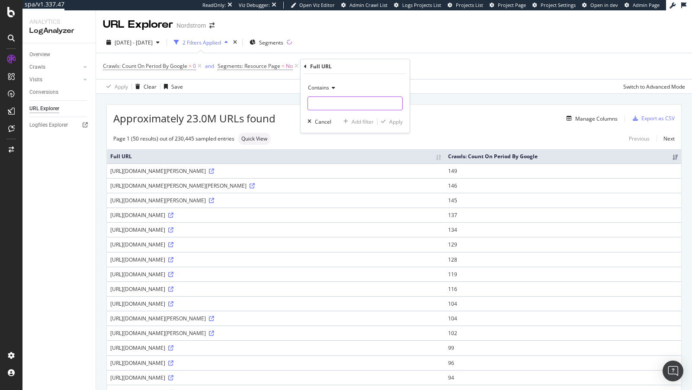
click at [333, 98] on input "text" at bounding box center [355, 103] width 94 height 14
type input "?"
click at [397, 120] on div "Apply" at bounding box center [395, 121] width 13 height 7
click at [389, 66] on div "Add Filter" at bounding box center [386, 66] width 23 height 7
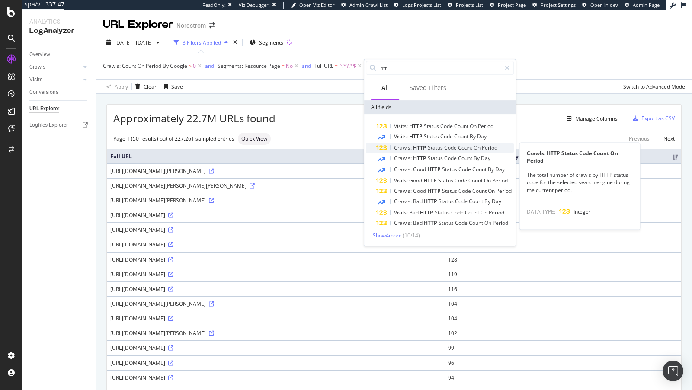
type input "htt"
click at [421, 151] on span "HTTP" at bounding box center [420, 147] width 15 height 7
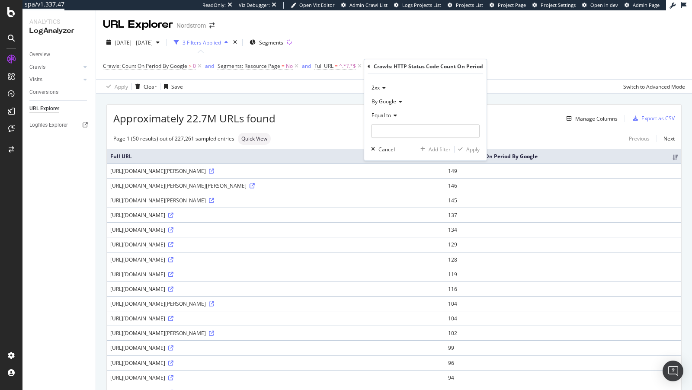
click at [395, 116] on icon at bounding box center [394, 115] width 6 height 5
click at [391, 175] on span "Greater than" at bounding box center [391, 178] width 31 height 7
click at [403, 131] on input "number" at bounding box center [425, 131] width 109 height 14
type input "0"
click at [475, 151] on div "Apply" at bounding box center [472, 149] width 13 height 7
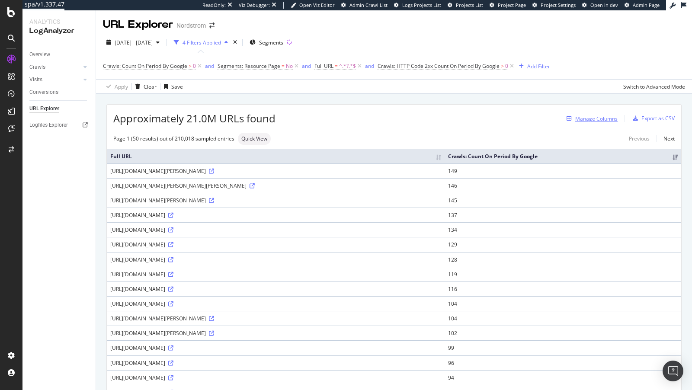
click at [582, 119] on div "Manage Columns" at bounding box center [596, 118] width 42 height 7
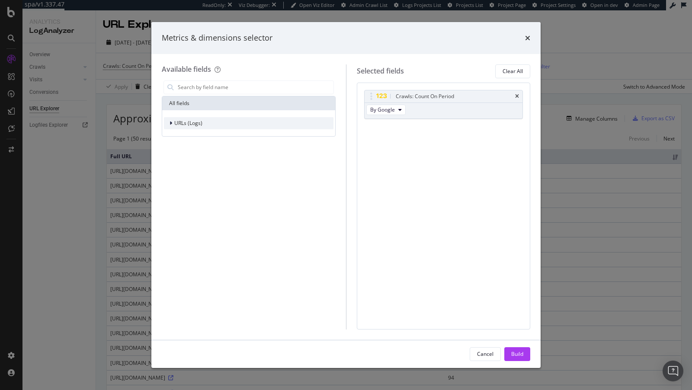
click at [173, 122] on div "modal" at bounding box center [171, 123] width 5 height 9
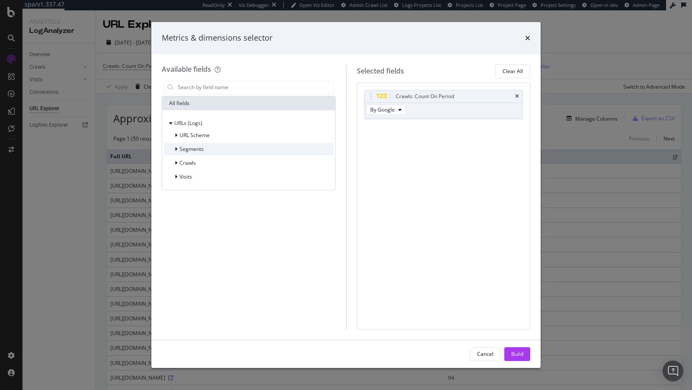
click at [176, 147] on icon "modal" at bounding box center [176, 149] width 3 height 5
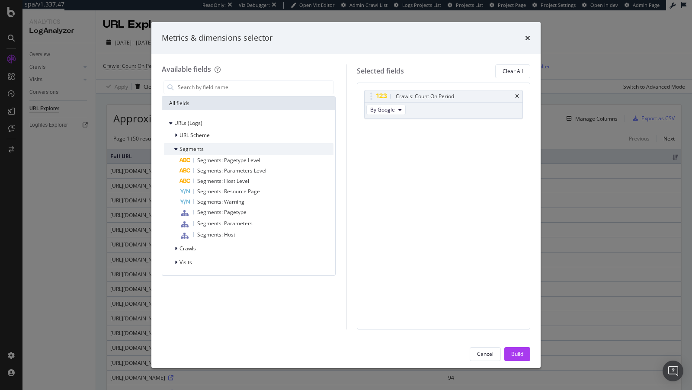
click at [176, 147] on icon "modal" at bounding box center [175, 149] width 3 height 5
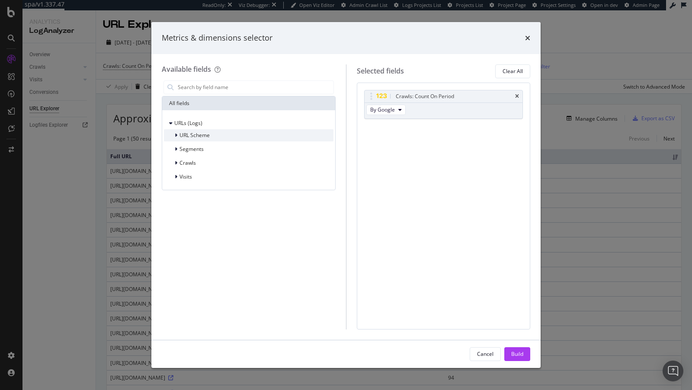
click at [176, 135] on icon "modal" at bounding box center [176, 135] width 3 height 5
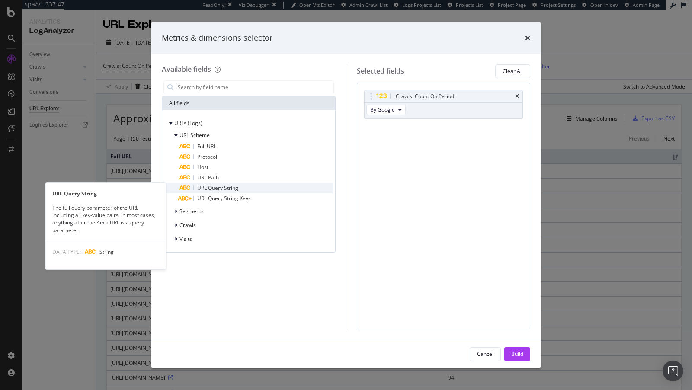
click at [209, 190] on span "URL Query String" at bounding box center [217, 187] width 41 height 7
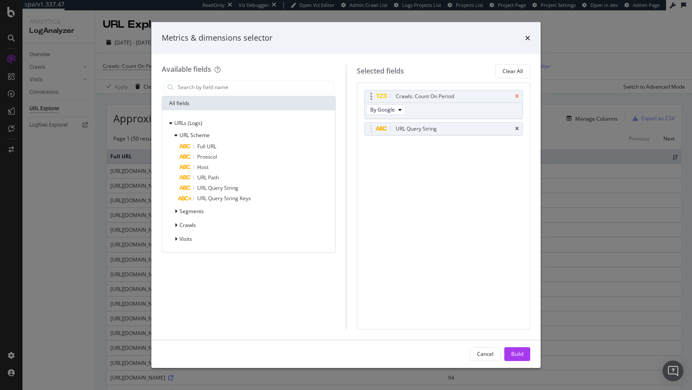
click at [516, 97] on icon "times" at bounding box center [517, 96] width 4 height 5
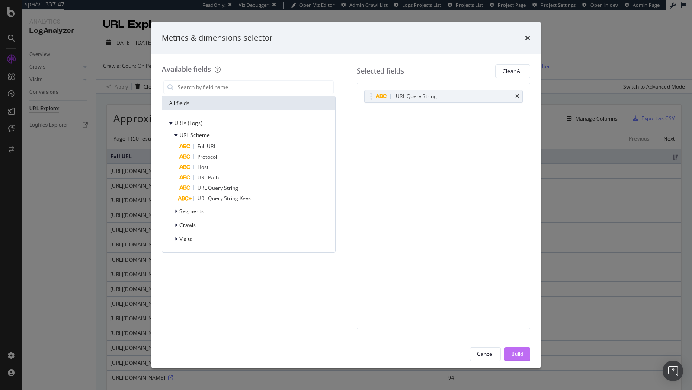
click at [512, 349] on div "Build" at bounding box center [517, 354] width 12 height 13
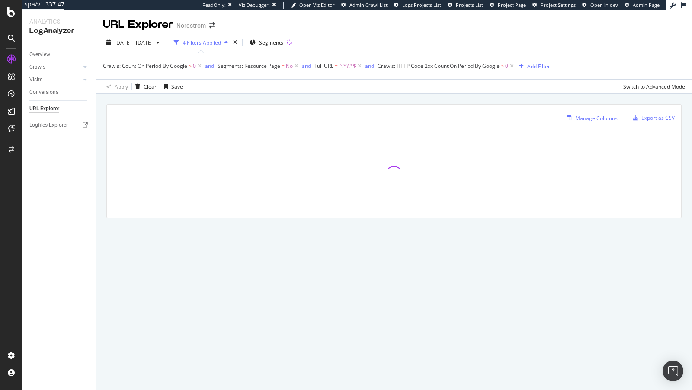
click at [594, 116] on div "Manage Columns" at bounding box center [596, 118] width 42 height 7
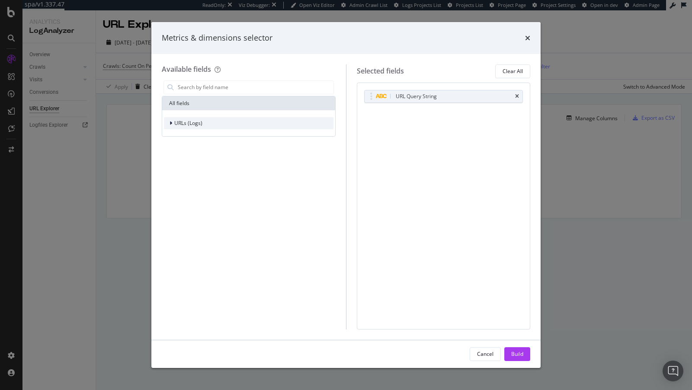
click at [180, 126] on div "URLs (Logs)" at bounding box center [183, 123] width 39 height 9
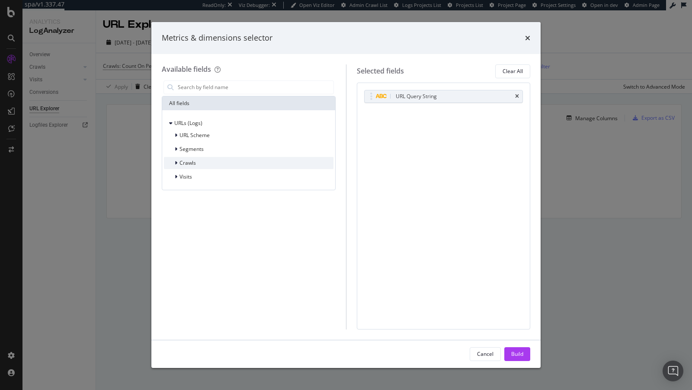
click at [186, 166] on span "Crawls" at bounding box center [188, 162] width 16 height 7
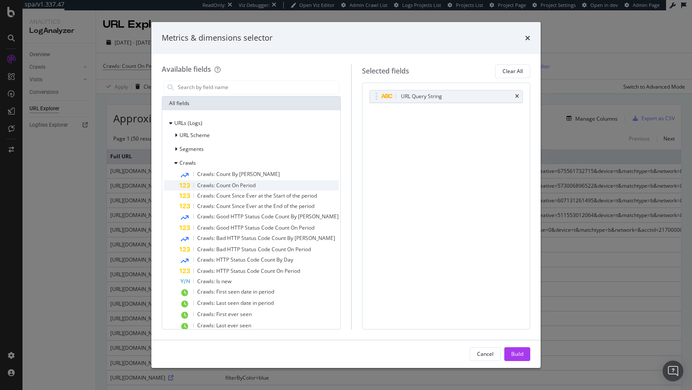
click at [247, 185] on span "Crawls: Count On Period" at bounding box center [226, 185] width 58 height 7
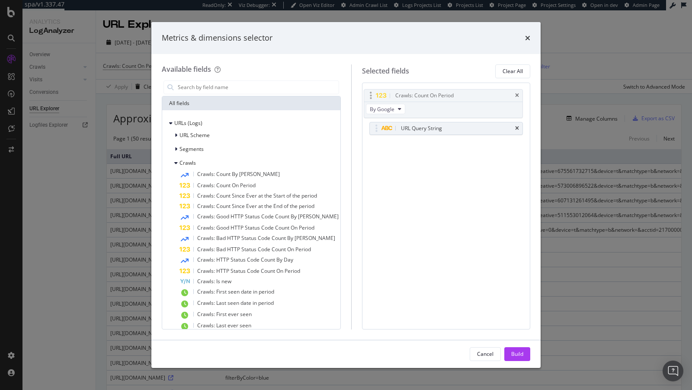
drag, startPoint x: 369, startPoint y: 111, endPoint x: 369, endPoint y: 94, distance: 16.9
click at [369, 94] on body "spa/v1.337.47 ReadOnly: Viz Debugger: Open Viz Editor Admin Crawl List Logs Pro…" at bounding box center [346, 195] width 692 height 390
click at [516, 350] on div "Build" at bounding box center [517, 354] width 12 height 13
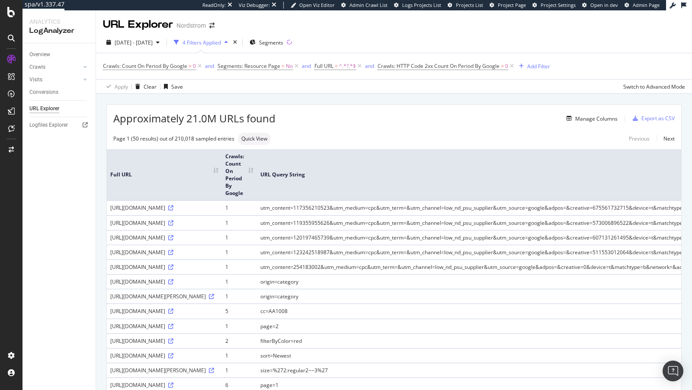
click at [254, 170] on th "Crawls: Count On Period By Google" at bounding box center [239, 174] width 35 height 51
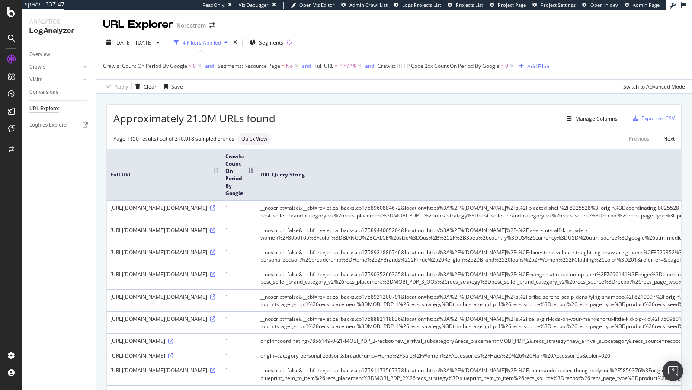
click at [252, 170] on th "Crawls: Count On Period By Google" at bounding box center [239, 174] width 35 height 51
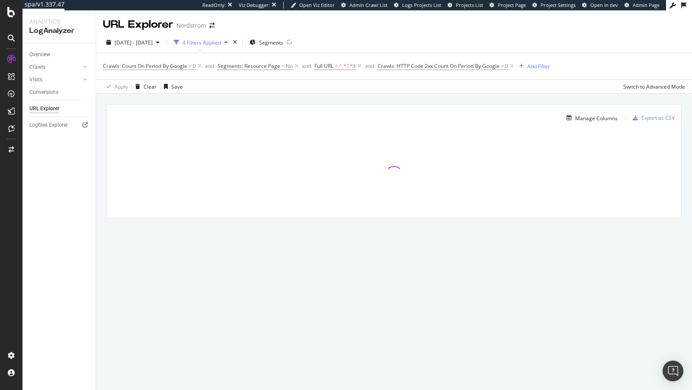
click at [176, 60] on span "Crawls: Count On Period By Google > 0" at bounding box center [153, 66] width 100 height 12
click at [172, 62] on span "Crawls: Count On Period By Google" at bounding box center [145, 65] width 84 height 7
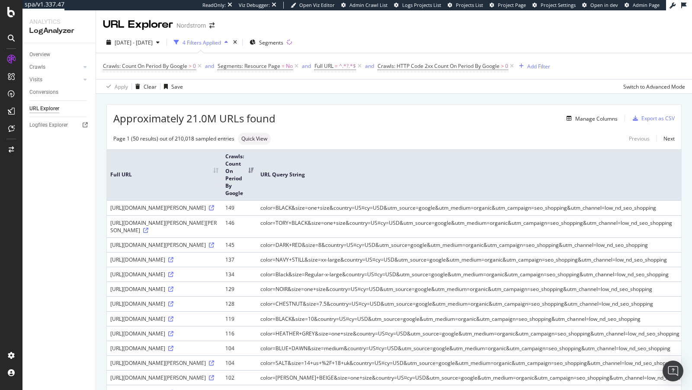
drag, startPoint x: 215, startPoint y: 304, endPoint x: 109, endPoint y: 267, distance: 112.9
click at [109, 238] on td "https://www.nordstrom.com/s/tory-burch-mini-miller-leather-crossbody-bag/732534…" at bounding box center [164, 226] width 115 height 22
copy div "https://www.nordstrom.com/s/tory-burch-mini-miller-leather-crossbody-bag/732534…"
click at [180, 234] on div "https://www.nordstrom.com/s/tory-burch-mini-miller-leather-crossbody-bag/732534…" at bounding box center [164, 226] width 108 height 15
drag, startPoint x: 190, startPoint y: 281, endPoint x: 106, endPoint y: 266, distance: 84.5
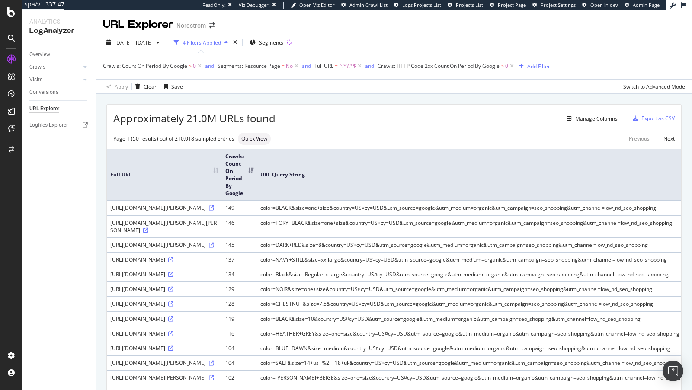
click at [107, 238] on td "https://www.nordstrom.com/s/tory-burch-mini-miller-leather-crossbody-bag/732534…" at bounding box center [164, 226] width 115 height 22
copy div "https://www.nordstrom.com/s/tory-burch-mini-miller-leather-crossbody-bag/732534…"
drag, startPoint x: 347, startPoint y: 267, endPoint x: 412, endPoint y: 267, distance: 64.9
click at [412, 238] on td "color=TORY+BLACK&size=one+size&country=US¤cy=USD&utm_source=google&utm_medium=o…" at bounding box center [491, 226] width 468 height 22
click at [422, 238] on td "color=TORY+BLACK&size=one+size&country=US¤cy=USD&utm_source=google&utm_medium=o…" at bounding box center [491, 226] width 468 height 22
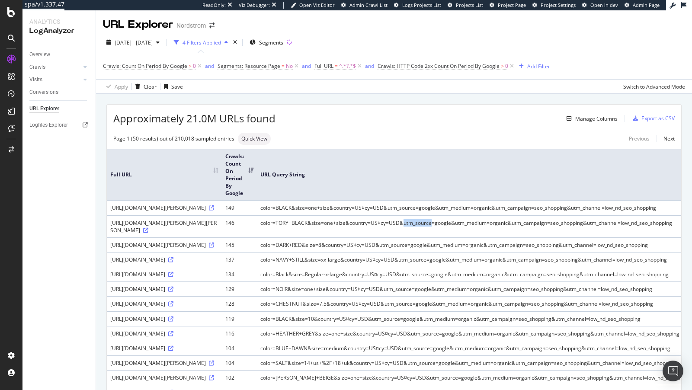
click at [422, 238] on td "color=TORY+BLACK&size=one+size&country=US¤cy=USD&utm_source=google&utm_medium=o…" at bounding box center [491, 226] width 468 height 22
copy td "utm_source"
click at [358, 238] on td "color=TORY+BLACK&size=one+size&country=US¤cy=USD&utm_source=google&utm_medium=o…" at bounding box center [491, 226] width 468 height 22
copy td "country"
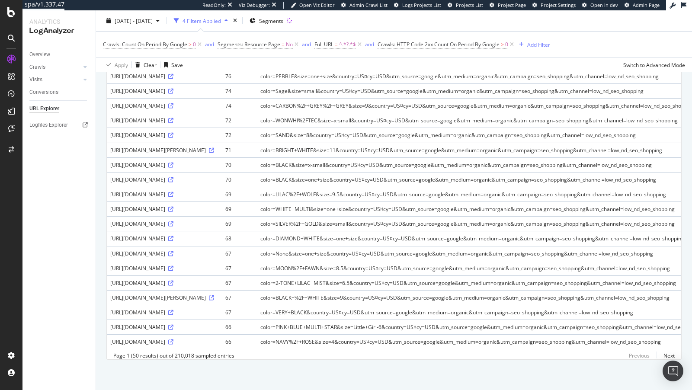
scroll to position [1034, 0]
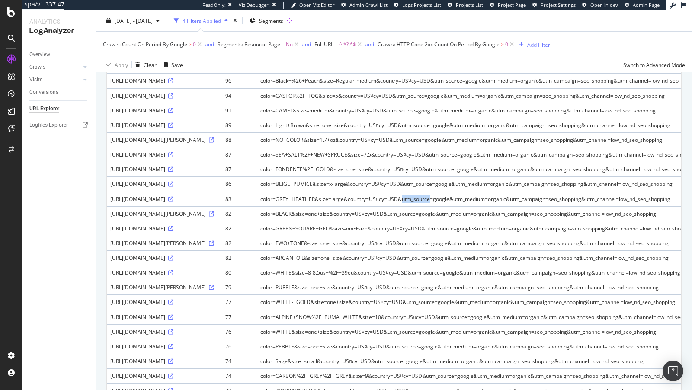
scroll to position [0, 0]
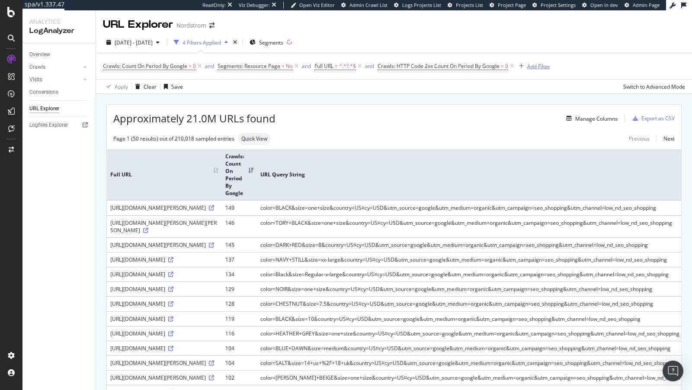
click at [541, 70] on div "Add Filter" at bounding box center [538, 66] width 23 height 7
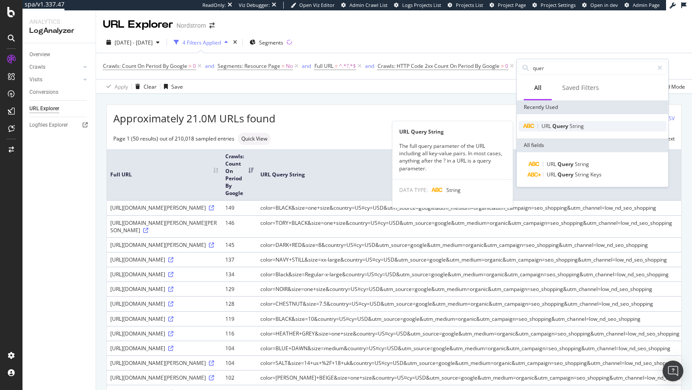
type input "quer"
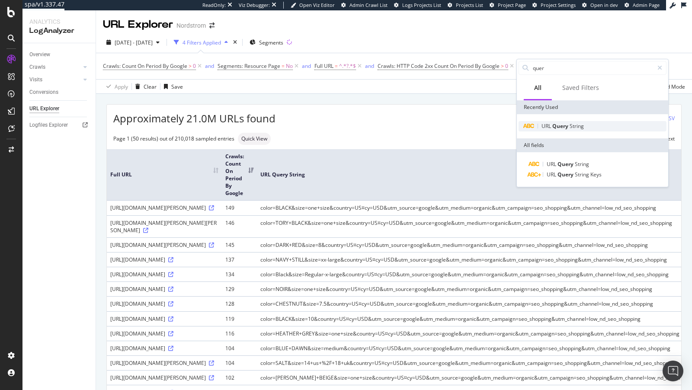
click at [578, 127] on span "String" at bounding box center [577, 125] width 14 height 7
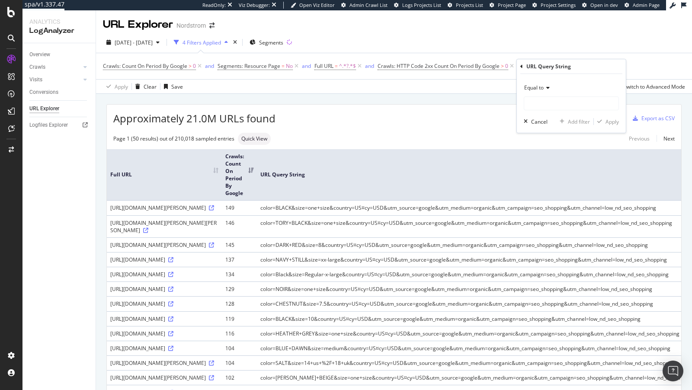
click at [542, 88] on span "Equal to" at bounding box center [533, 87] width 19 height 7
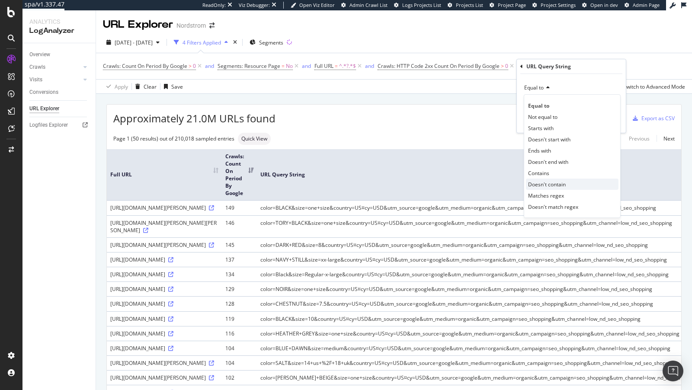
click at [551, 181] on span "Doesn't contain" at bounding box center [547, 184] width 38 height 7
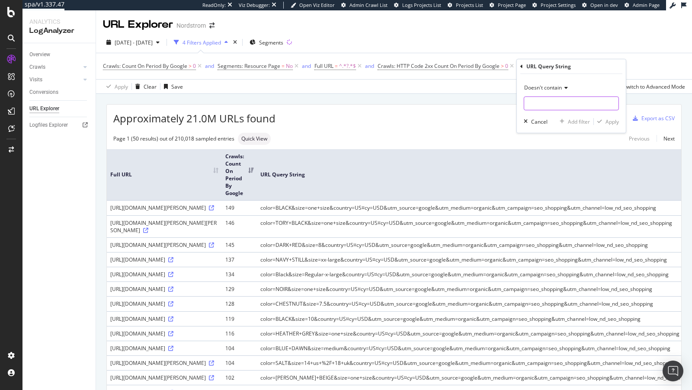
click at [544, 106] on input "text" at bounding box center [571, 103] width 94 height 14
type input "utm_"
click at [614, 122] on div "Apply" at bounding box center [612, 121] width 13 height 7
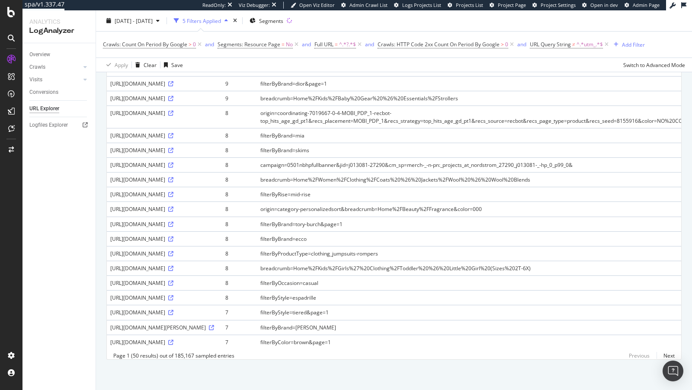
scroll to position [693, 0]
drag, startPoint x: 260, startPoint y: 344, endPoint x: 294, endPoint y: 343, distance: 33.8
copy td "filterByBrand="
click at [639, 44] on div "Add Filter" at bounding box center [633, 44] width 23 height 7
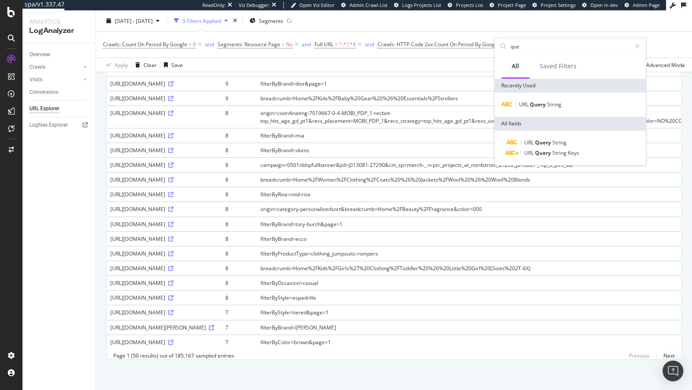
type input "quer"
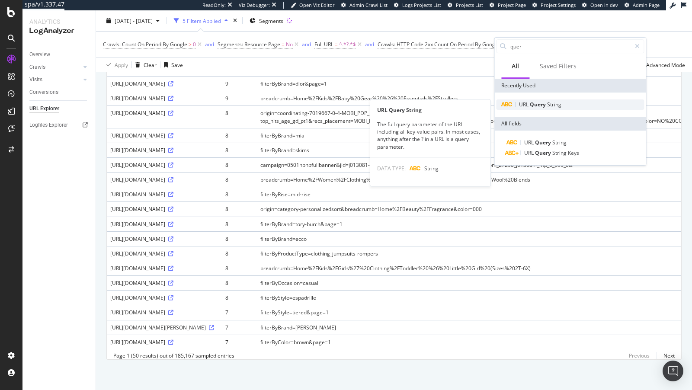
click at [551, 105] on span "String" at bounding box center [554, 104] width 14 height 7
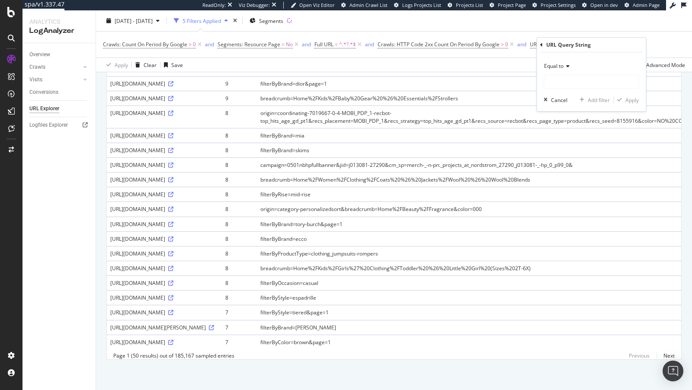
click at [554, 66] on span "Equal to" at bounding box center [553, 65] width 19 height 7
click at [567, 152] on span "Contains" at bounding box center [558, 151] width 21 height 7
click at [568, 77] on input "text" at bounding box center [591, 82] width 94 height 14
click at [567, 66] on icon at bounding box center [568, 66] width 6 height 5
click at [567, 161] on span "Doesn't contain" at bounding box center [567, 162] width 38 height 7
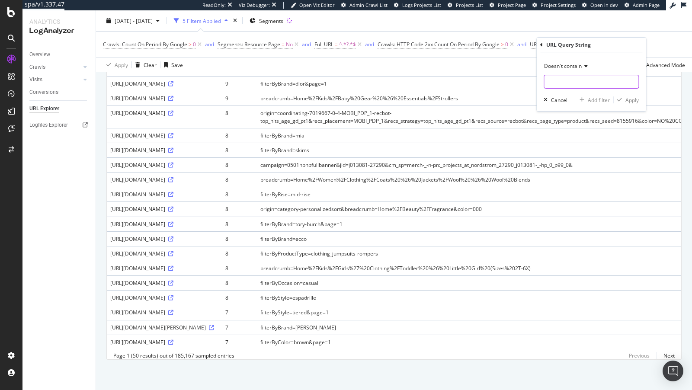
click at [569, 84] on input "text" at bounding box center [591, 82] width 94 height 14
paste input "filterByBrand="
drag, startPoint x: 565, startPoint y: 83, endPoint x: 641, endPoint y: 91, distance: 76.5
click at [641, 91] on div "Doesn't contain filterByBrand Cancel Add filter Apply" at bounding box center [591, 81] width 109 height 59
type input "filterBy"
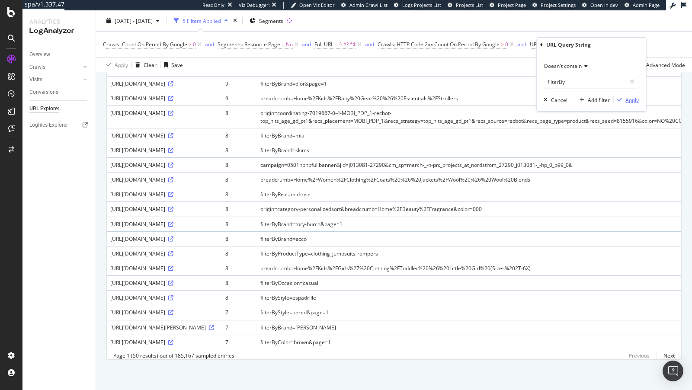
click at [626, 100] on div "Apply" at bounding box center [632, 99] width 13 height 7
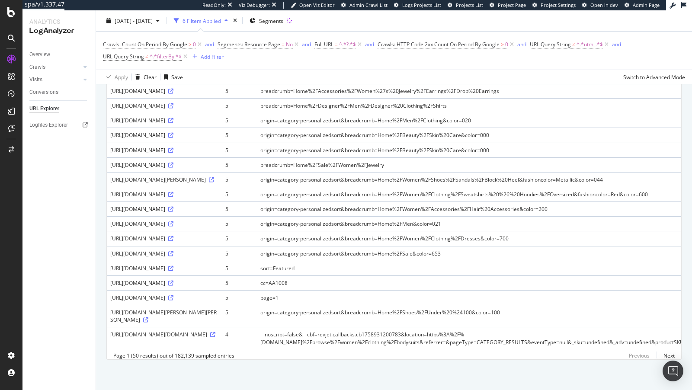
scroll to position [1940, 0]
drag, startPoint x: 260, startPoint y: 276, endPoint x: 286, endPoint y: 278, distance: 25.6
click at [286, 327] on td "__noscript=false&__cbf=revjet.callbacks.cb1758931200783&location=https%3A%2F%2F…" at bounding box center [624, 338] width 734 height 22
click at [210, 337] on icon at bounding box center [212, 334] width 5 height 5
click at [206, 55] on div "Add Filter" at bounding box center [212, 56] width 23 height 7
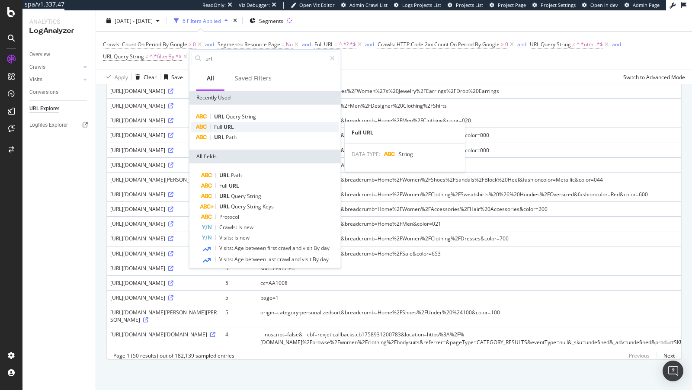
type input "url"
click at [237, 128] on div "Full URL" at bounding box center [265, 127] width 148 height 10
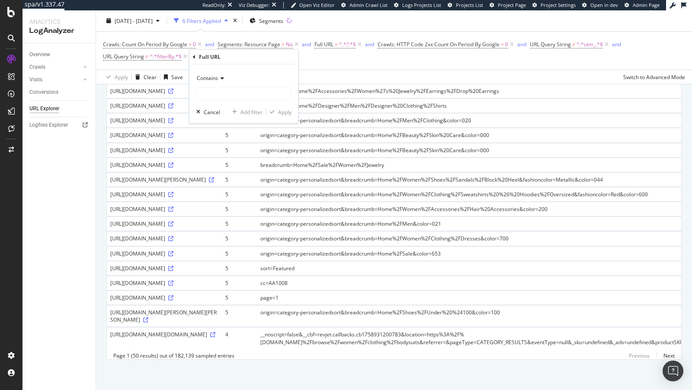
click at [215, 77] on span "Contains" at bounding box center [207, 77] width 21 height 7
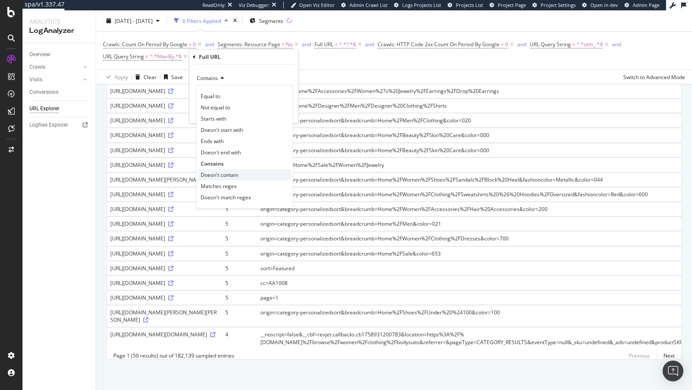
click at [231, 173] on span "Doesn't contain" at bounding box center [220, 174] width 38 height 7
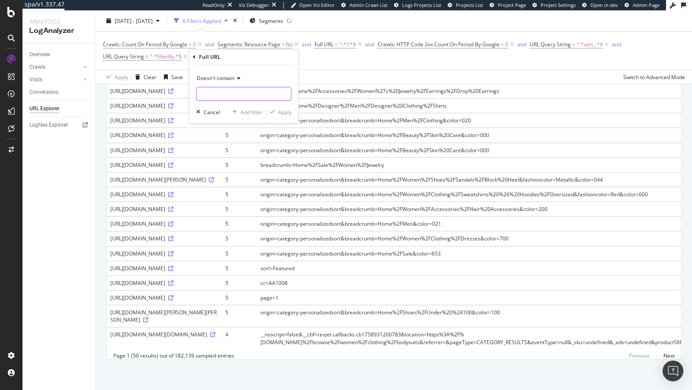
click at [231, 90] on input "text" at bounding box center [244, 94] width 94 height 14
type input "/track/"
click at [273, 110] on icon "button" at bounding box center [272, 111] width 5 height 5
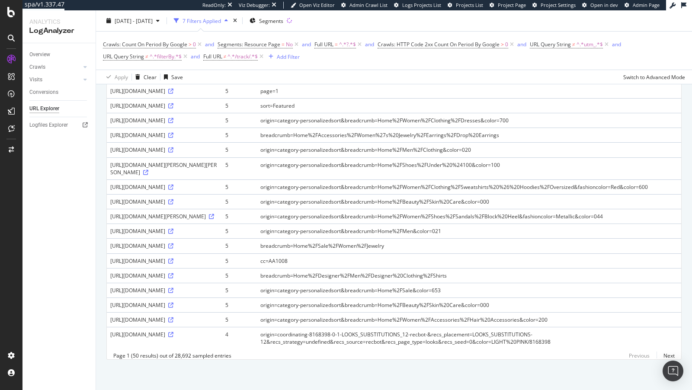
scroll to position [1925, 0]
click at [669, 356] on link "Next" at bounding box center [666, 356] width 18 height 13
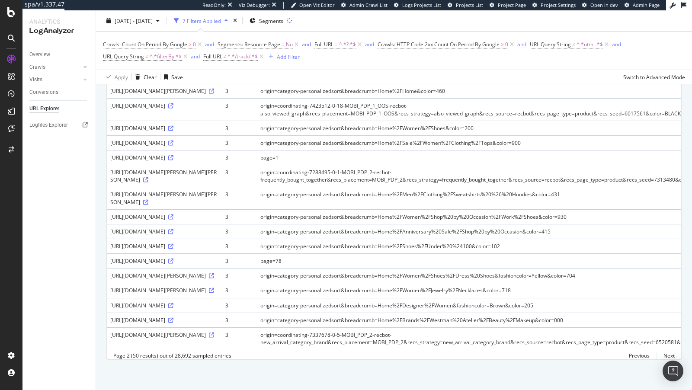
scroll to position [2131, 0]
click at [670, 355] on link "Next" at bounding box center [666, 356] width 18 height 13
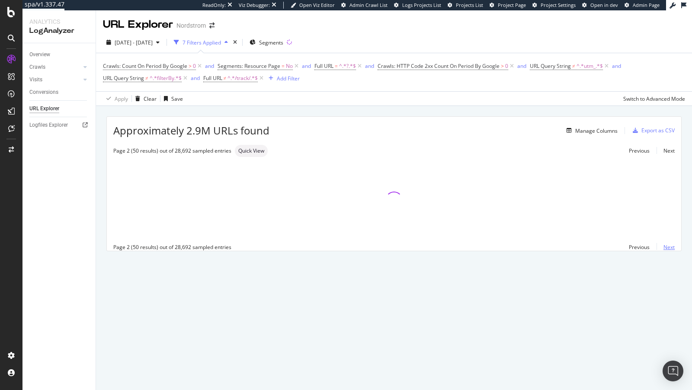
scroll to position [0, 0]
click at [291, 71] on span "No" at bounding box center [289, 66] width 7 height 12
click at [360, 85] on div "Crawls: Count On Period By Google > 0 and Segments: Resource Page = No and Full…" at bounding box center [394, 72] width 582 height 38
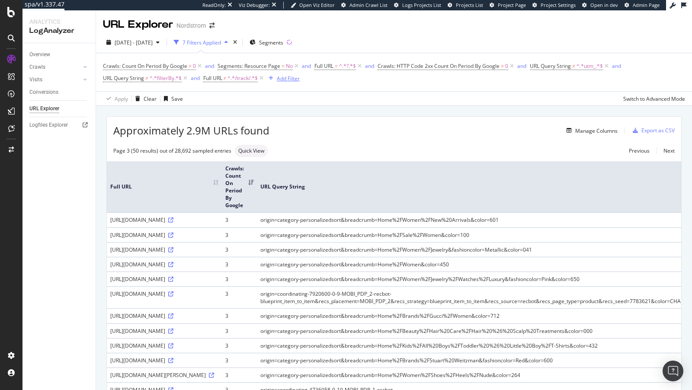
click at [292, 75] on div "Add Filter" at bounding box center [288, 78] width 23 height 7
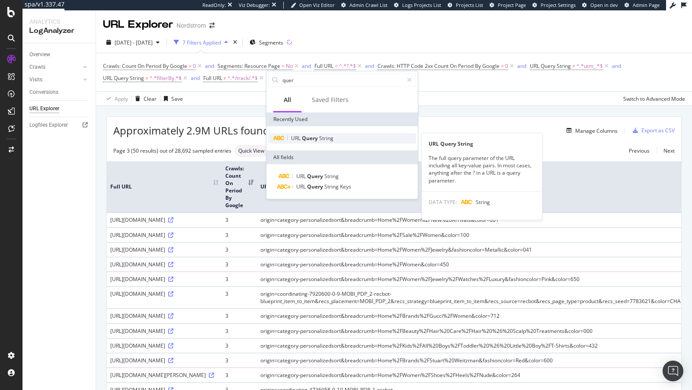
type input "quer"
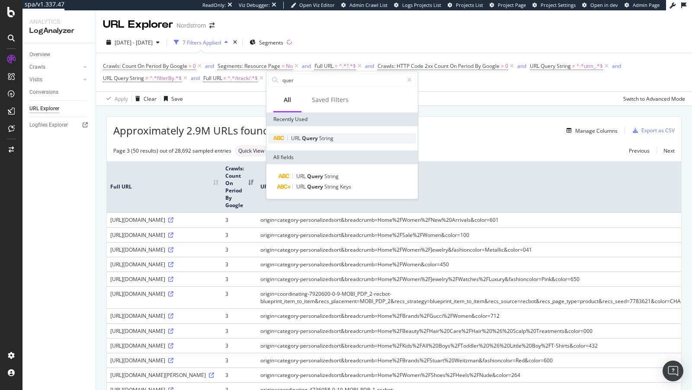
click at [315, 140] on span "Query" at bounding box center [310, 138] width 17 height 7
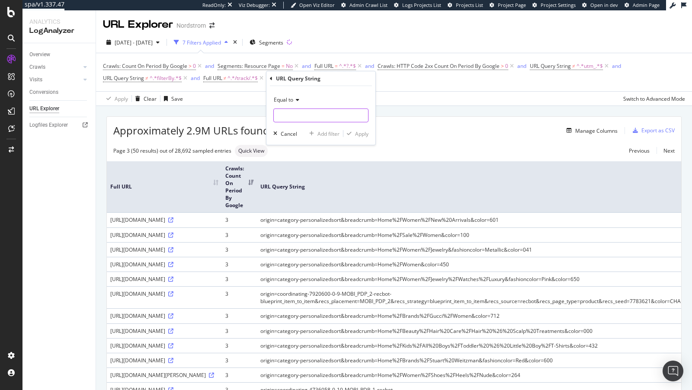
click at [295, 114] on input "text" at bounding box center [321, 116] width 94 height 14
type input "origin"
click at [359, 134] on div "Apply" at bounding box center [361, 133] width 13 height 7
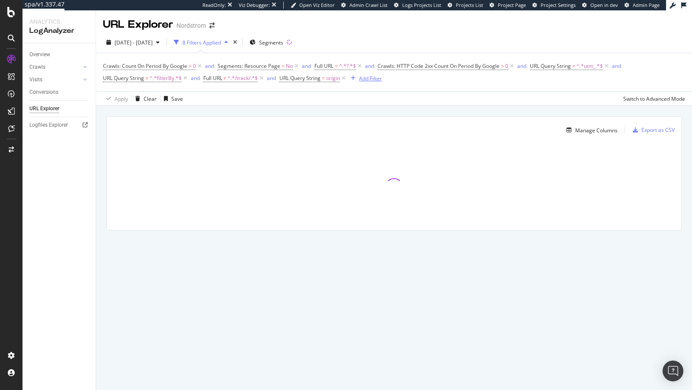
click at [369, 77] on div "Add Filter" at bounding box center [370, 78] width 23 height 7
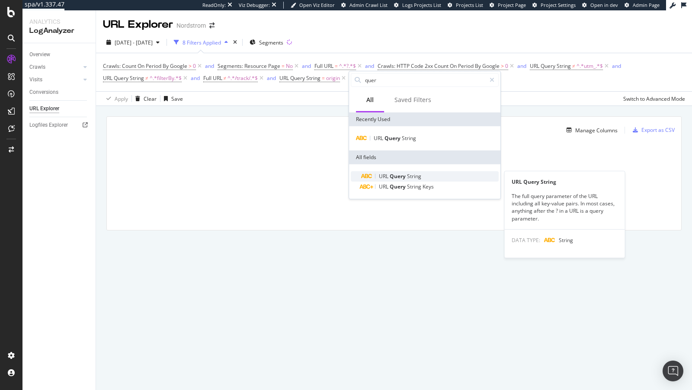
click at [417, 178] on span "String" at bounding box center [414, 176] width 14 height 7
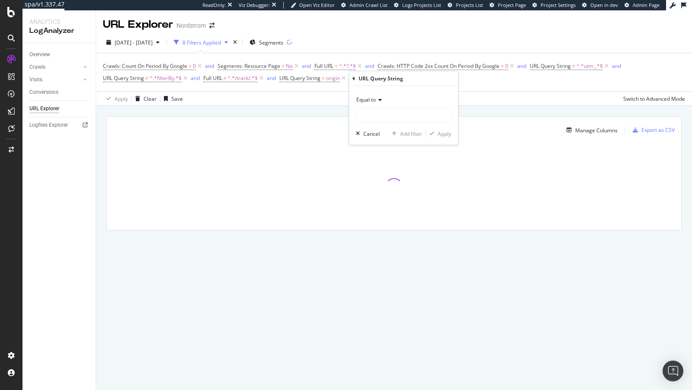
click at [378, 97] on icon at bounding box center [379, 99] width 6 height 5
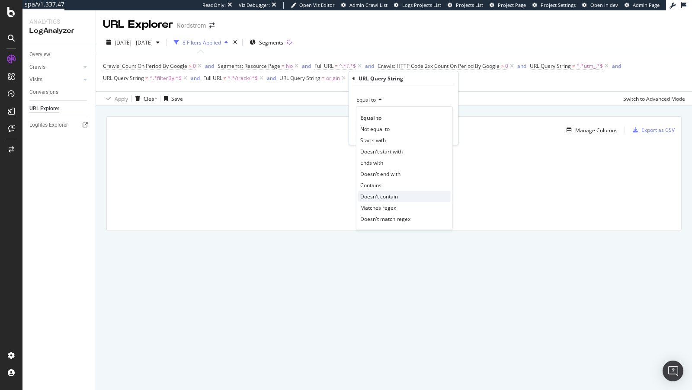
click at [387, 197] on span "Doesn't contain" at bounding box center [379, 196] width 38 height 7
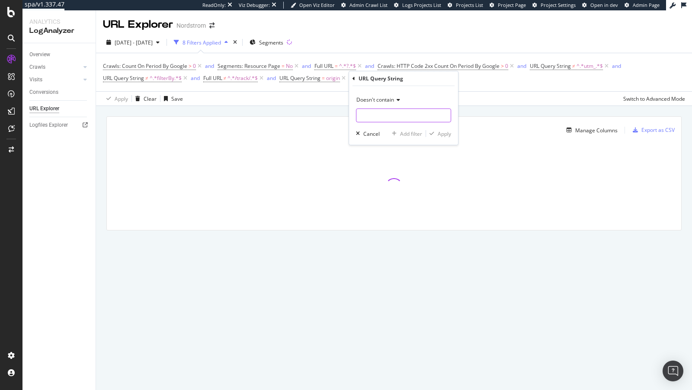
click at [390, 120] on input "text" at bounding box center [404, 116] width 94 height 14
type input "breadcrumbs"
click at [443, 135] on div "Apply" at bounding box center [444, 133] width 13 height 7
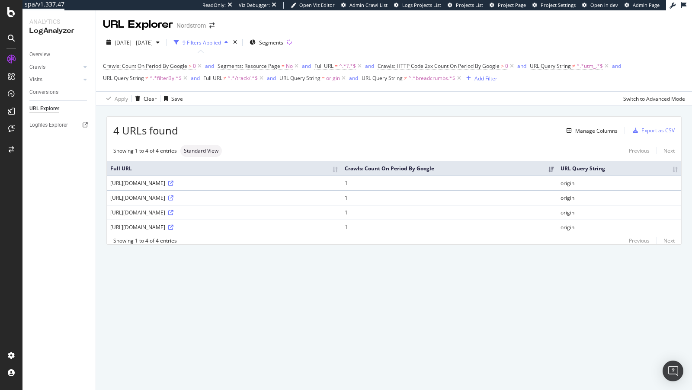
click at [325, 81] on span "=" at bounding box center [323, 77] width 3 height 7
click at [310, 101] on div "Equal to" at bounding box center [335, 98] width 95 height 14
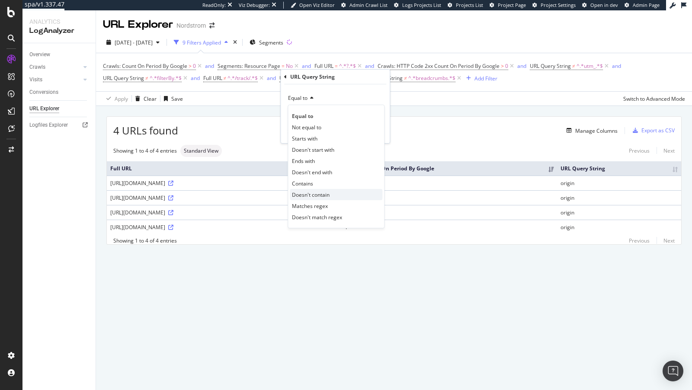
click at [319, 191] on span "Doesn't contain" at bounding box center [311, 194] width 38 height 7
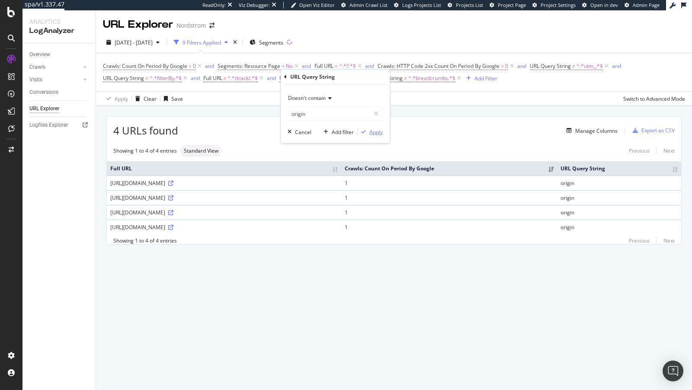
click at [376, 132] on div "Apply" at bounding box center [375, 131] width 13 height 7
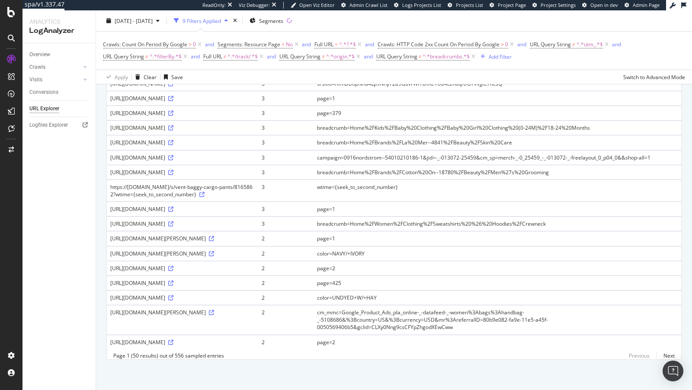
scroll to position [887, 0]
click at [376, 310] on td "cm_mmc=Google_Product_Ads_pla_online-_-datafeed-_-women%3Abags%3Ahandbag-_-5108…" at bounding box center [498, 319] width 368 height 29
drag, startPoint x: 361, startPoint y: 304, endPoint x: 385, endPoint y: 306, distance: 24.3
click at [385, 306] on td "cm_mmc=Google_Product_Ads_pla_online-_-datafeed-_-women%3Abags%3Ahandbag-_-5108…" at bounding box center [498, 319] width 368 height 29
copy td "cm_mmc"
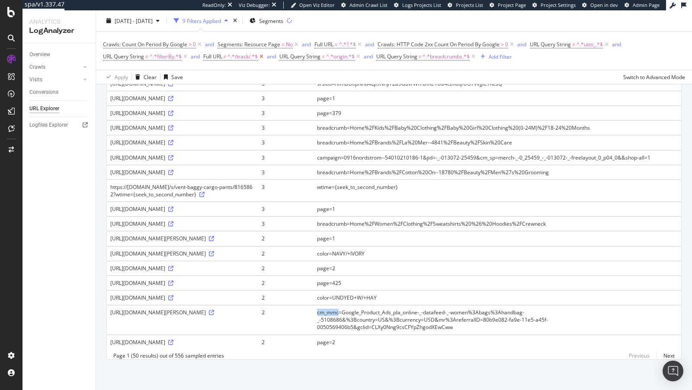
click at [262, 56] on icon at bounding box center [261, 56] width 7 height 9
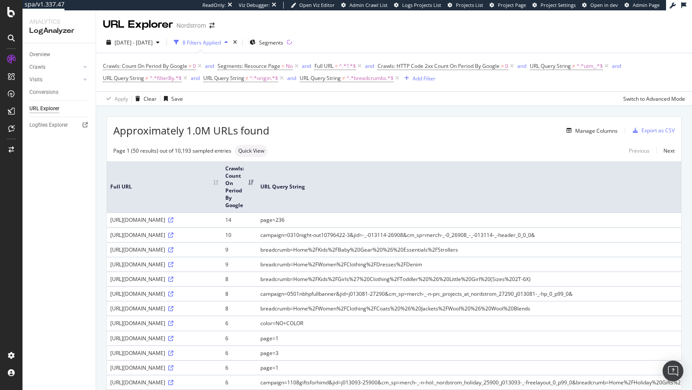
click at [274, 239] on td "campaign=0310night-out10796422-3&jid=-_-013114-26908&cm_sp=merch-_-0_26908_-_-0…" at bounding box center [624, 235] width 734 height 15
copy td "campaign"
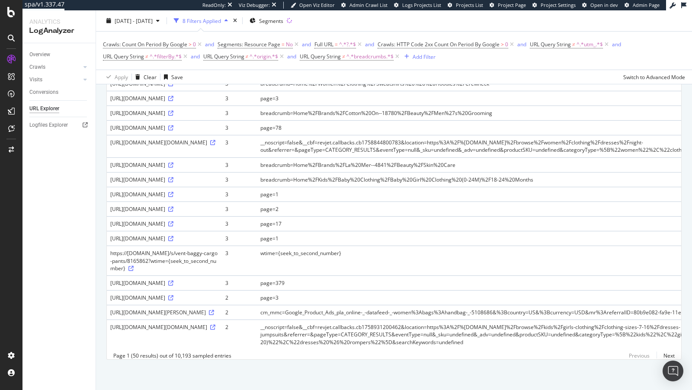
scroll to position [1163, 0]
drag, startPoint x: 264, startPoint y: 197, endPoint x: 284, endPoint y: 196, distance: 19.9
click at [284, 61] on td "__noscript=false&__cbf=revjet.callbacks.cb1759017600478&location=https%3A%2F%2F…" at bounding box center [624, 53] width 734 height 15
drag, startPoint x: 285, startPoint y: 198, endPoint x: 254, endPoint y: 198, distance: 31.6
click at [254, 61] on tr "https://www.nordstrom.com/track/pd3364?__noscript=false&__cbf=revjet.callbacks.…" at bounding box center [549, 53] width 884 height 15
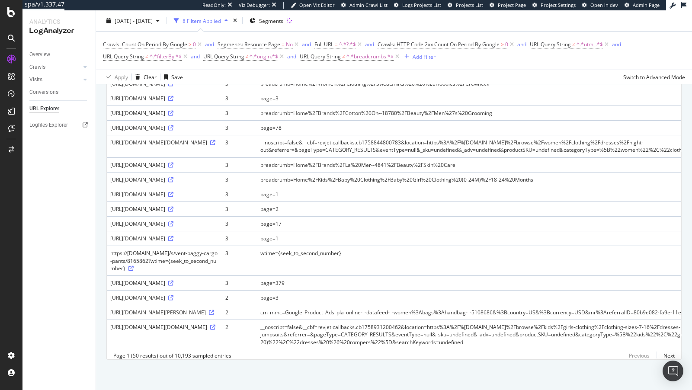
copy tr "__noscript"
click at [263, 275] on td "wtime={seek_to_second_number}" at bounding box center [624, 260] width 734 height 29
copy td "wtime"
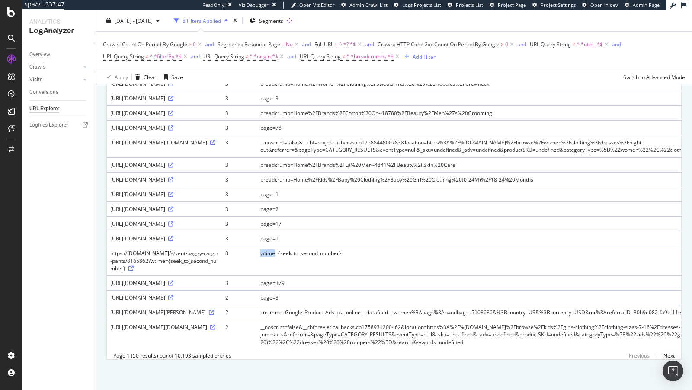
scroll to position [1732, 0]
click at [670, 358] on link "Next" at bounding box center [666, 356] width 18 height 13
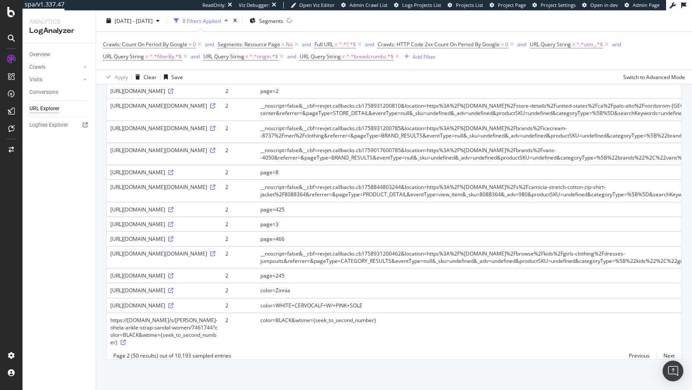
scroll to position [2510, 0]
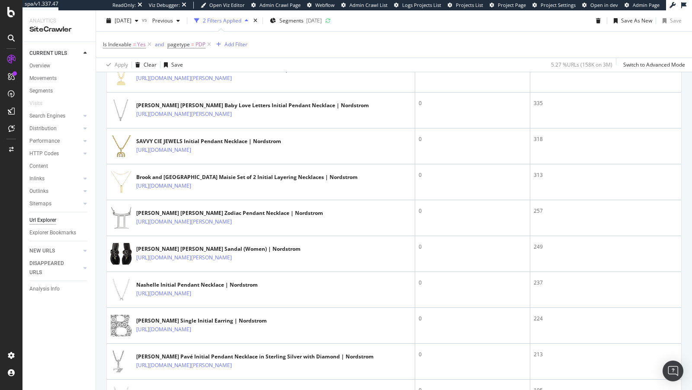
scroll to position [364, 0]
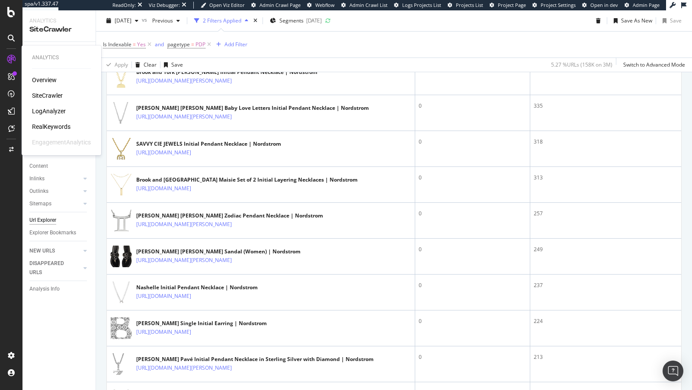
click at [50, 124] on div "RealKeywords" at bounding box center [51, 126] width 39 height 9
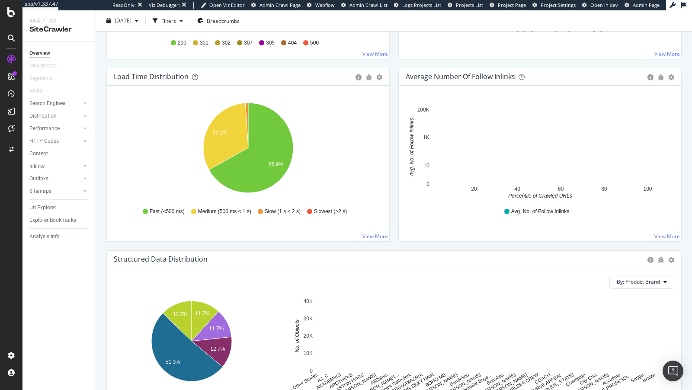
scroll to position [633, 0]
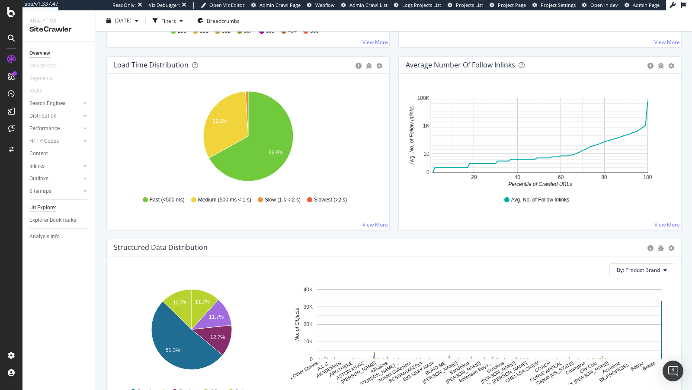
click at [52, 205] on div "Url Explorer" at bounding box center [42, 207] width 27 height 9
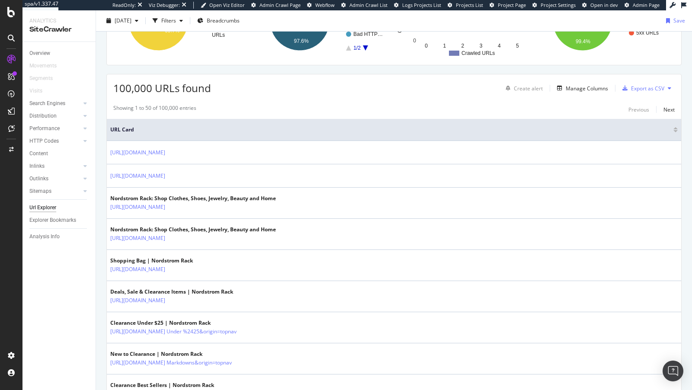
scroll to position [178, 0]
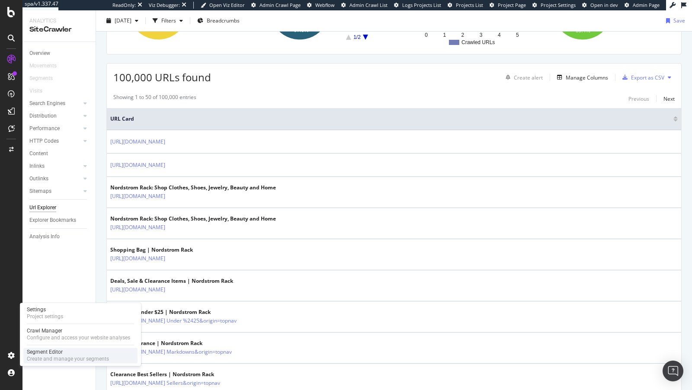
click at [42, 353] on div "Segment Editor" at bounding box center [68, 352] width 82 height 7
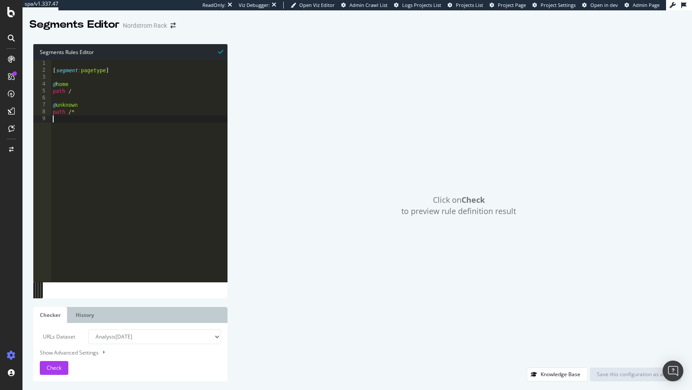
click at [123, 153] on div "[ segment : pagetype ] @ home path / @ unknown path /*" at bounding box center [139, 178] width 177 height 236
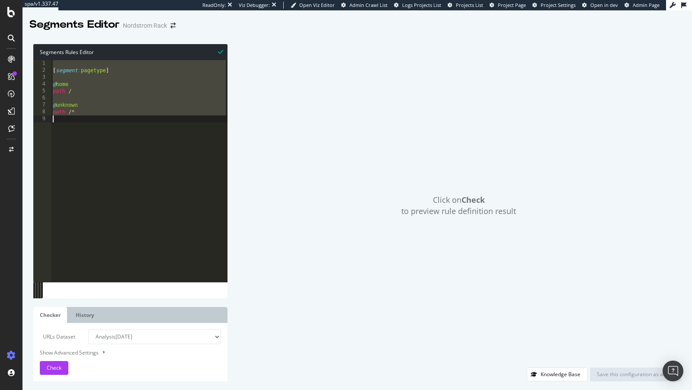
paste textarea ")"
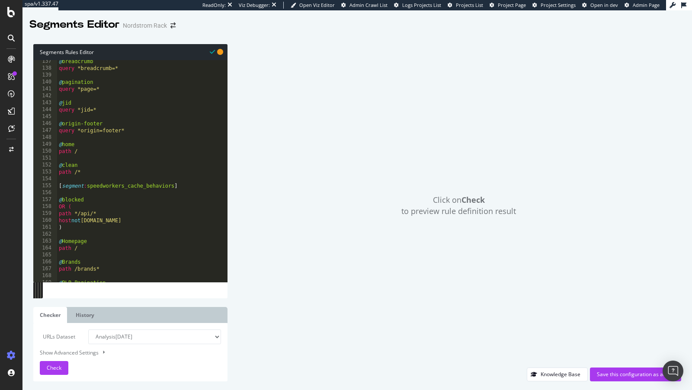
scroll to position [955, 0]
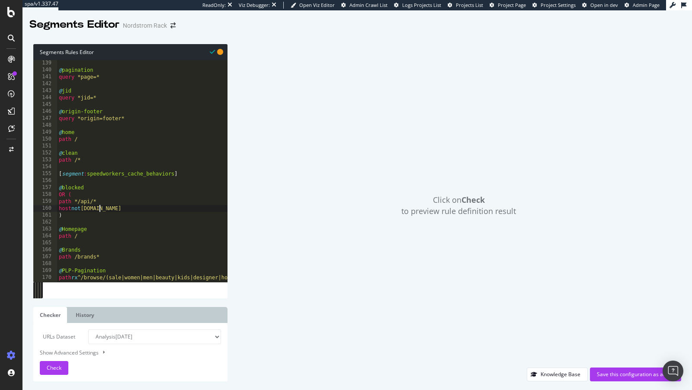
click at [100, 209] on div "@ pagination query *page=* @ jid query *jid=* @ origin-footer query *origin=foo…" at bounding box center [160, 178] width 206 height 236
click at [127, 210] on div "@ pagination query *page=* @ jid query *jid=* @ origin-footer query *origin=foo…" at bounding box center [160, 178] width 206 height 236
click at [51, 369] on span "Check" at bounding box center [54, 367] width 15 height 7
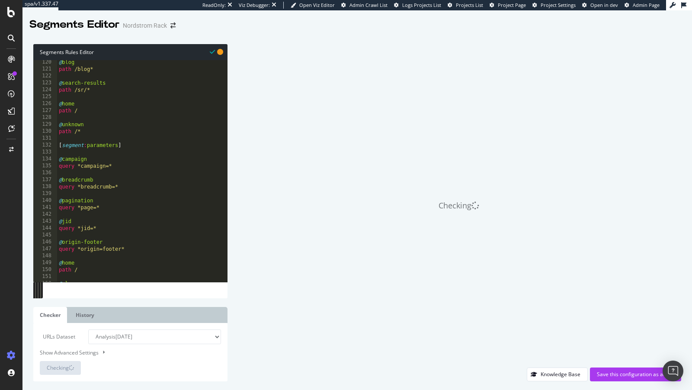
scroll to position [774, 0]
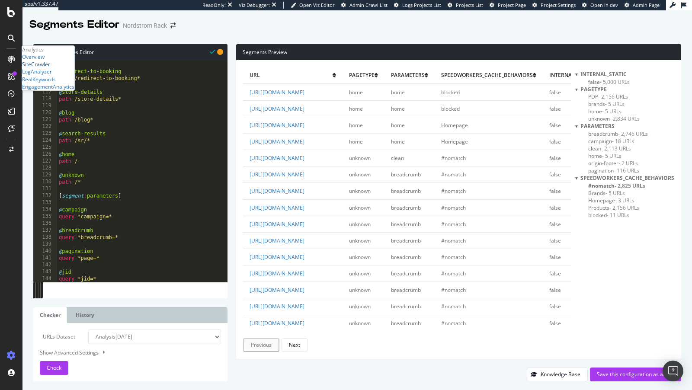
click at [50, 68] on div "SiteCrawler" at bounding box center [36, 64] width 28 height 7
click at [607, 119] on span "unknown - 2,834 URLs" at bounding box center [613, 118] width 51 height 7
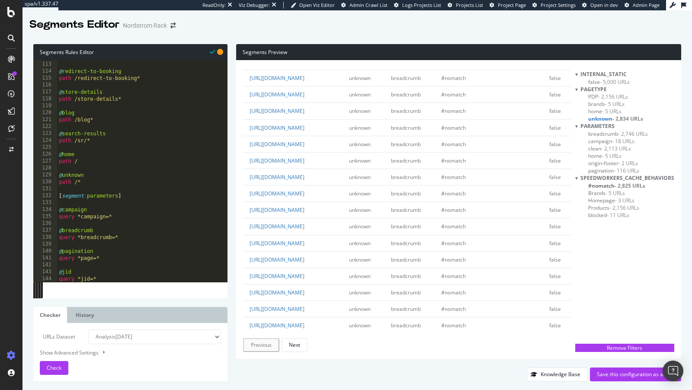
scroll to position [270, 0]
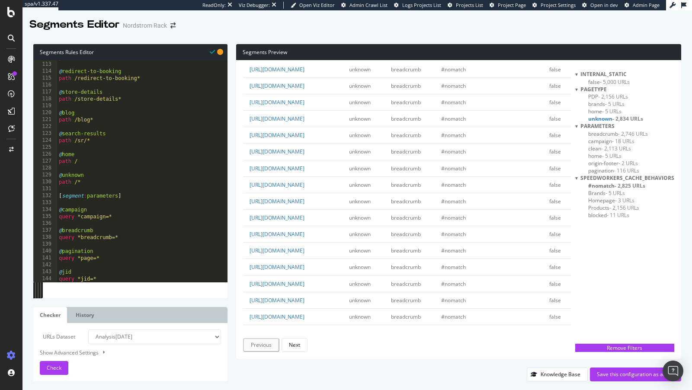
click at [607, 97] on span "- 2,156 URLs" at bounding box center [613, 96] width 30 height 7
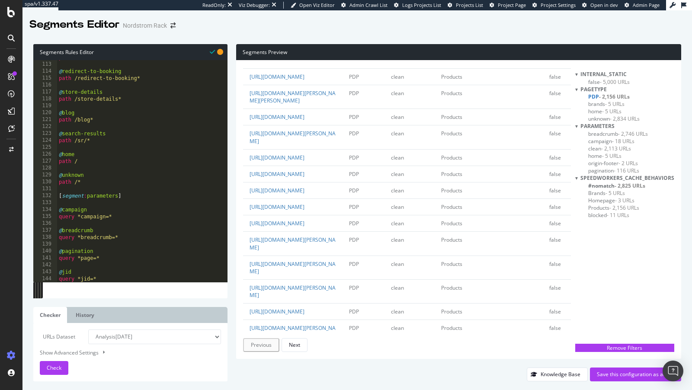
scroll to position [0, 0]
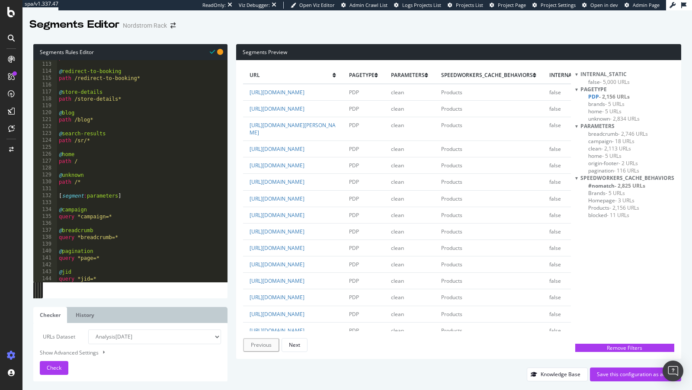
click at [608, 121] on span "unknown - 2,834 URLs" at bounding box center [613, 118] width 51 height 7
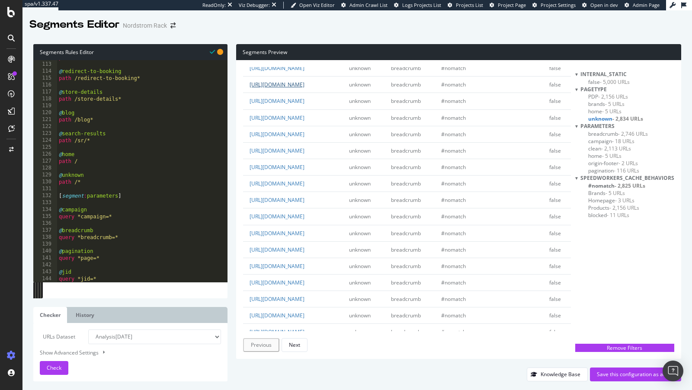
scroll to position [132, 0]
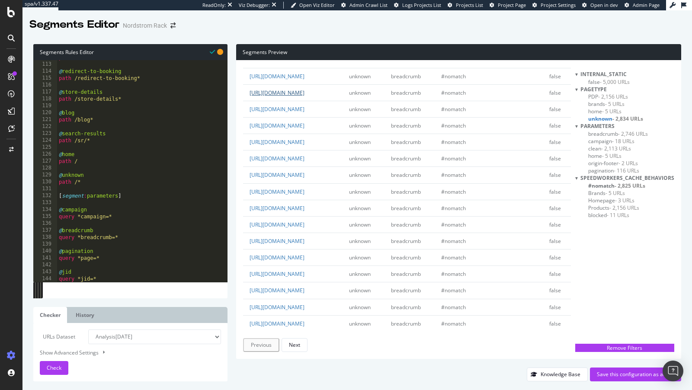
click at [305, 96] on link "https://www.nordstromrack.com/clearance/women/clothing?breadcrumb=Home%2FCleara…" at bounding box center [277, 92] width 55 height 7
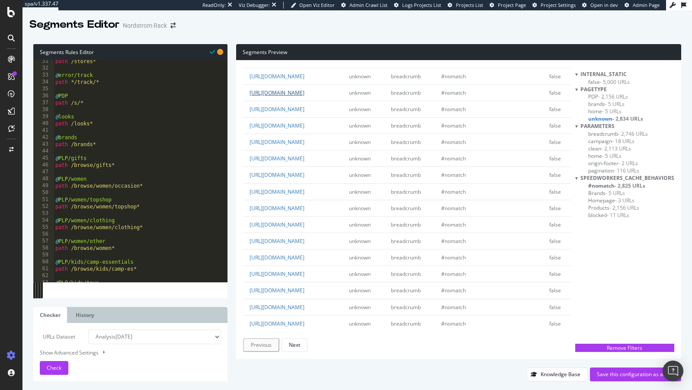
scroll to position [205, 0]
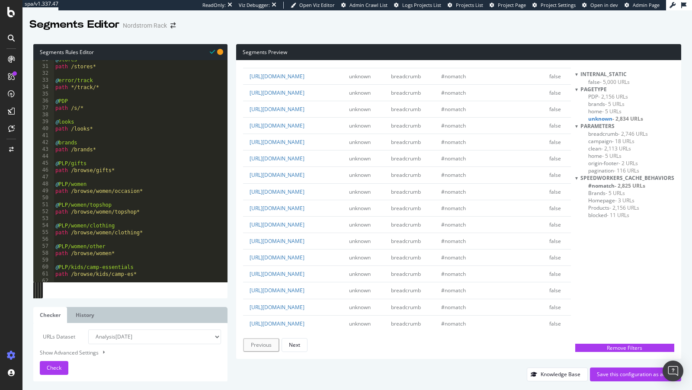
click at [83, 193] on div "@ stores path /stores* @ error/track path */track/* @ PDP path /s/* @ looks pat…" at bounding box center [157, 174] width 206 height 236
type textarea "path /browse/women/occasion*"
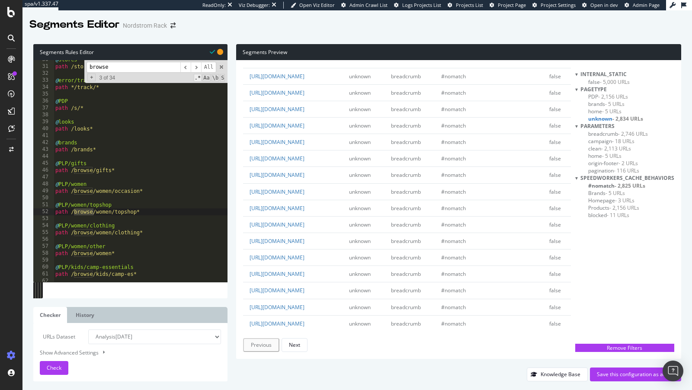
type input "browse"
click at [198, 77] on span ".*" at bounding box center [198, 78] width 8 height 8
click at [161, 77] on div "+ 3 of 34 .* Aa \b S" at bounding box center [156, 77] width 138 height 7
click at [90, 79] on span "+" at bounding box center [91, 78] width 8 height 8
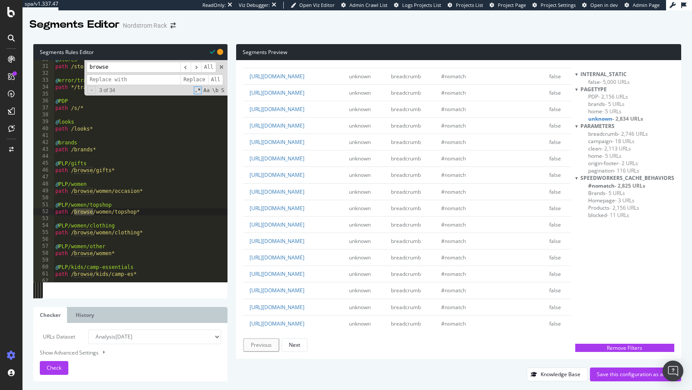
click at [119, 76] on input at bounding box center [134, 79] width 94 height 11
type input "shop"
click at [220, 80] on span "All" at bounding box center [216, 79] width 16 height 11
click at [221, 66] on span at bounding box center [221, 67] width 6 height 6
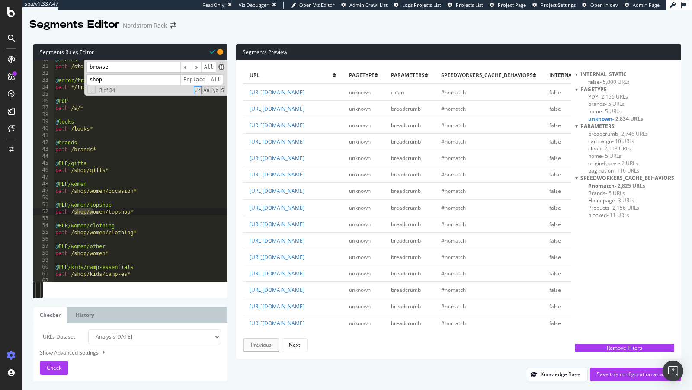
scroll to position [0, 6]
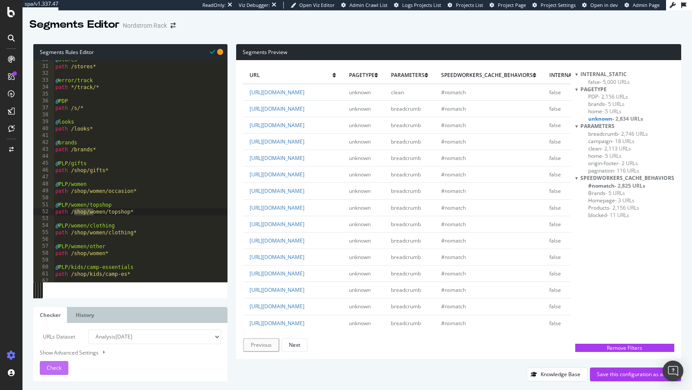
click at [49, 370] on span "Check" at bounding box center [54, 367] width 15 height 7
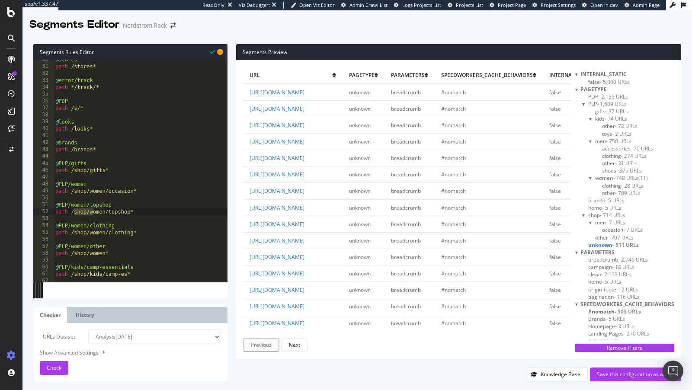
click at [604, 244] on span "unknown - 511 URLs" at bounding box center [613, 244] width 51 height 7
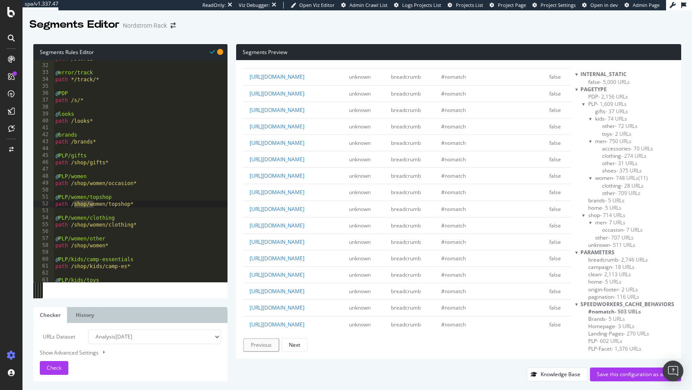
scroll to position [0, 0]
click at [612, 244] on span "unknown - 511 URLs" at bounding box center [611, 244] width 47 height 7
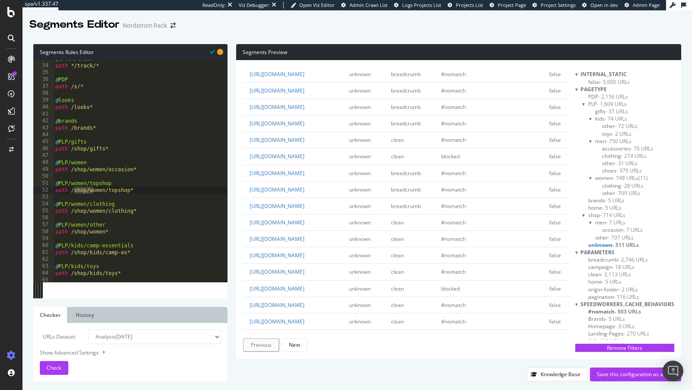
scroll to position [0, 1]
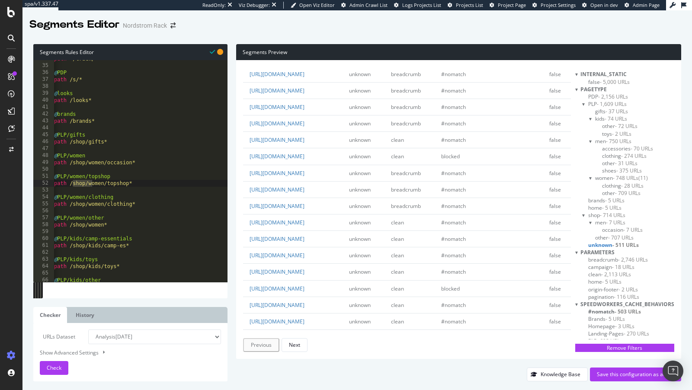
click at [72, 130] on div "path */track/* @ PDP path /s/* @ looks path /looks* @ brands path /brands* @ PL…" at bounding box center [151, 173] width 199 height 236
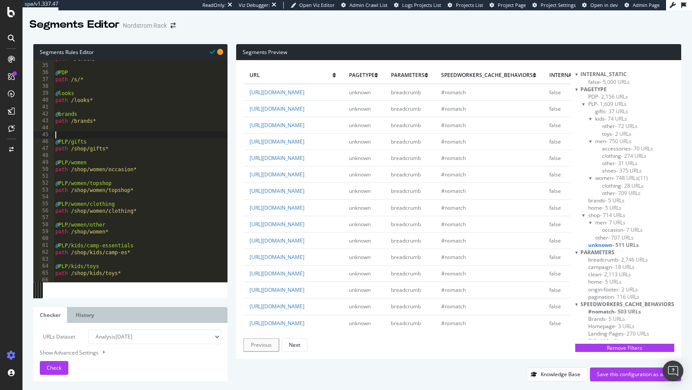
type textarea "!"
type textarea "@clearance"
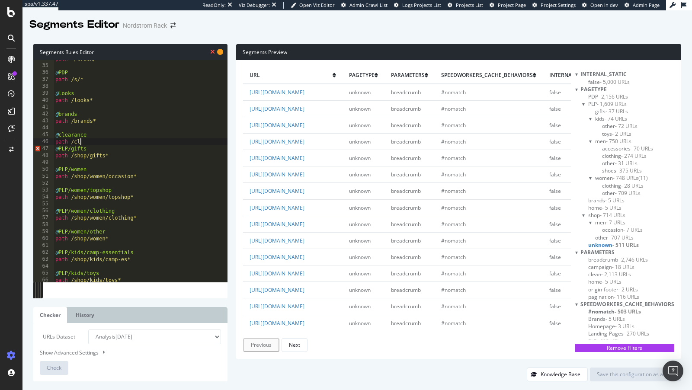
scroll to position [0, 2]
type textarea "path /clearance*"
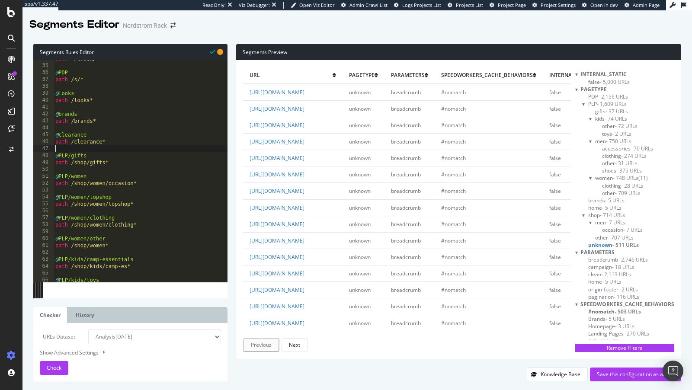
click at [17, 346] on div at bounding box center [11, 200] width 21 height 296
click at [58, 366] on span "Check" at bounding box center [54, 367] width 15 height 7
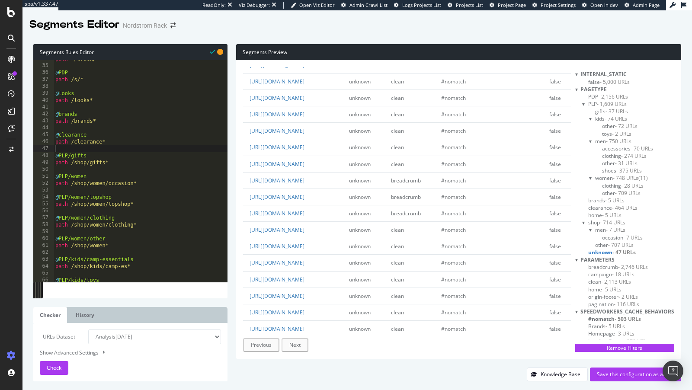
scroll to position [276, 0]
click at [299, 51] on link "https://stores.nordstromrack.com/search?_ics=1756745743238&irclickid=~acimhb86b…" at bounding box center [277, 47] width 55 height 7
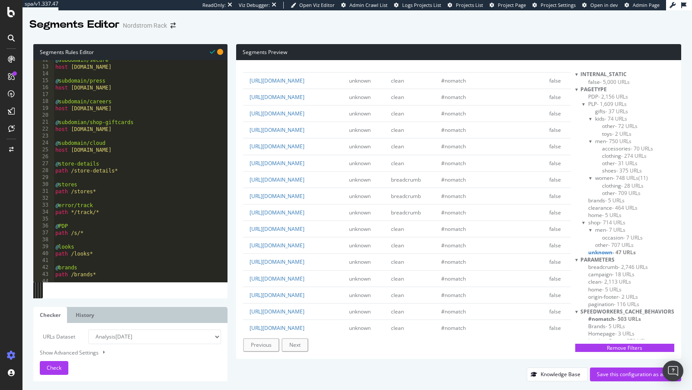
scroll to position [84, 0]
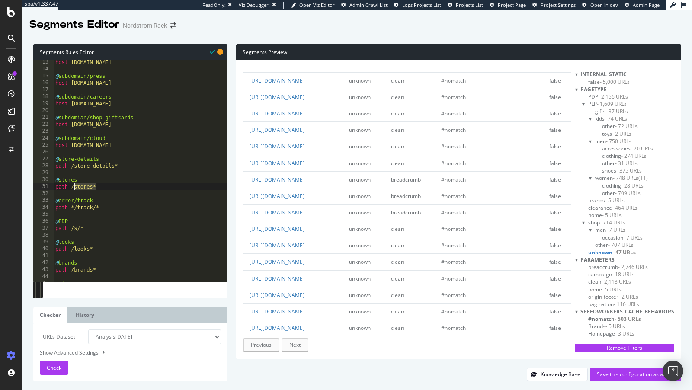
drag, startPoint x: 104, startPoint y: 186, endPoint x: 74, endPoint y: 185, distance: 29.4
click at [74, 185] on div "host secure.nordstrom.com @ subdomain/press host press.nordstrom.com @ subdomai…" at bounding box center [153, 177] width 199 height 236
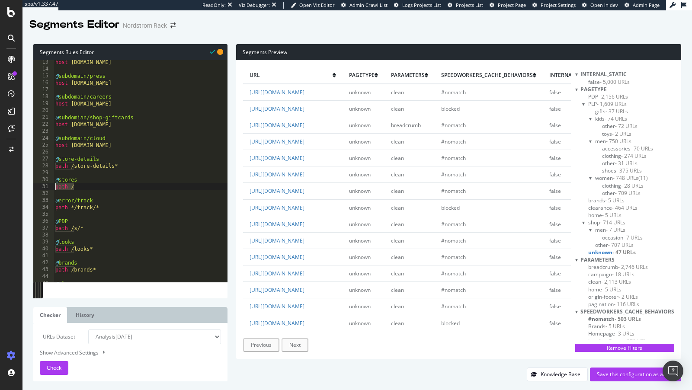
drag, startPoint x: 80, startPoint y: 185, endPoint x: 34, endPoint y: 185, distance: 46.3
click at [34, 185] on div "path / 13 14 15 16 17 18 19 20 21 22 23 24 25 26 27 28 29 30 31 32 33 34 35 36 …" at bounding box center [130, 171] width 194 height 222
type textarea "host stores.nordstromrack.com"
click at [39, 369] on div "URLs Dataset Analysis 2025 Sep. 29th Log Analysis URLs found in 2025/09 Or past…" at bounding box center [130, 352] width 194 height 58
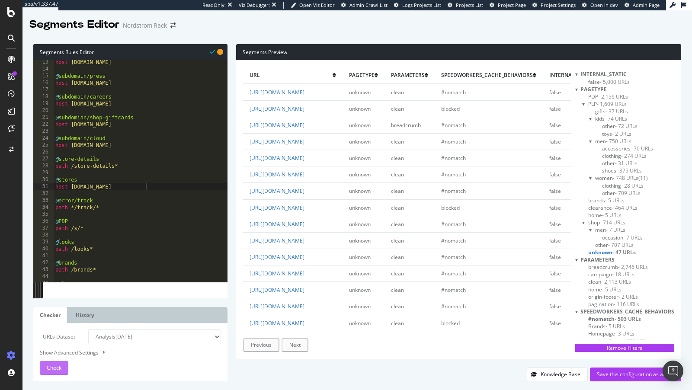
click at [59, 368] on span "Check" at bounding box center [54, 367] width 15 height 7
click at [607, 252] on span "- 8 URLs" at bounding box center [613, 252] width 19 height 7
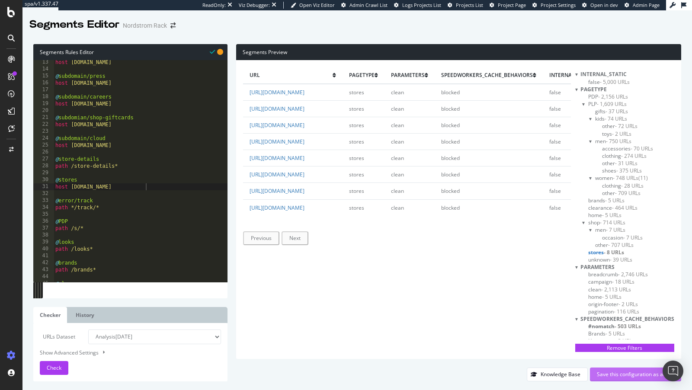
click at [627, 376] on div "Save this configuration as active" at bounding box center [635, 374] width 77 height 7
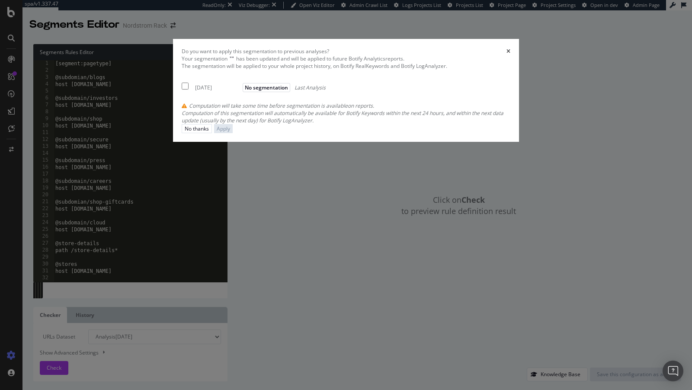
click at [198, 91] on div "[DATE]" at bounding box center [217, 87] width 45 height 7
checkbox input "true"
click at [230, 132] on div "Apply" at bounding box center [223, 128] width 13 height 7
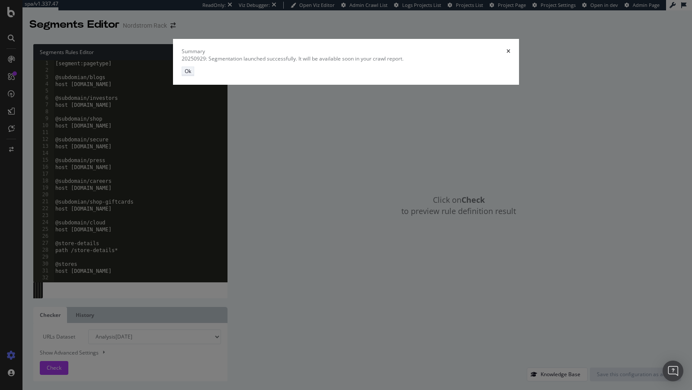
click at [191, 75] on div "Ok" at bounding box center [188, 70] width 6 height 7
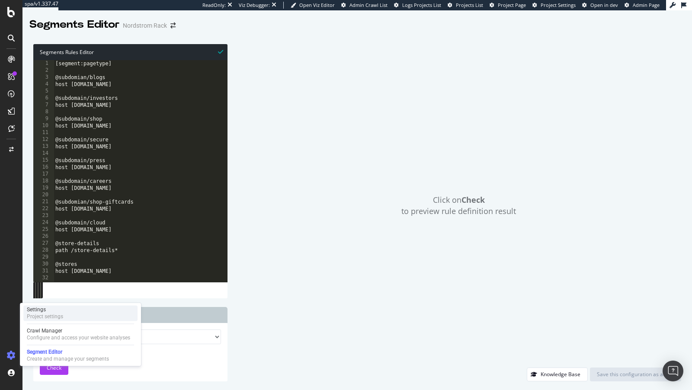
click at [73, 311] on div "Settings Project settings" at bounding box center [80, 313] width 114 height 16
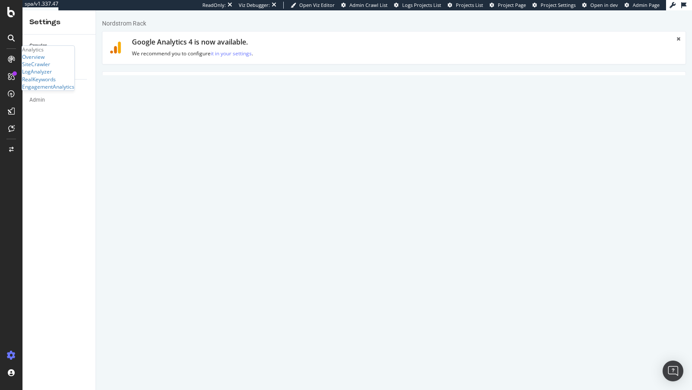
scroll to position [364, 0]
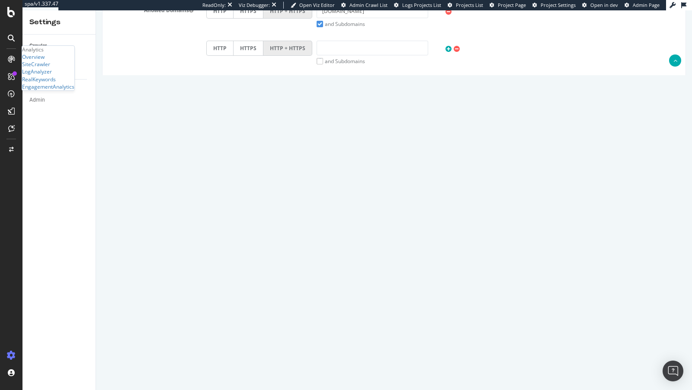
click at [215, 187] on input "100000" at bounding box center [248, 190] width 84 height 15
click at [225, 187] on input "3000000" at bounding box center [248, 190] width 84 height 15
type input "3000000"
click at [365, 360] on button "Save" at bounding box center [360, 366] width 21 height 13
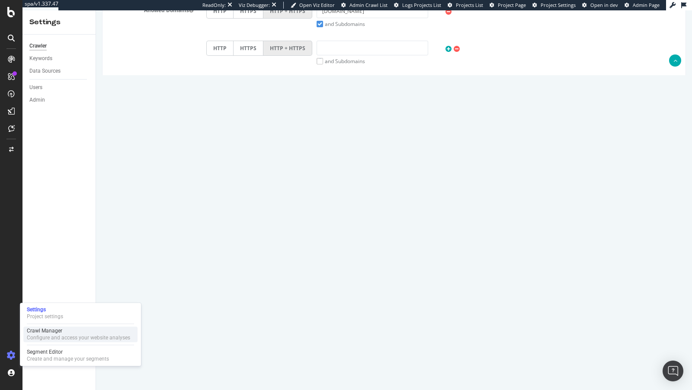
click at [56, 329] on div "Crawl Manager" at bounding box center [78, 331] width 103 height 7
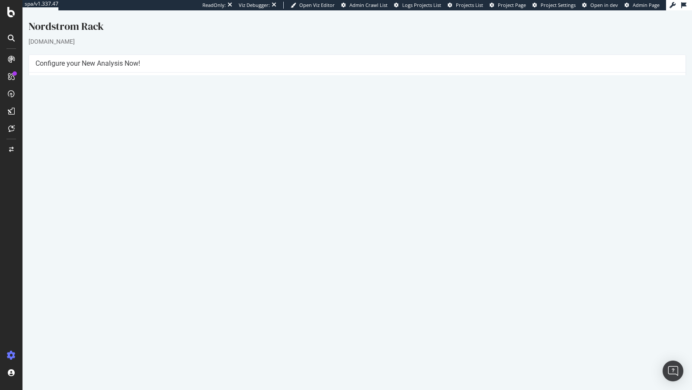
click at [342, 216] on button "Yes! Start Now" at bounding box center [347, 214] width 54 height 14
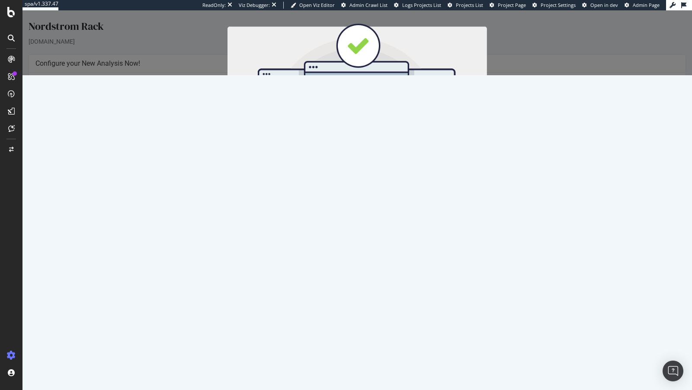
click at [378, 155] on button "Start Now" at bounding box center [373, 154] width 38 height 15
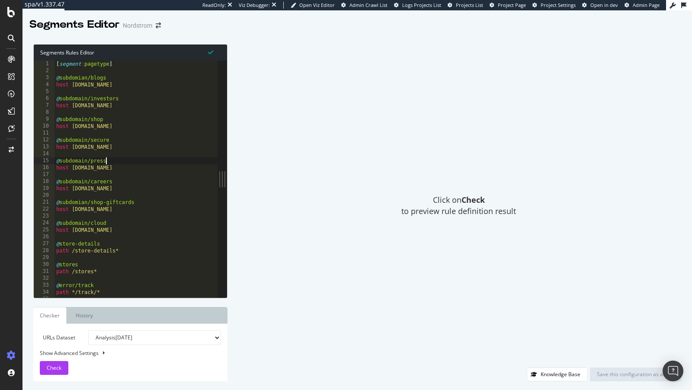
click at [168, 164] on div "[ segment : pagetype ] @ subdomian/blogs host [DOMAIN_NAME] @ subdomain/investo…" at bounding box center [158, 187] width 206 height 252
type textarea "path *.xwd )"
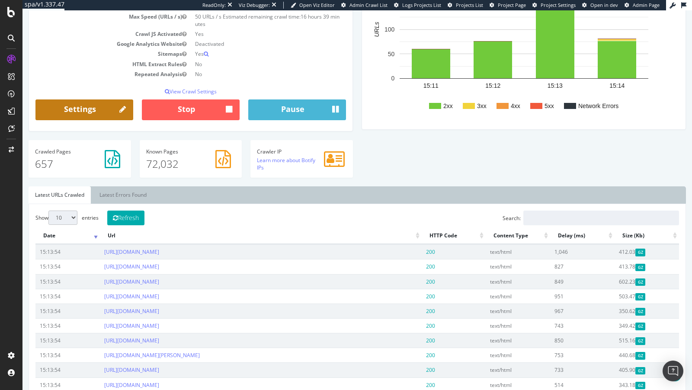
scroll to position [198, 0]
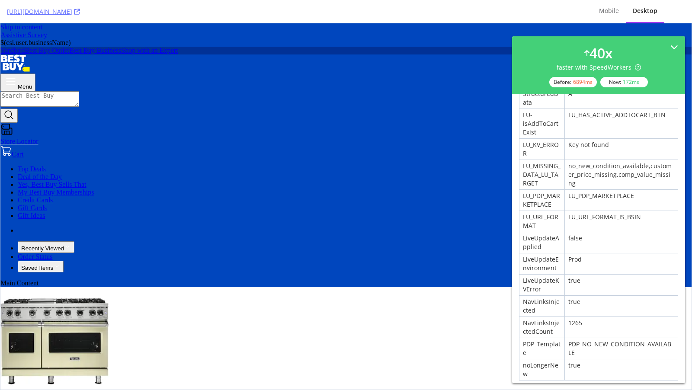
scroll to position [440, 0]
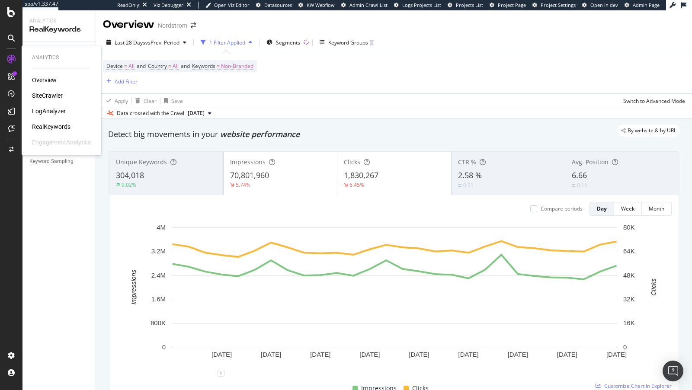
click at [51, 95] on div "SiteCrawler" at bounding box center [47, 95] width 31 height 9
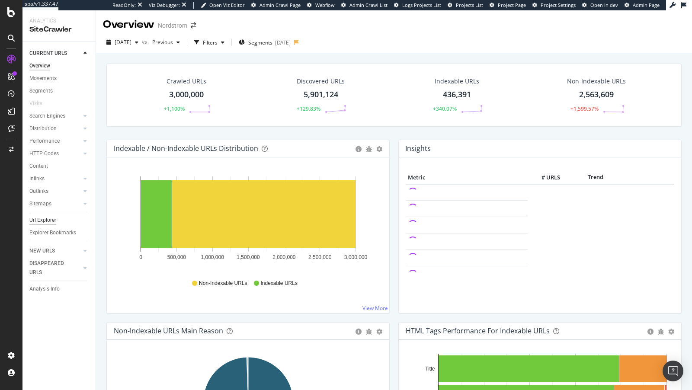
click at [44, 221] on div "Url Explorer" at bounding box center [42, 220] width 27 height 9
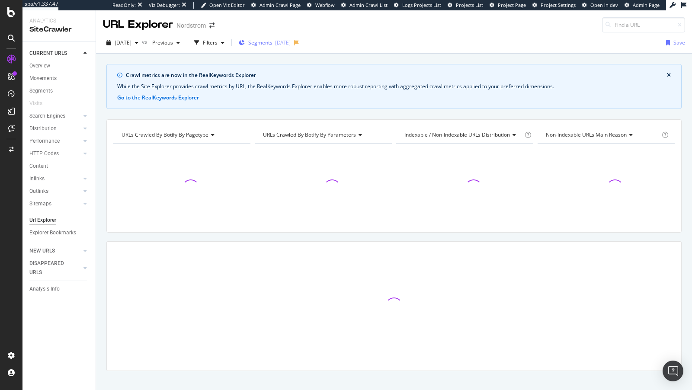
click at [291, 41] on div "Segments [DATE]" at bounding box center [265, 42] width 52 height 7
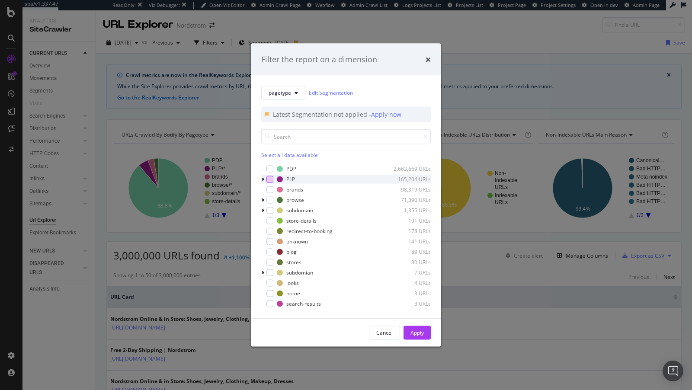
click at [273, 176] on div "modal" at bounding box center [270, 179] width 7 height 7
click at [420, 323] on div "Cancel Apply" at bounding box center [346, 333] width 190 height 28
click at [419, 332] on div "Apply" at bounding box center [417, 332] width 13 height 7
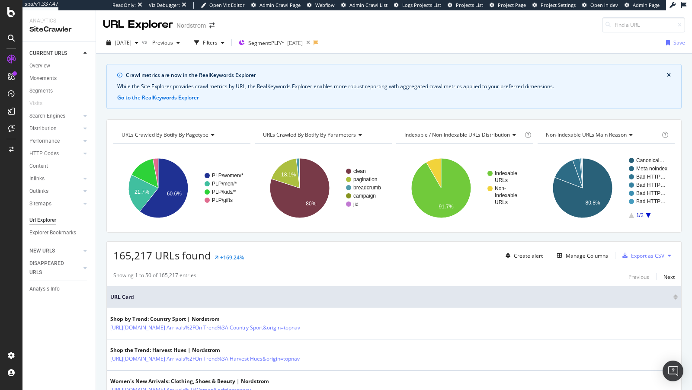
click at [340, 129] on div "URLs Crawled By Botify By parameters" at bounding box center [322, 135] width 123 height 14
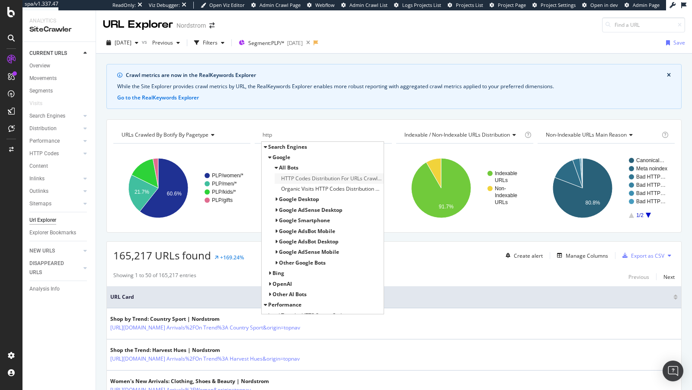
type input "http"
click at [311, 180] on span "HTTP Codes Distribution For URLs Crawled by google and Botify" at bounding box center [331, 178] width 100 height 9
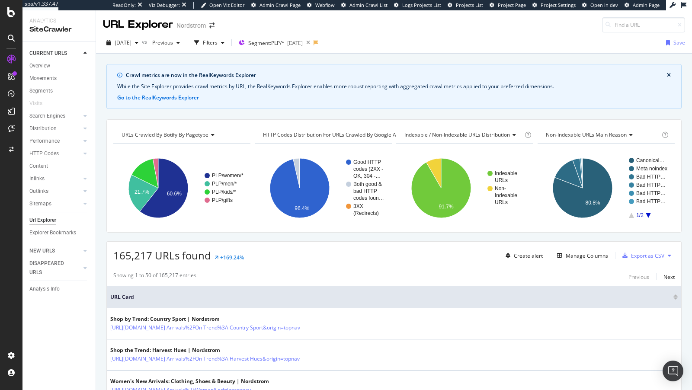
click at [223, 50] on div "2025 Sep. 26th vs Previous Filters Segment: PLP/* 2025-09-26 Save" at bounding box center [394, 44] width 596 height 17
click at [218, 46] on div "Filters" at bounding box center [210, 42] width 15 height 7
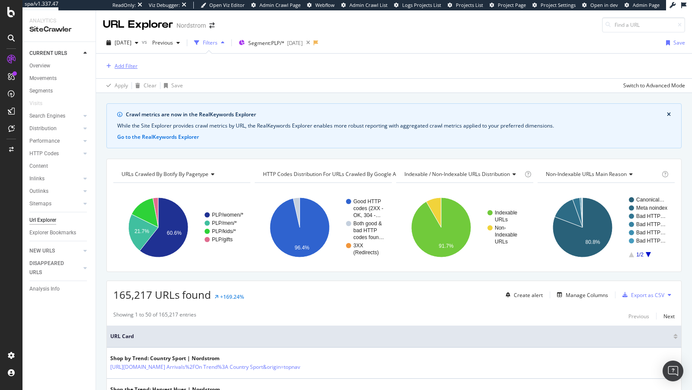
click at [133, 66] on div "Add Filter" at bounding box center [126, 65] width 23 height 7
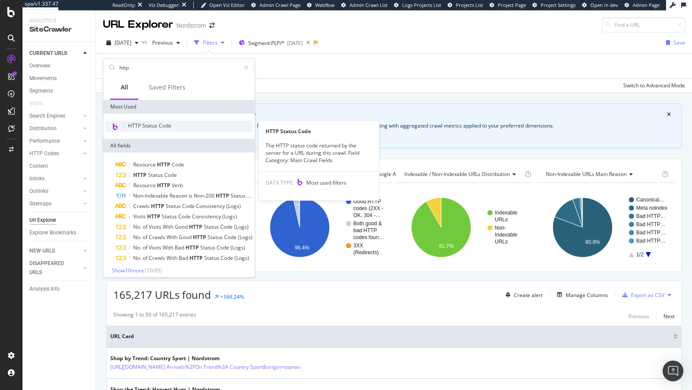
type input "http"
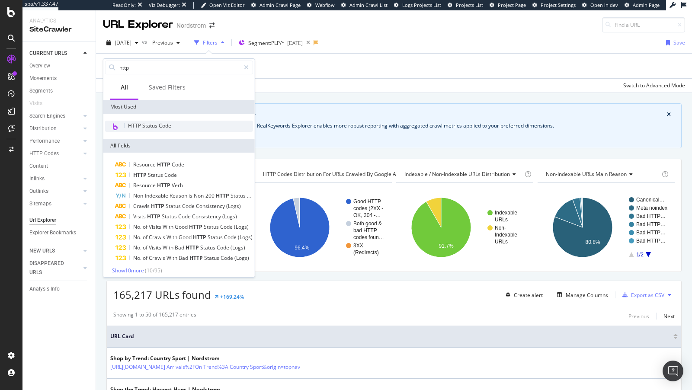
click at [147, 128] on span "HTTP Status Code" at bounding box center [149, 125] width 43 height 7
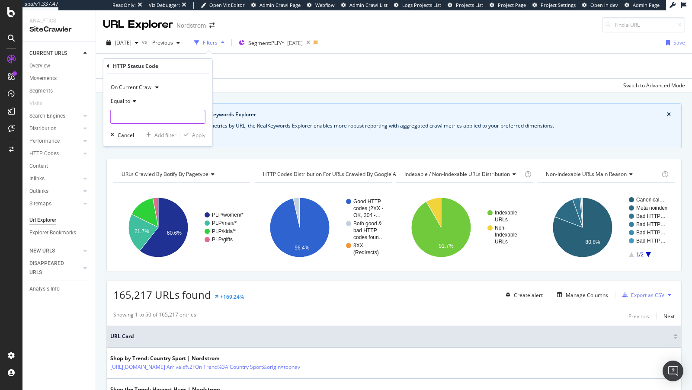
click at [131, 111] on input "number" at bounding box center [157, 117] width 95 height 14
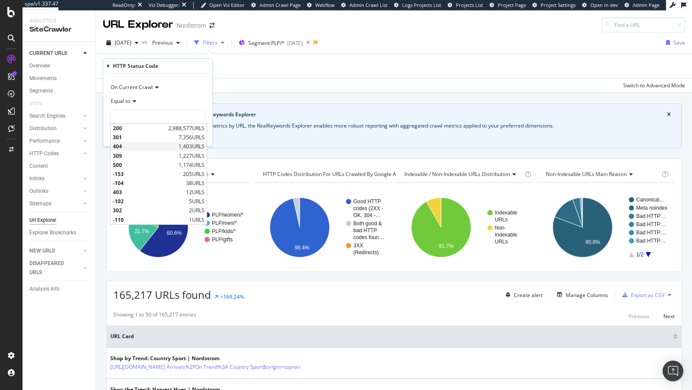
click at [127, 145] on span "404" at bounding box center [145, 146] width 64 height 7
type input "404"
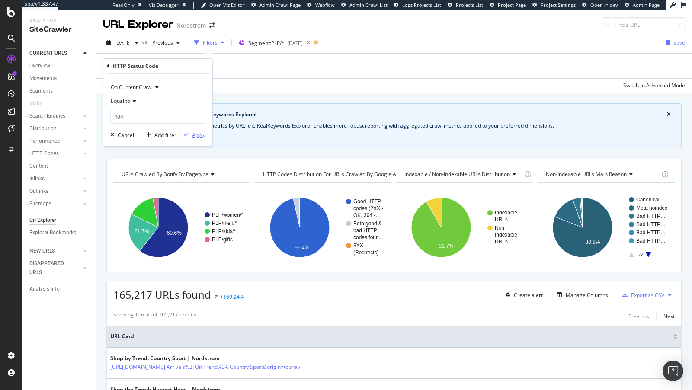
click at [202, 135] on div "Apply" at bounding box center [198, 135] width 13 height 7
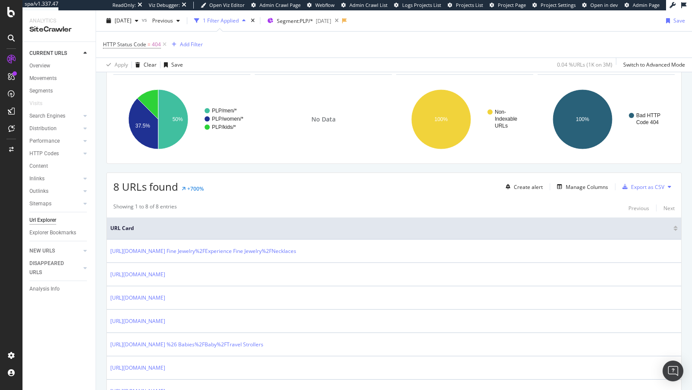
scroll to position [177, 0]
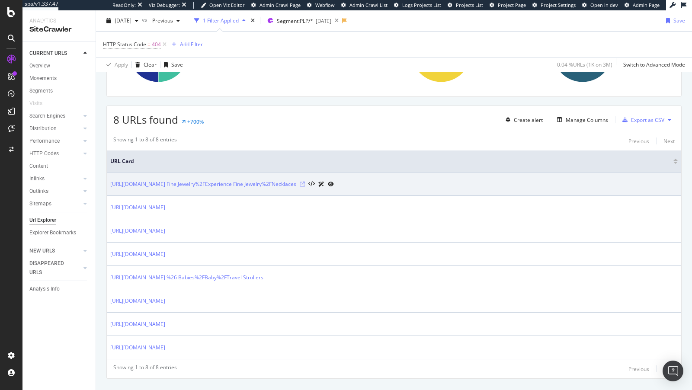
click at [305, 182] on icon at bounding box center [302, 184] width 5 height 5
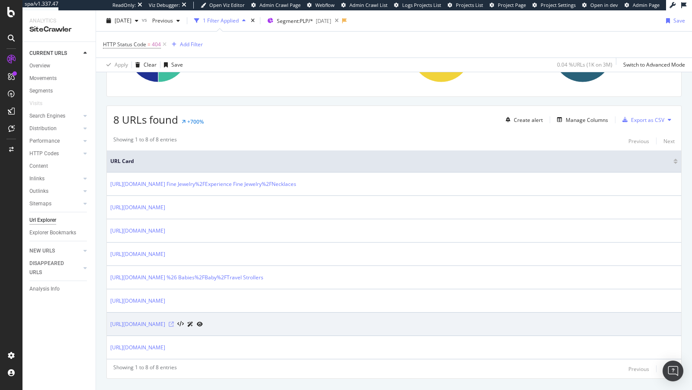
click at [174, 322] on icon at bounding box center [171, 324] width 5 height 5
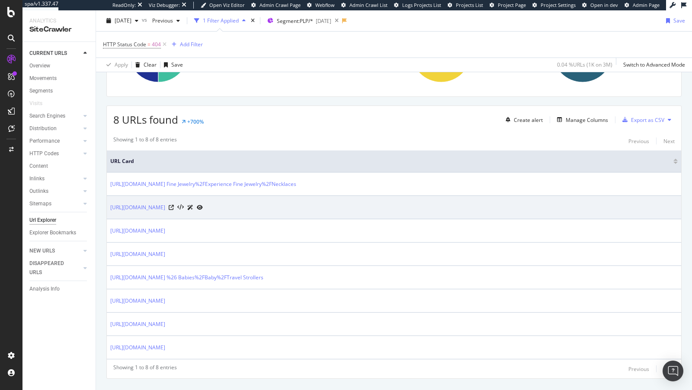
scroll to position [192, 0]
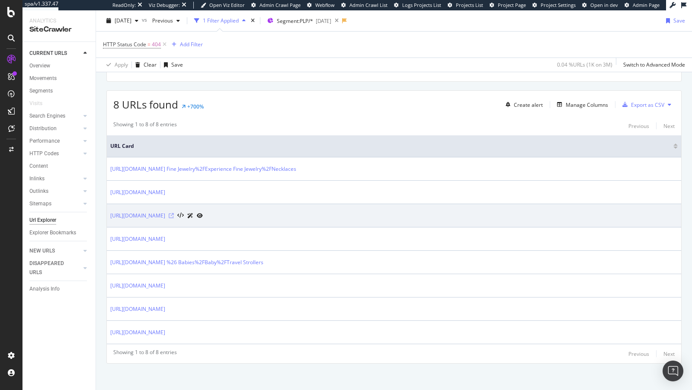
click at [174, 213] on icon at bounding box center [171, 215] width 5 height 5
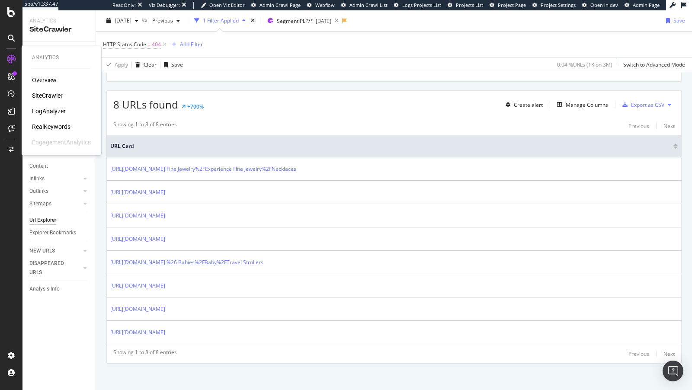
click at [59, 129] on div "RealKeywords" at bounding box center [51, 126] width 39 height 9
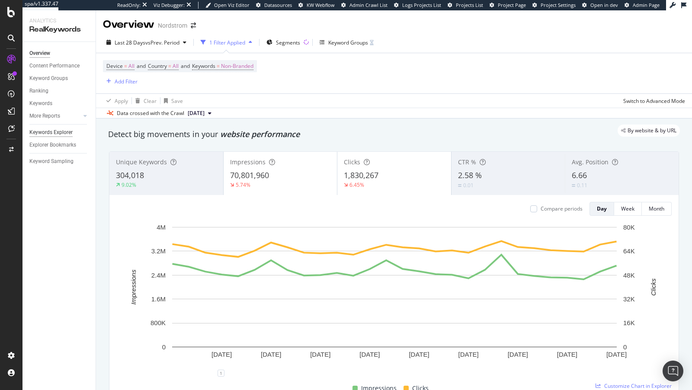
click at [41, 132] on div "Keywords Explorer" at bounding box center [50, 132] width 43 height 9
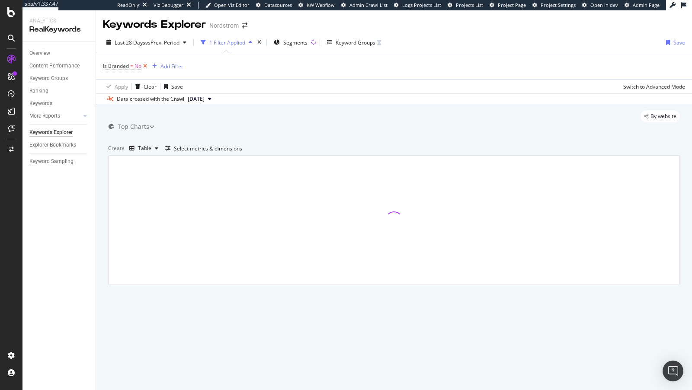
click at [146, 67] on icon at bounding box center [144, 66] width 7 height 9
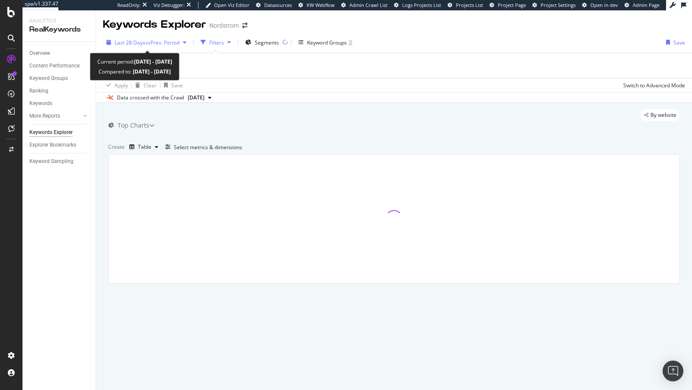
click at [147, 37] on div "Last 28 Days vs Prev. Period" at bounding box center [146, 42] width 87 height 13
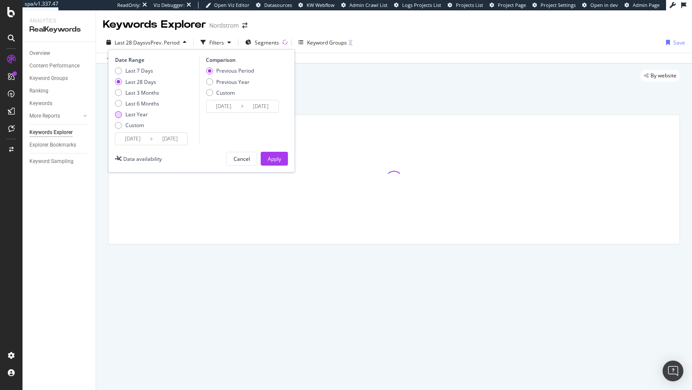
click at [132, 115] on div "Last Year" at bounding box center [136, 114] width 22 height 7
type input "2024/08/18"
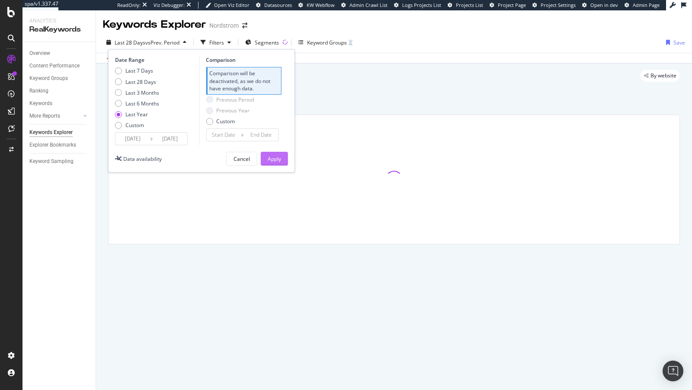
click at [275, 157] on div "Apply" at bounding box center [274, 158] width 13 height 7
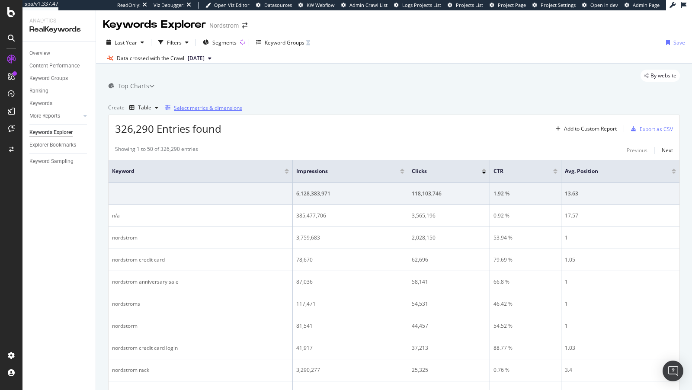
click at [242, 112] on div "Select metrics & dimensions" at bounding box center [208, 107] width 68 height 7
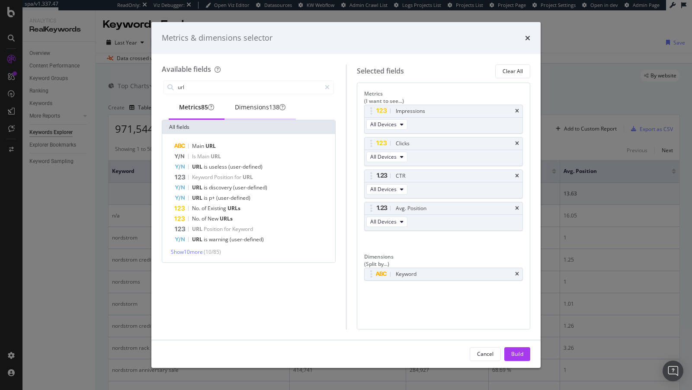
click at [269, 103] on div "Dimensions 138" at bounding box center [260, 107] width 51 height 9
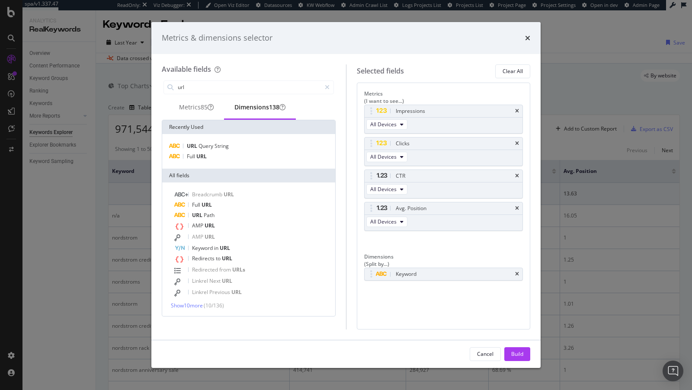
click at [210, 166] on div "URL Query String Full URL" at bounding box center [248, 151] width 173 height 35
click at [208, 161] on div "Full URL" at bounding box center [249, 156] width 170 height 10
click at [517, 272] on icon "times" at bounding box center [517, 274] width 4 height 5
click at [517, 109] on icon "times" at bounding box center [517, 111] width 4 height 5
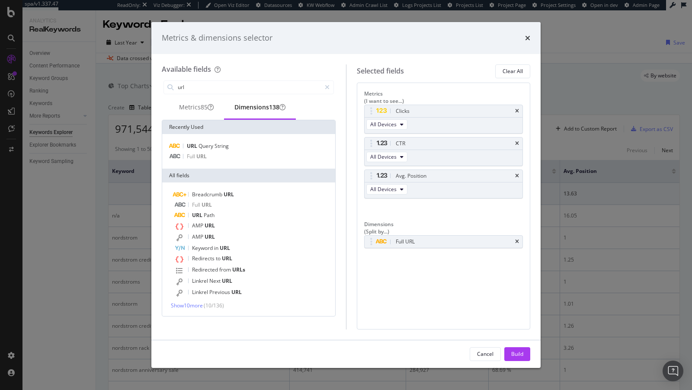
click at [517, 109] on icon "times" at bounding box center [517, 111] width 4 height 5
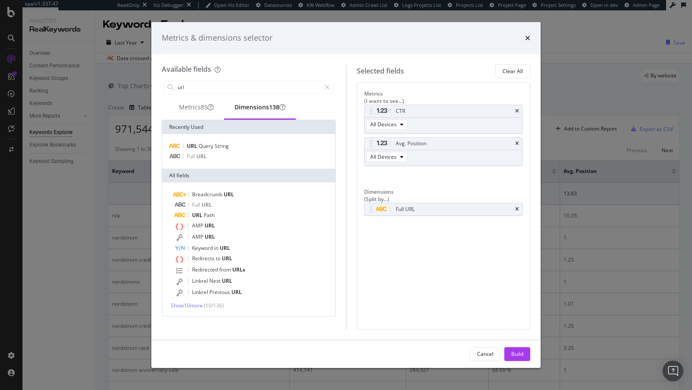
click at [517, 109] on icon "times" at bounding box center [517, 111] width 4 height 5
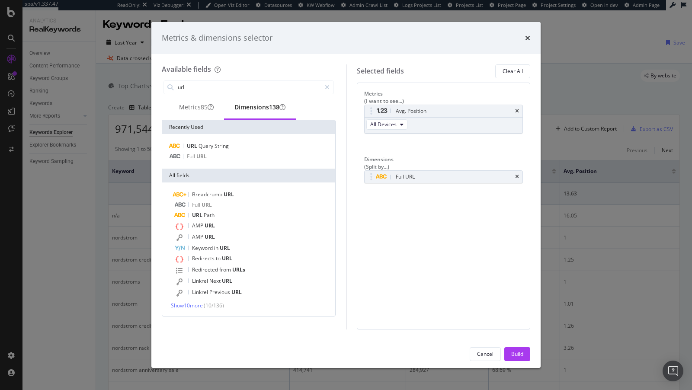
click at [517, 109] on icon "times" at bounding box center [517, 111] width 4 height 5
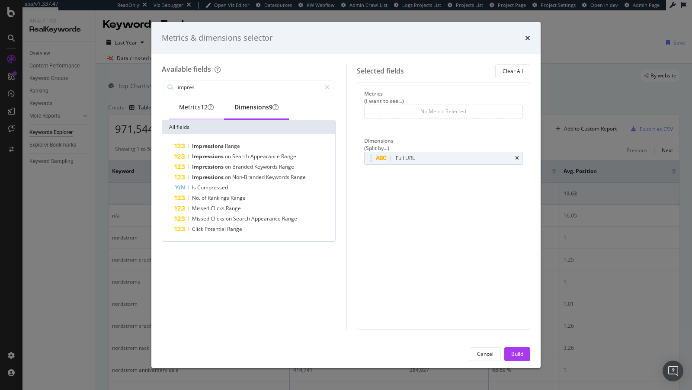
click at [192, 112] on div "Metrics 12" at bounding box center [196, 107] width 35 height 9
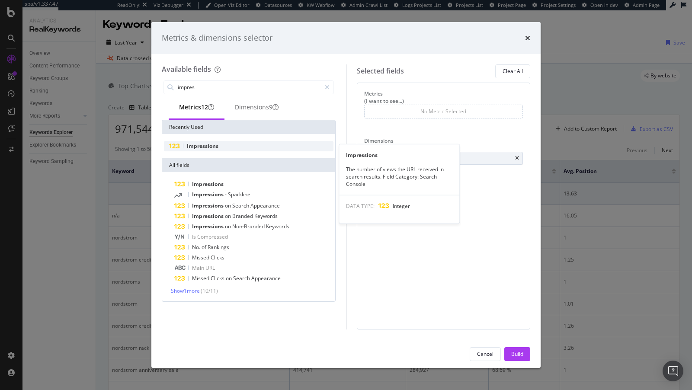
click at [210, 148] on span "Impressions" at bounding box center [203, 145] width 32 height 7
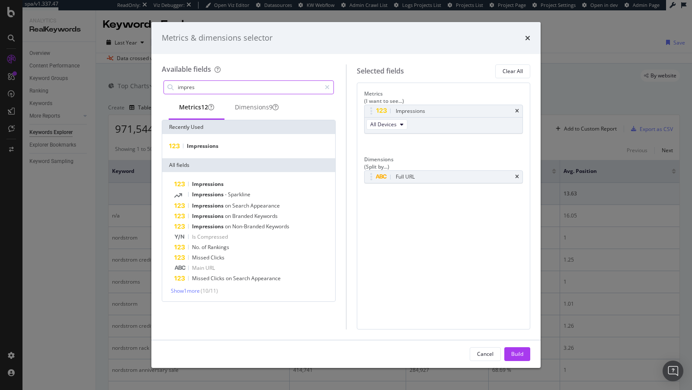
click at [210, 90] on input "impres" at bounding box center [249, 87] width 144 height 13
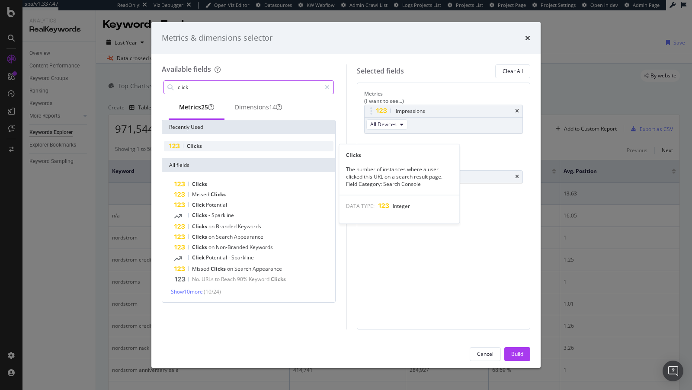
type input "click"
click at [211, 145] on div "Clicks" at bounding box center [249, 146] width 170 height 10
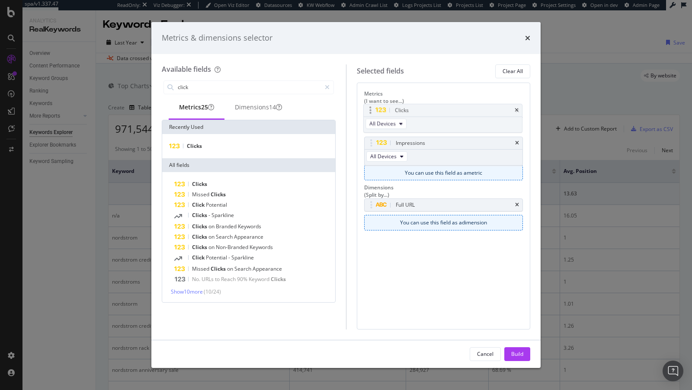
drag, startPoint x: 372, startPoint y: 139, endPoint x: 371, endPoint y: 110, distance: 29.0
click at [372, 110] on body "spa/v1.337.47 ReadOnly: Viz Debugger: Open Viz Editor Datasources KW Webflow Ad…" at bounding box center [346, 195] width 692 height 390
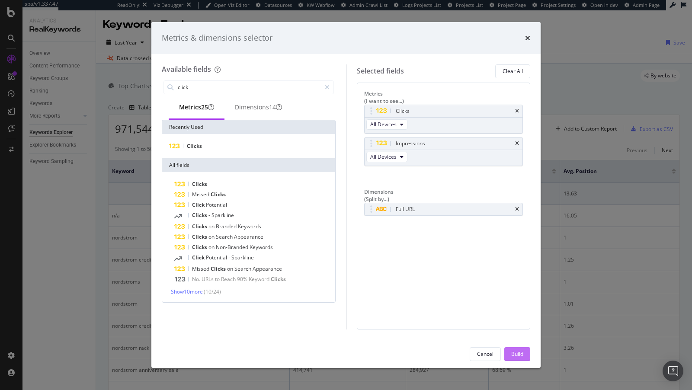
click at [523, 357] on div "Build" at bounding box center [517, 353] width 12 height 7
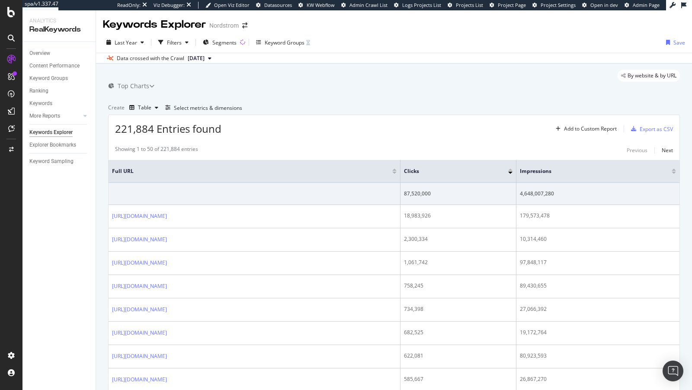
click at [676, 183] on th "Impressions" at bounding box center [598, 171] width 163 height 23
click at [676, 174] on div at bounding box center [674, 173] width 4 height 2
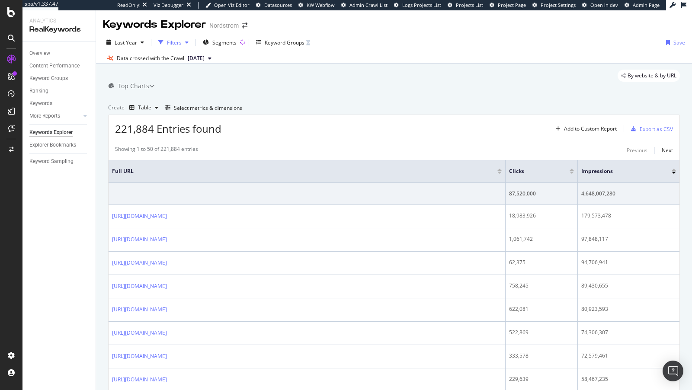
click at [174, 45] on div "Filters" at bounding box center [174, 42] width 15 height 7
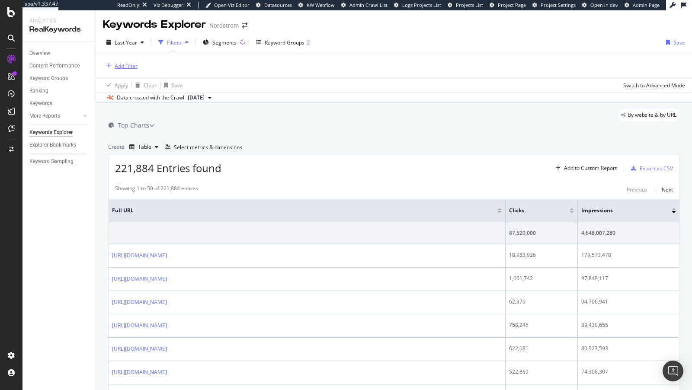
click at [121, 69] on div "Add Filter" at bounding box center [126, 65] width 23 height 7
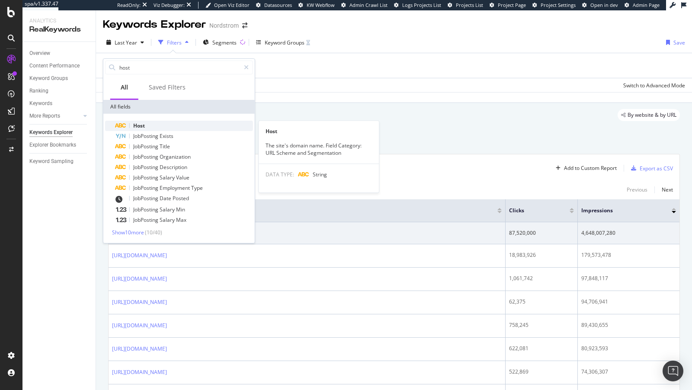
type input "host"
click at [149, 124] on div "Host" at bounding box center [185, 126] width 138 height 10
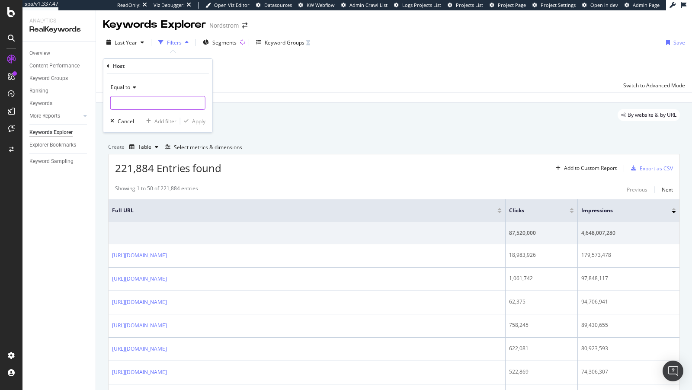
click at [146, 98] on input "text" at bounding box center [158, 103] width 94 height 14
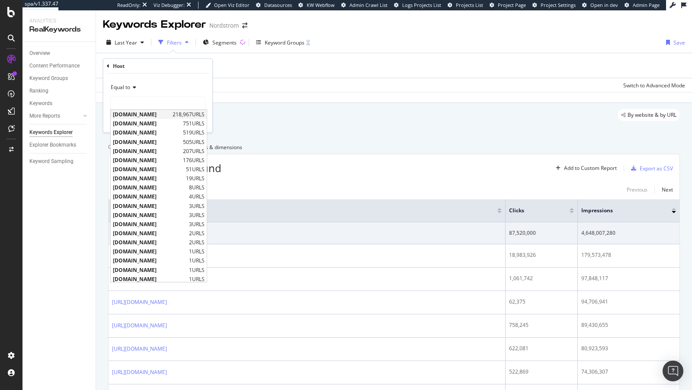
click at [145, 113] on span "www.nordstrom.com" at bounding box center [142, 114] width 58 height 7
type input "www.nordstrom.com"
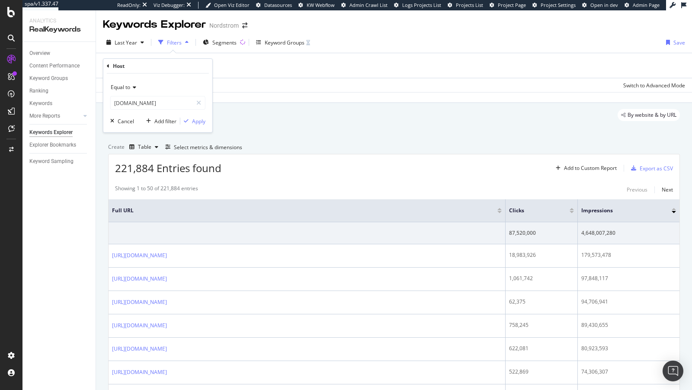
click at [199, 125] on div "Equal to www.nordstrom.com www.nordstrom.com Cancel Add filter Apply" at bounding box center [157, 103] width 109 height 59
click at [199, 121] on div "Apply" at bounding box center [198, 121] width 13 height 7
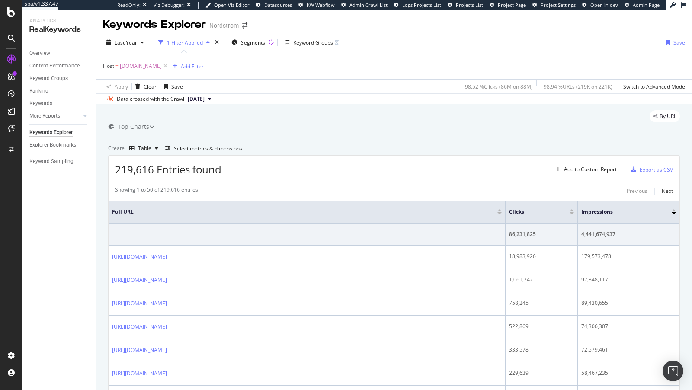
click at [200, 69] on div "Add Filter" at bounding box center [192, 66] width 23 height 7
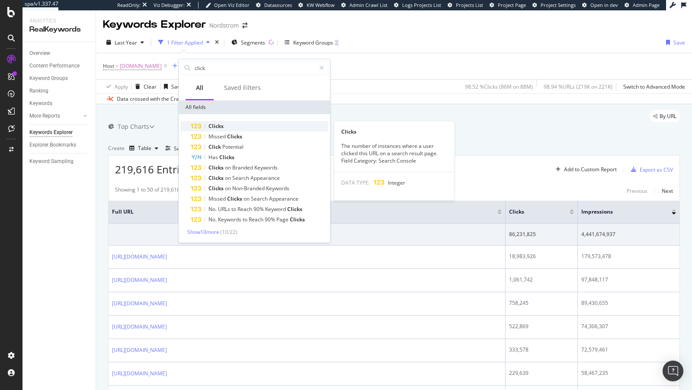
type input "click"
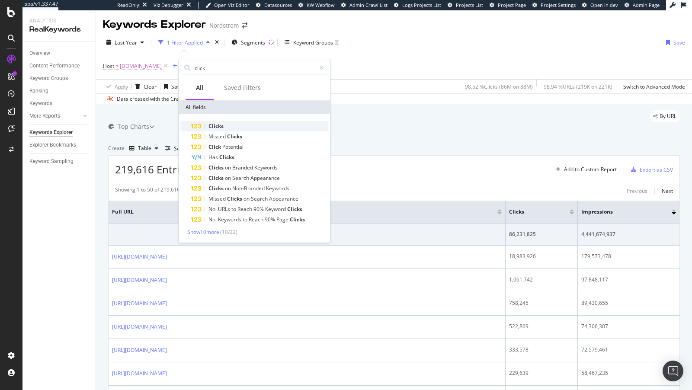
click at [218, 125] on span "Clicks" at bounding box center [216, 125] width 15 height 7
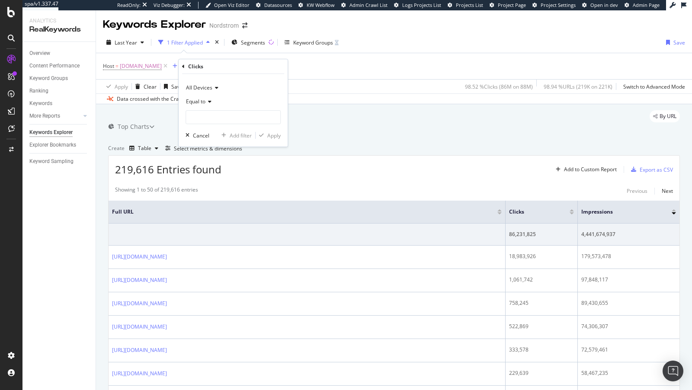
click at [201, 101] on span "Equal to" at bounding box center [195, 101] width 19 height 7
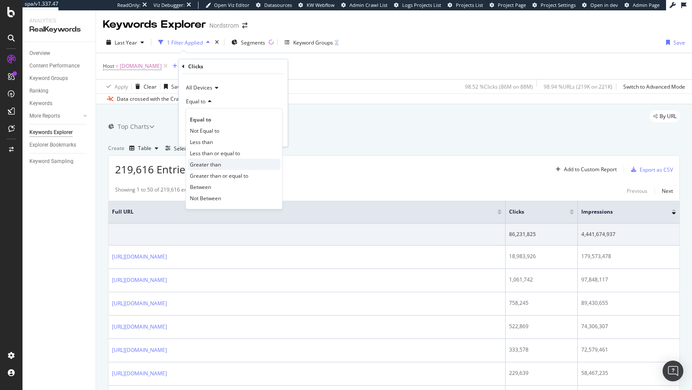
click at [223, 162] on div "Greater than" at bounding box center [234, 164] width 93 height 11
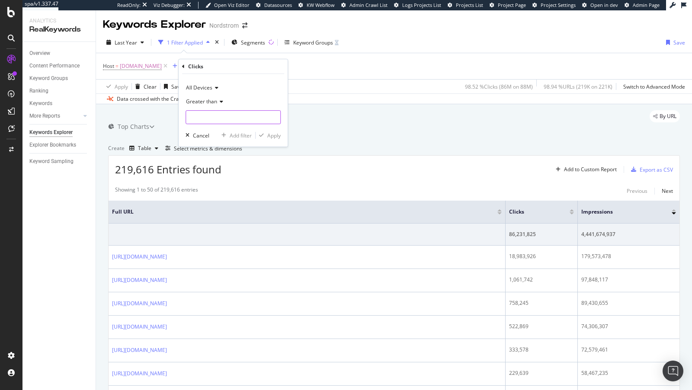
click at [194, 121] on input "number" at bounding box center [233, 117] width 95 height 14
type input "0"
type input "10"
click at [273, 135] on div "Apply" at bounding box center [273, 135] width 13 height 7
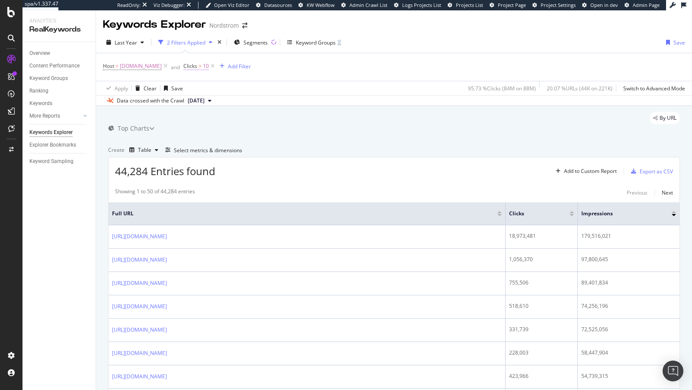
click at [207, 67] on span "Clicks > 10" at bounding box center [196, 66] width 26 height 8
click at [218, 115] on input "10" at bounding box center [247, 116] width 95 height 14
click at [218, 114] on input "10" at bounding box center [247, 116] width 95 height 14
type input "1"
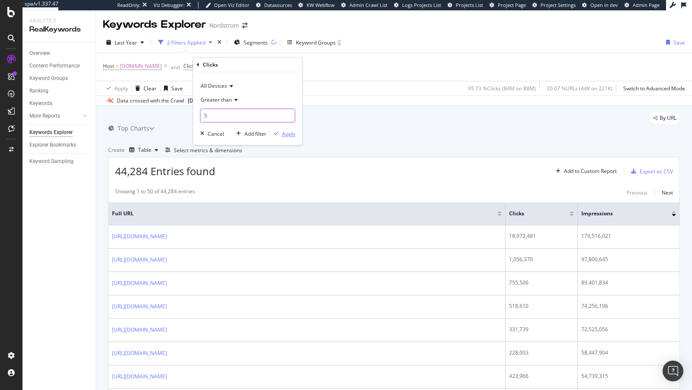
type input "5"
click at [291, 137] on button "Apply" at bounding box center [282, 133] width 25 height 9
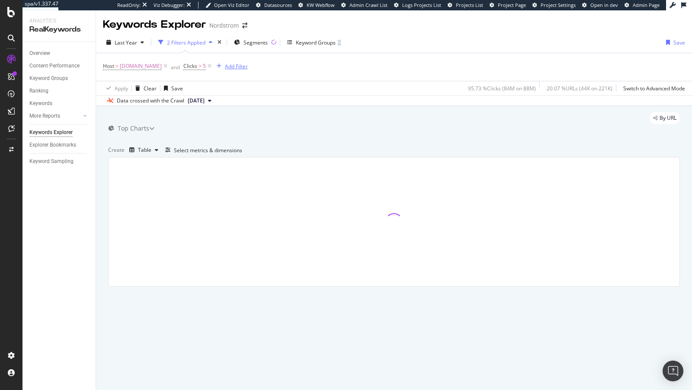
click at [248, 64] on div "Add Filter" at bounding box center [236, 66] width 23 height 7
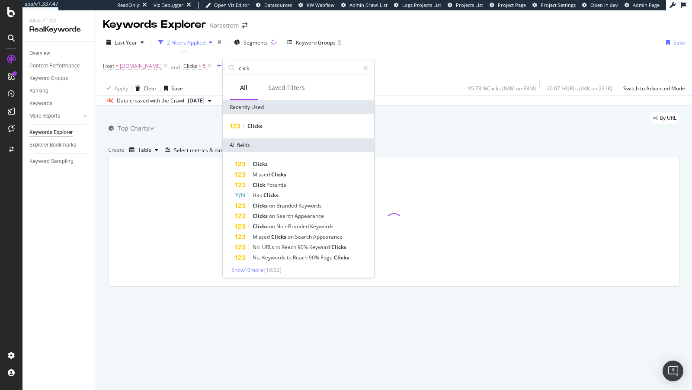
type input "p"
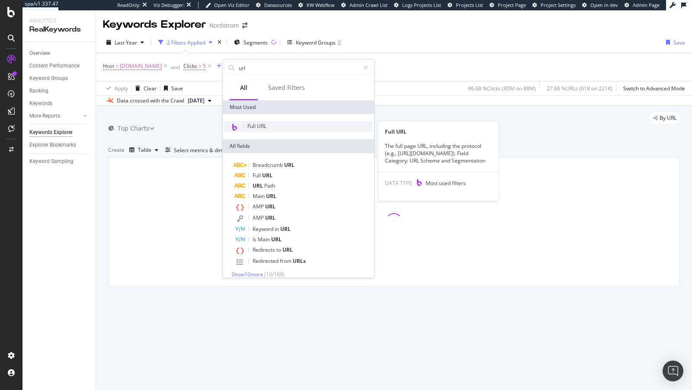
type input "url"
click at [252, 127] on span "Full URL" at bounding box center [256, 125] width 19 height 7
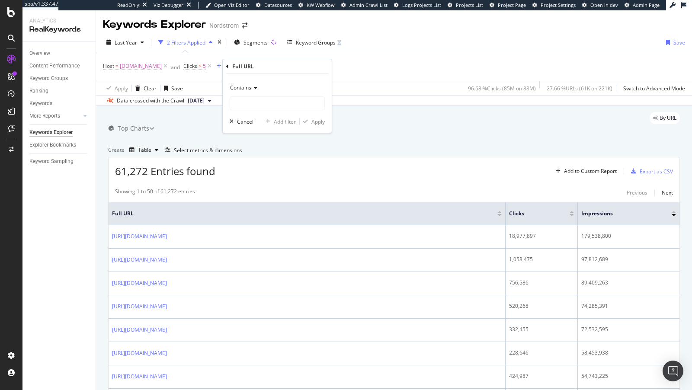
click at [248, 87] on span "Contains" at bounding box center [240, 87] width 21 height 7
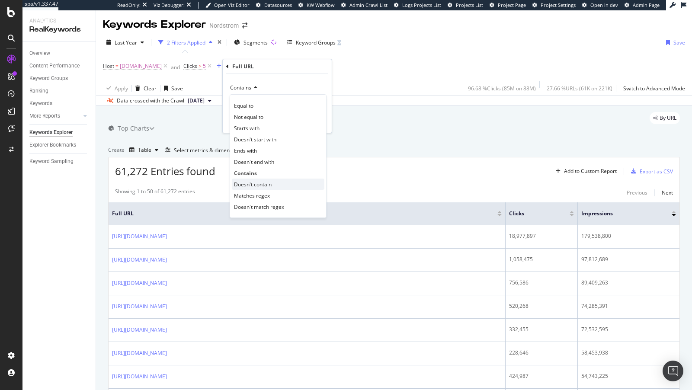
click at [269, 181] on span "Doesn't contain" at bounding box center [253, 184] width 38 height 7
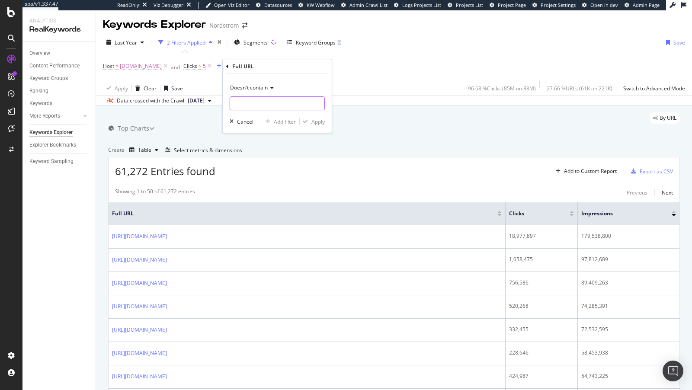
click at [263, 104] on input "text" at bounding box center [277, 103] width 94 height 14
type input ".pdf"
click at [320, 125] on div "Doesn't contain .pdf Cancel Add filter Apply" at bounding box center [277, 103] width 109 height 59
click at [319, 122] on div "Apply" at bounding box center [318, 121] width 13 height 7
click at [662, 175] on div "Export as CSV" at bounding box center [656, 171] width 33 height 7
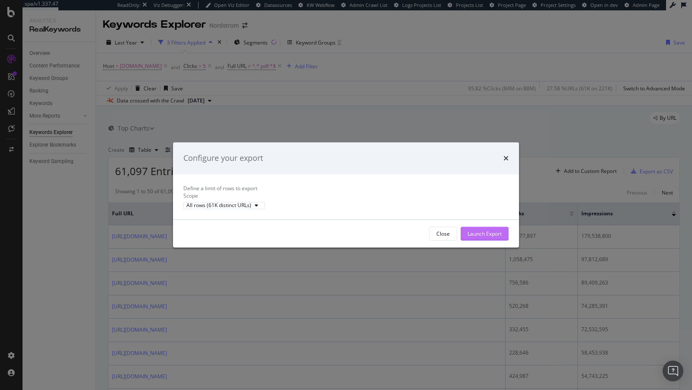
click at [500, 241] on div "Launch Export" at bounding box center [485, 234] width 34 height 13
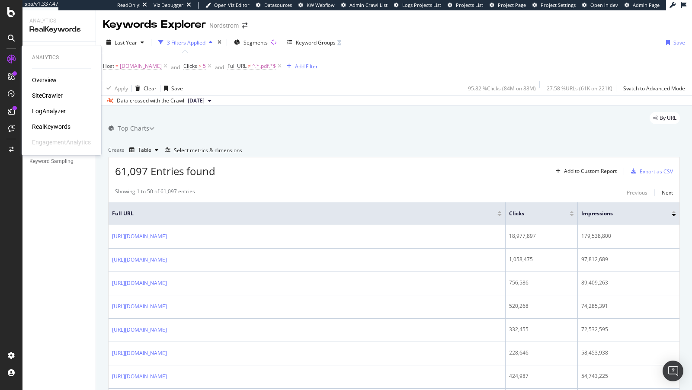
click at [50, 96] on div "SiteCrawler" at bounding box center [47, 95] width 31 height 9
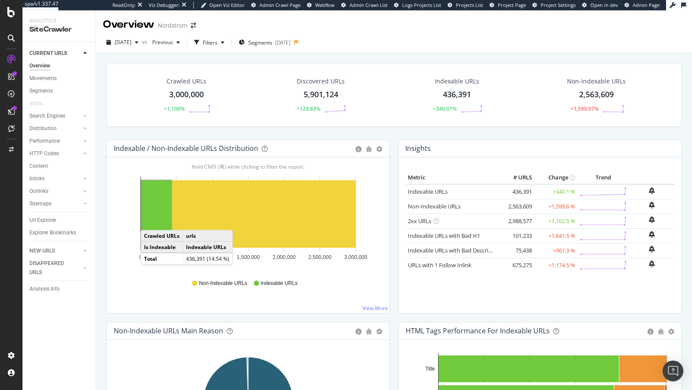
click at [149, 221] on rect "A chart." at bounding box center [156, 213] width 31 height 67
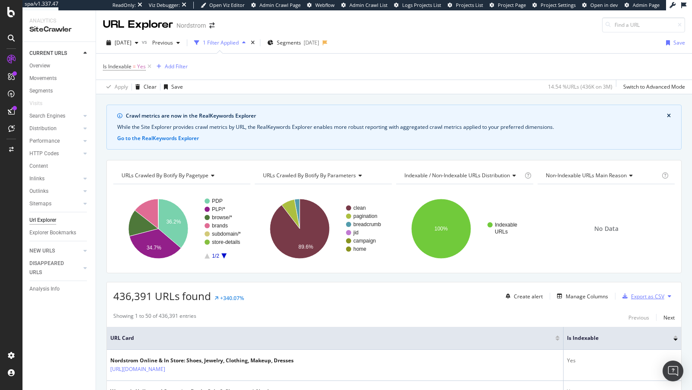
click at [649, 295] on div "Export as CSV" at bounding box center [647, 296] width 33 height 7
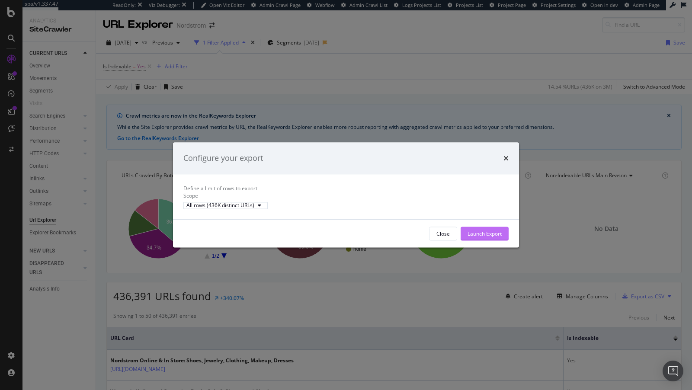
click at [486, 241] on div "Launch Export" at bounding box center [485, 234] width 34 height 13
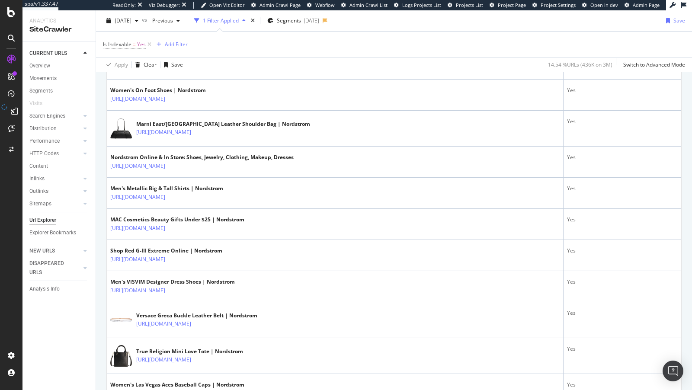
scroll to position [365, 0]
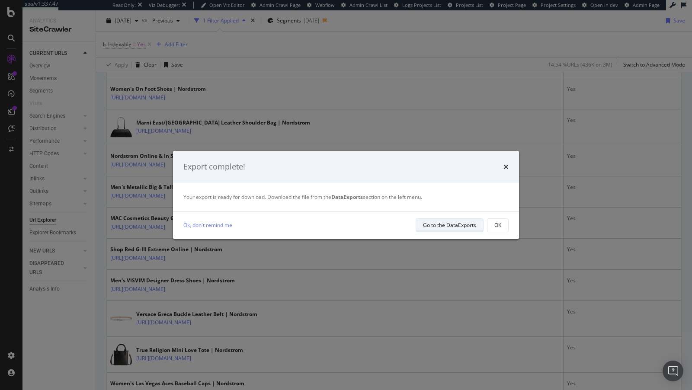
click at [450, 226] on div "Go to the DataExports" at bounding box center [449, 225] width 53 height 7
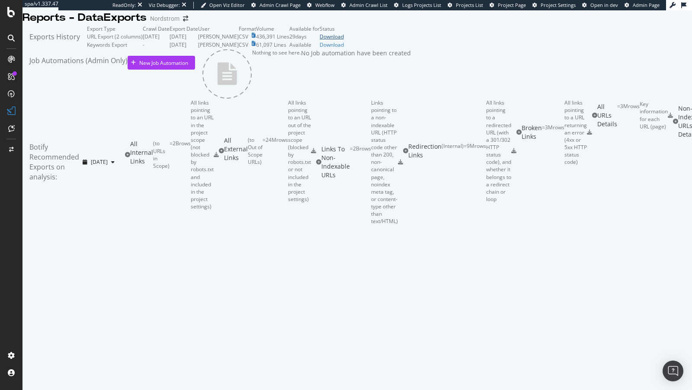
click at [344, 40] on div "Download" at bounding box center [332, 36] width 24 height 7
click at [344, 48] on div "Download" at bounding box center [332, 44] width 24 height 7
click at [559, 25] on div "Reports - DataExports Nordstrom" at bounding box center [357, 17] width 670 height 15
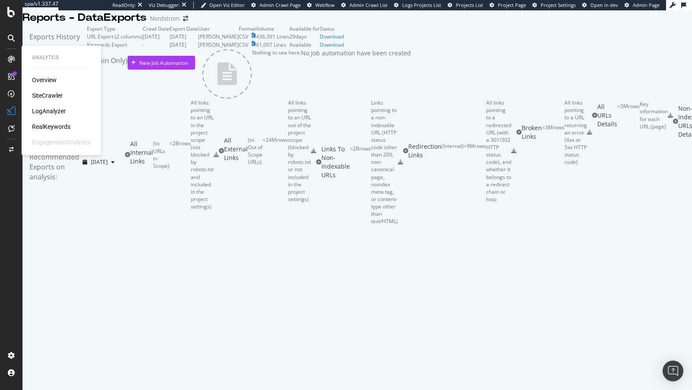
click at [48, 126] on div "RealKeywords" at bounding box center [51, 126] width 39 height 9
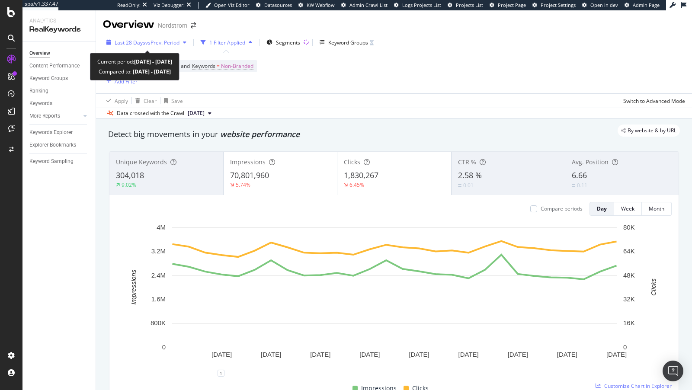
click at [163, 42] on span "vs Prev. Period" at bounding box center [162, 42] width 34 height 7
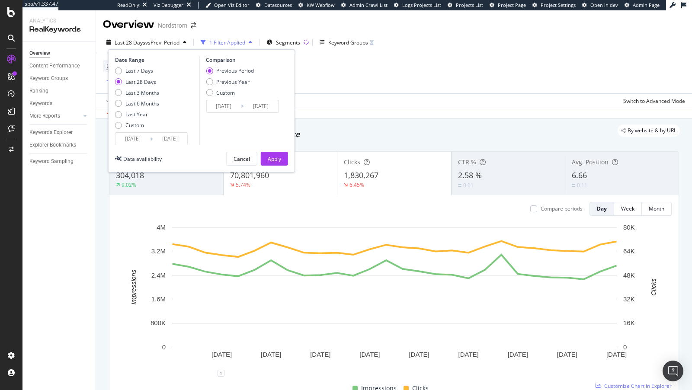
click at [142, 82] on div "Last 28 Days" at bounding box center [140, 81] width 31 height 7
click at [272, 162] on div "Apply" at bounding box center [274, 158] width 13 height 7
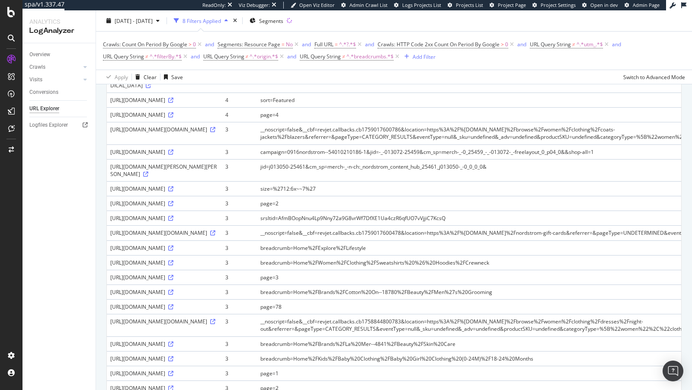
scroll to position [821, 0]
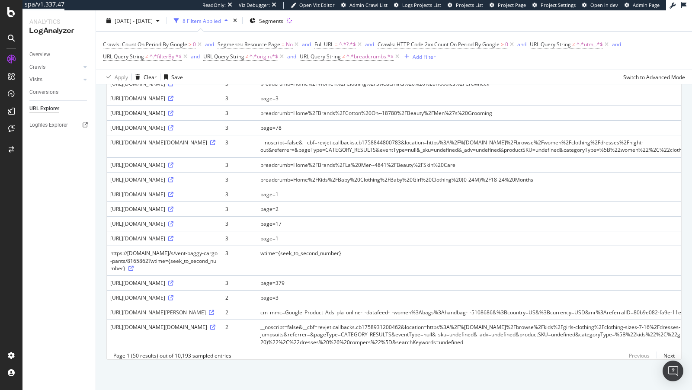
drag, startPoint x: 125, startPoint y: 209, endPoint x: 211, endPoint y: 202, distance: 86.0
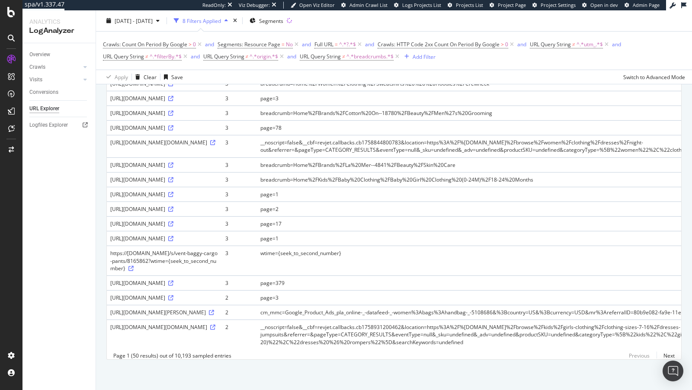
copy div "cm_mmc"
click at [258, 13] on div "[DATE] - [DATE] 8 Filters Applied Segments Crawls: Count On Period By Google > …" at bounding box center [394, 47] width 596 height 74
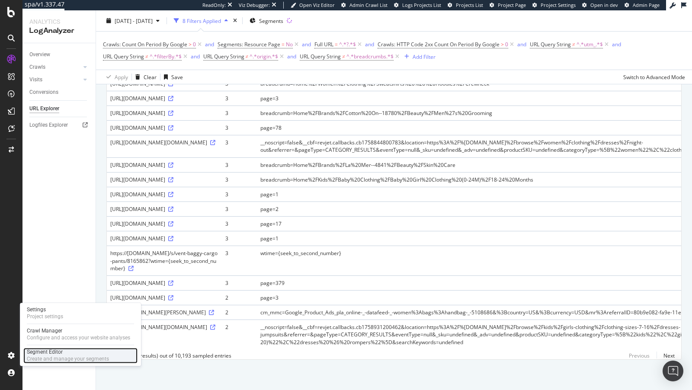
click at [48, 354] on div "Segment Editor" at bounding box center [68, 352] width 82 height 7
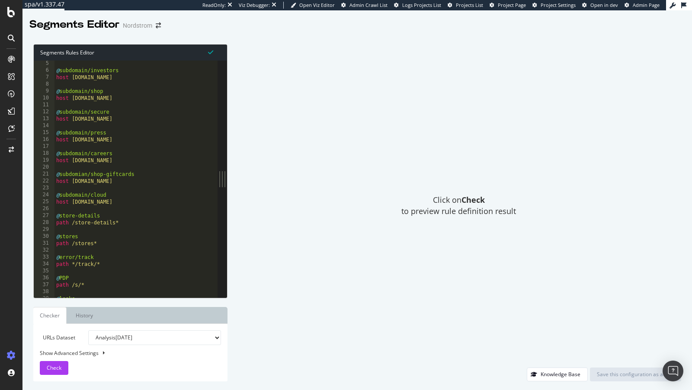
scroll to position [28, 0]
drag, startPoint x: 113, startPoint y: 266, endPoint x: 37, endPoint y: 255, distance: 77.0
click at [37, 255] on div "path */track/* 5 6 7 8 9 10 11 12 13 14 15 16 17 18 19 20 21 22 23 24 25 26 27 …" at bounding box center [126, 179] width 184 height 237
type textarea "@error/track path */track/*"
click at [77, 227] on div "@ subdomain/investors host investor.nordstrom.com @ subdomain/shop host shop.no…" at bounding box center [158, 186] width 206 height 252
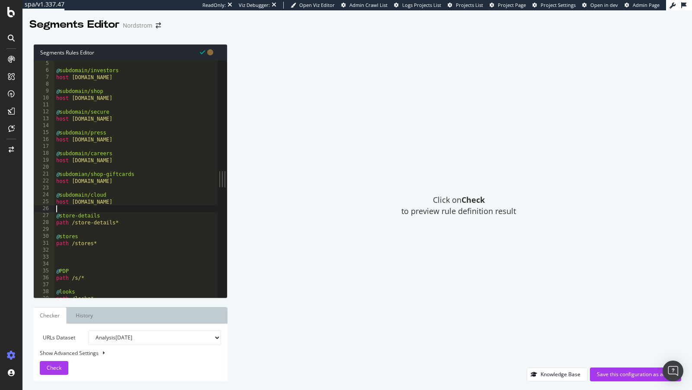
click at [117, 210] on div "@ subdomain/investors host investor.nordstrom.com @ subdomain/shop host shop.no…" at bounding box center [158, 186] width 206 height 252
click at [79, 212] on div "@ subdomain/investors host investor.nordstrom.com @ subdomain/shop host shop.no…" at bounding box center [158, 186] width 206 height 252
paste textarea "path */track/*"
type textarea "path */track/*"
click at [69, 274] on div "@ subdomain/investors host investor.nordstrom.com @ subdomain/shop host shop.no…" at bounding box center [158, 186] width 206 height 252
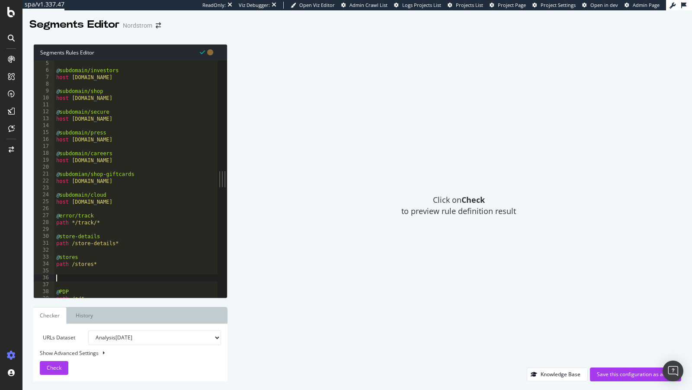
click at [69, 276] on div "@ subdomain/investors host investor.nordstrom.com @ subdomain/shop host shop.no…" at bounding box center [158, 186] width 206 height 252
type textarea "@search"
type textarea "path /sr"
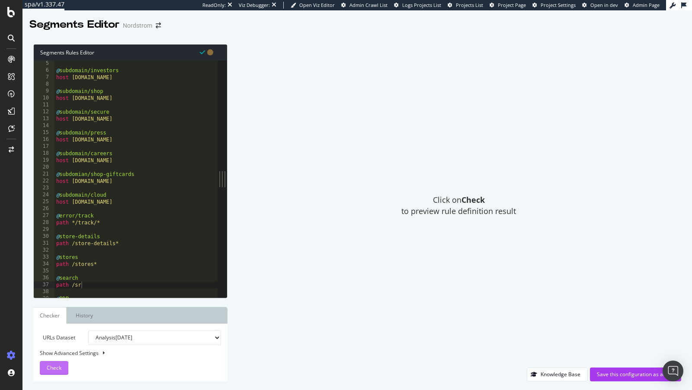
click at [54, 373] on div "Check" at bounding box center [54, 368] width 15 height 13
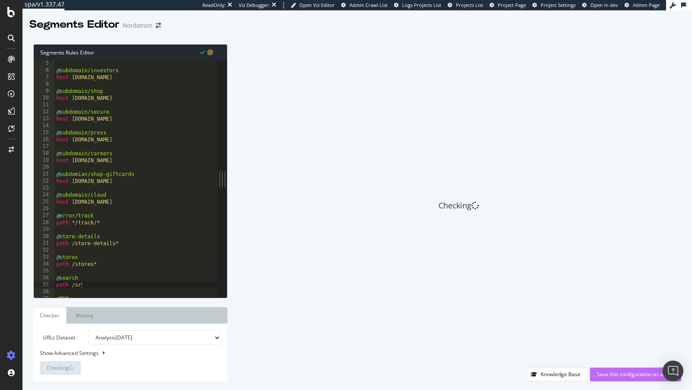
click at [610, 373] on div "Save this configuration as active" at bounding box center [635, 374] width 77 height 7
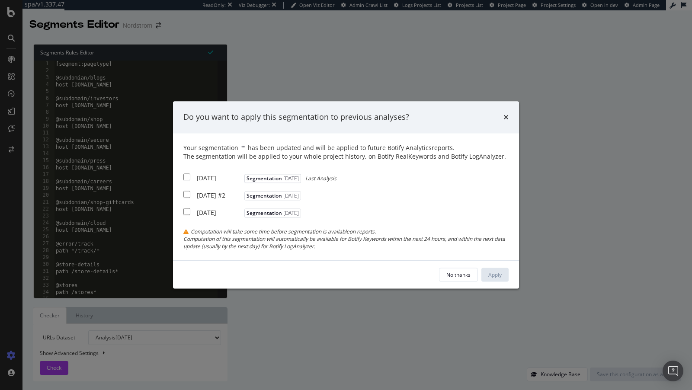
click at [215, 177] on div "2025 Sep. 26th" at bounding box center [219, 178] width 45 height 9
checkbox input "true"
click at [209, 196] on div "2025 Sep. 25th #2" at bounding box center [219, 195] width 45 height 9
checkbox input "true"
click at [217, 217] on div "[DATE]" at bounding box center [219, 213] width 45 height 9
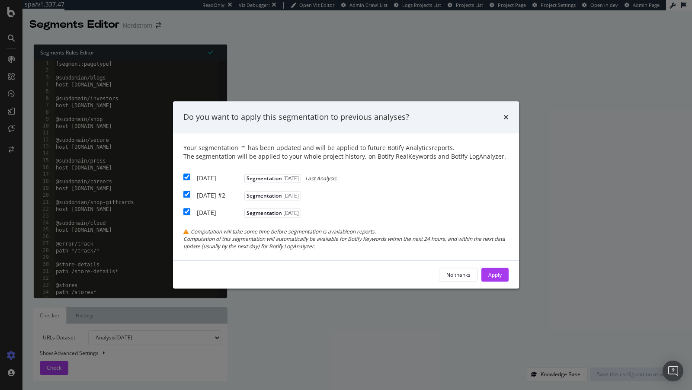
checkbox input "true"
click at [502, 282] on button "Apply" at bounding box center [495, 275] width 27 height 14
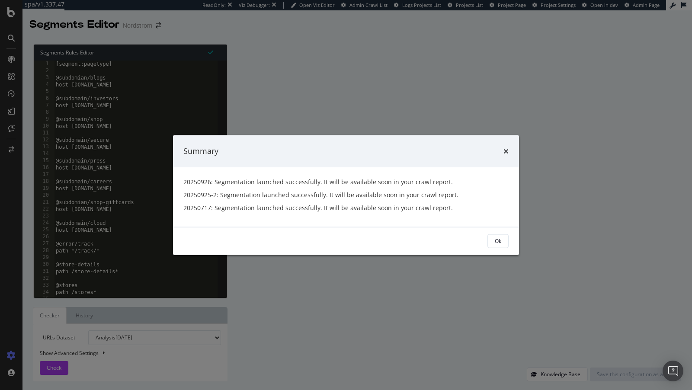
click at [511, 240] on div "Ok" at bounding box center [346, 241] width 346 height 28
click at [488, 240] on button "Ok" at bounding box center [498, 241] width 21 height 14
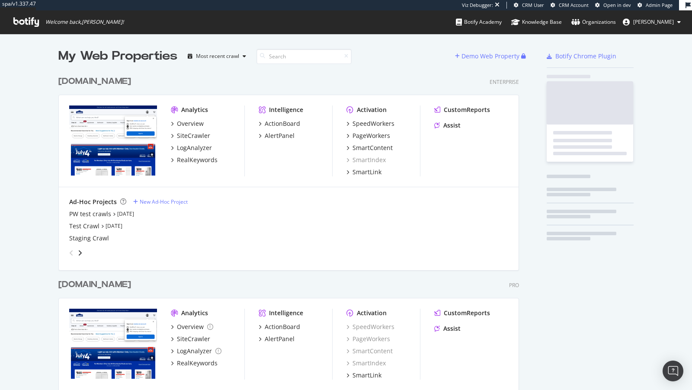
scroll to position [355, 468]
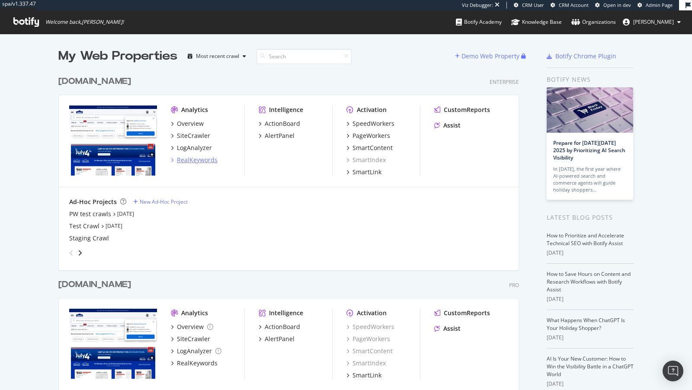
click at [197, 158] on div "RealKeywords" at bounding box center [197, 160] width 41 height 9
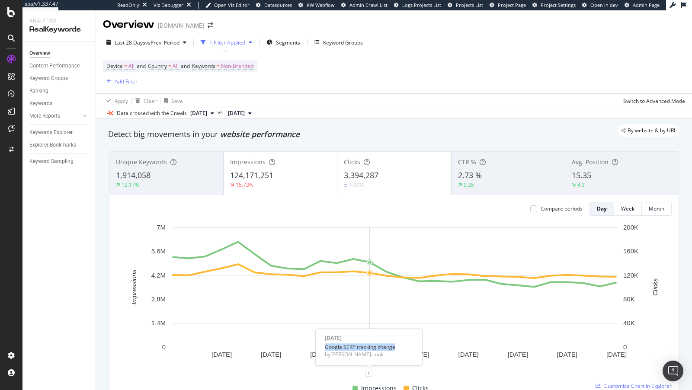
drag, startPoint x: 395, startPoint y: 348, endPoint x: 323, endPoint y: 349, distance: 71.4
click at [323, 349] on div "[DATE] Google SERP tracking change by [PERSON_NAME].cook" at bounding box center [369, 347] width 92 height 29
copy div "Google SERP tracking change"
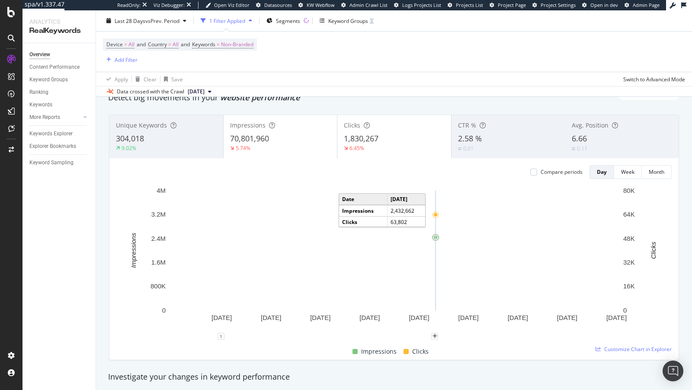
scroll to position [84, 0]
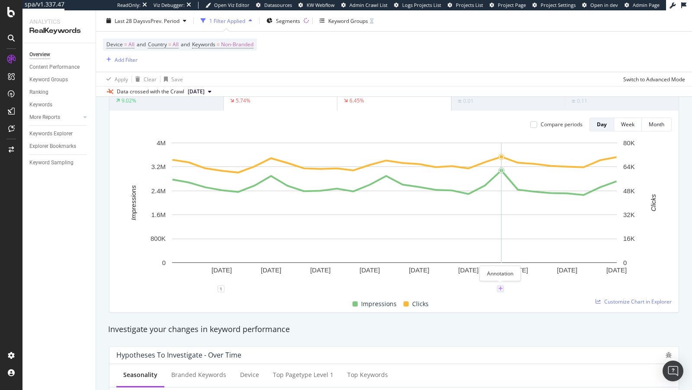
click at [501, 286] on icon "plus" at bounding box center [500, 288] width 5 height 5
click at [496, 212] on input "[DATE]" at bounding box center [489, 209] width 55 height 16
click at [506, 211] on input "[DATE]" at bounding box center [489, 209] width 55 height 16
type input "[DATE]"
click at [484, 245] on textarea at bounding box center [500, 237] width 77 height 27
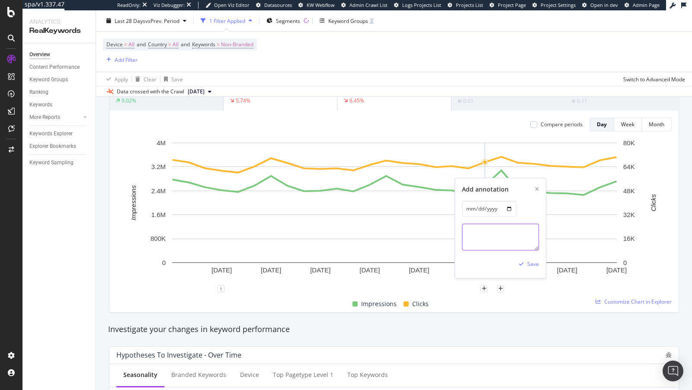
paste textarea "Google SERP tracking change"
type textarea "Google SERP tracking change"
click at [528, 262] on div "Save" at bounding box center [533, 264] width 12 height 7
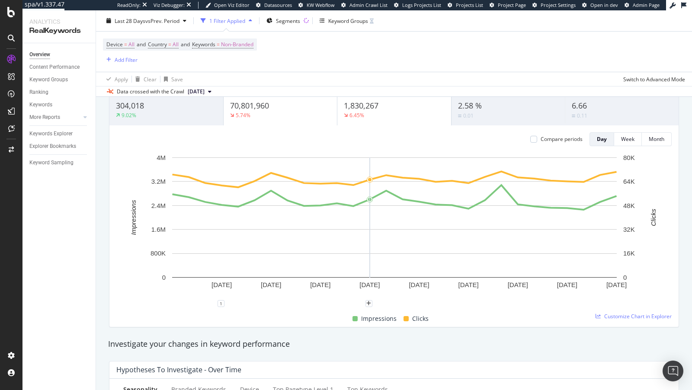
scroll to position [0, 0]
